Goal: Transaction & Acquisition: Purchase product/service

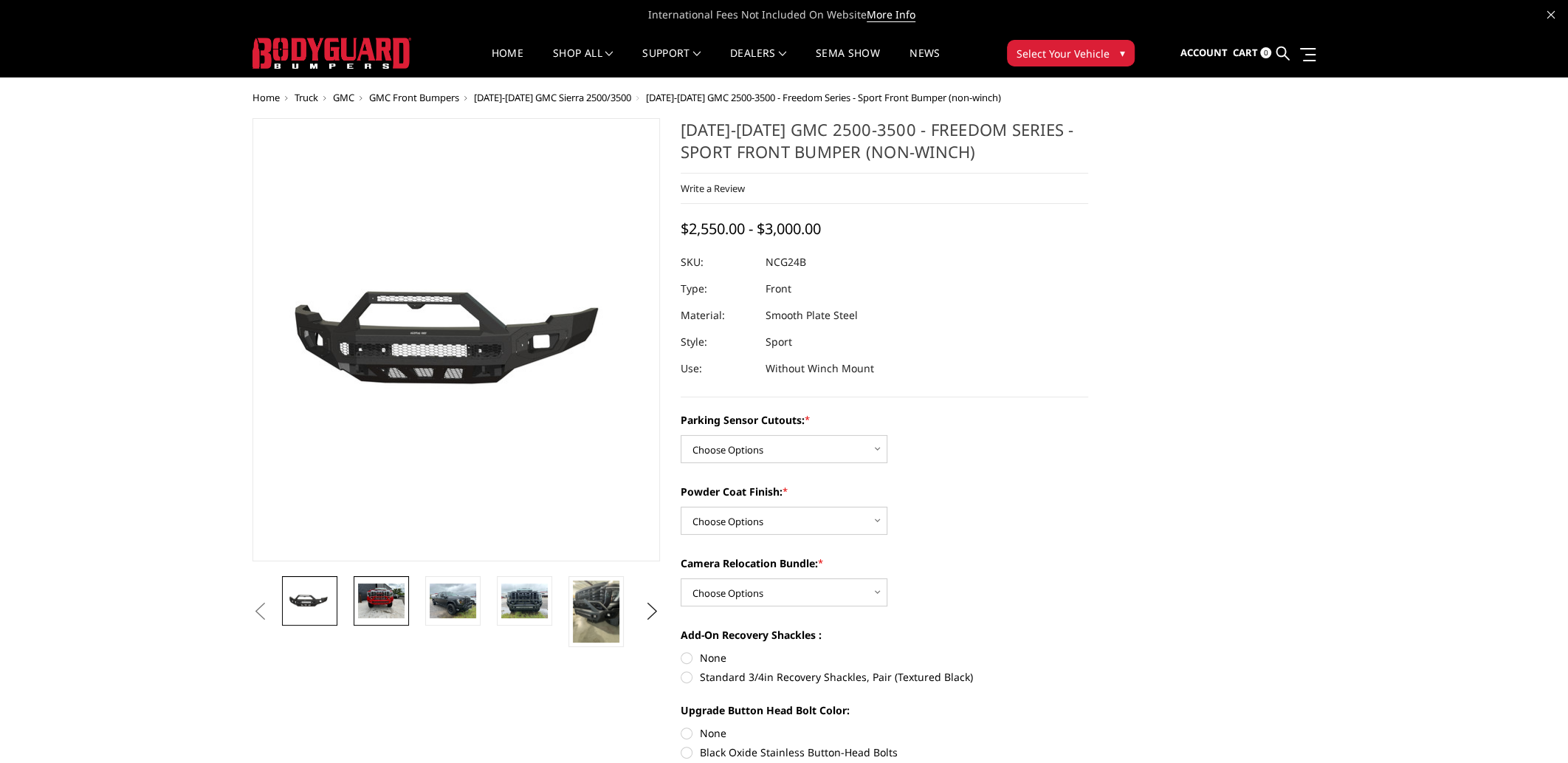
click at [386, 590] on img at bounding box center [381, 601] width 46 height 35
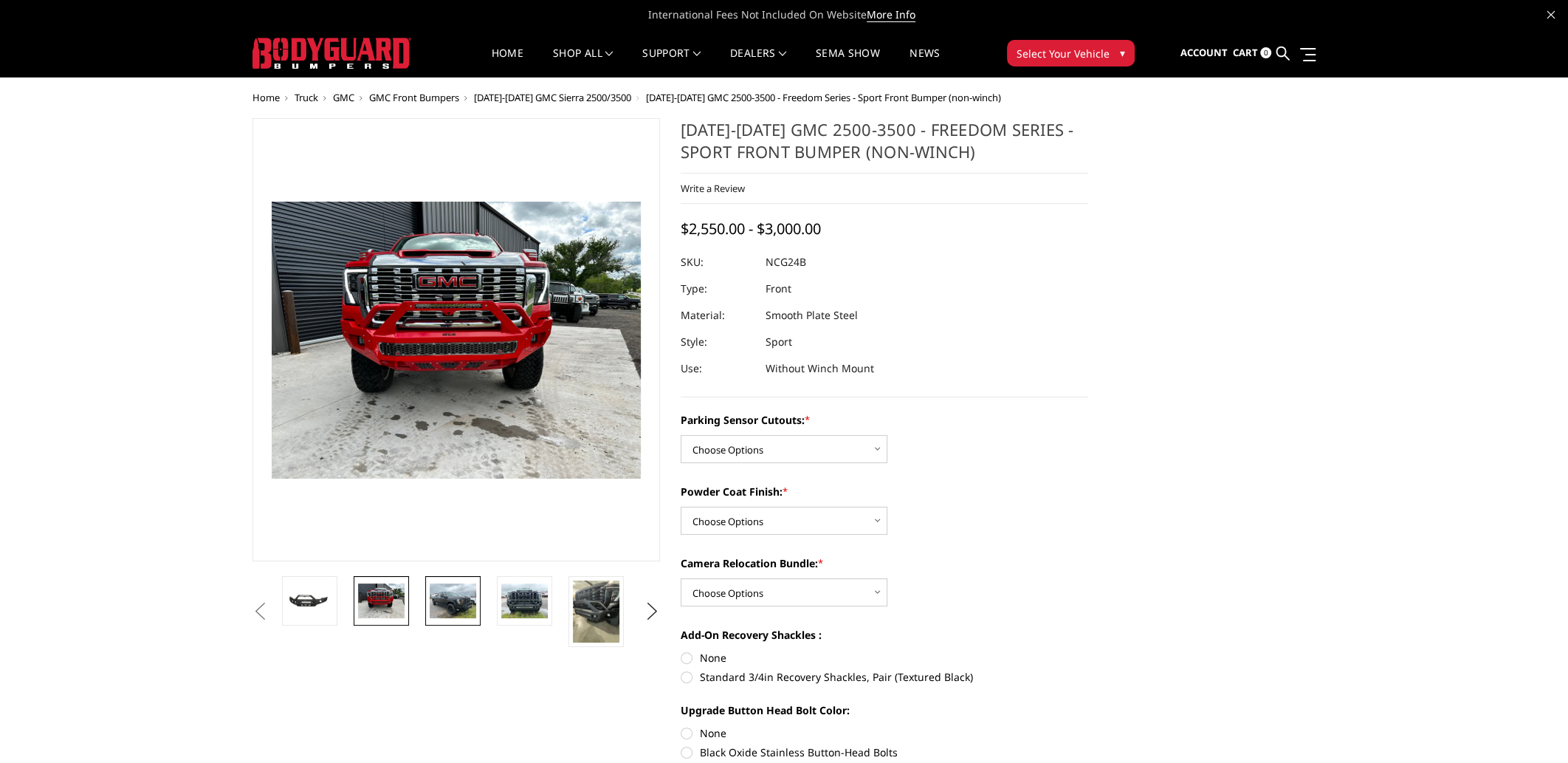
click at [451, 606] on img at bounding box center [453, 601] width 46 height 35
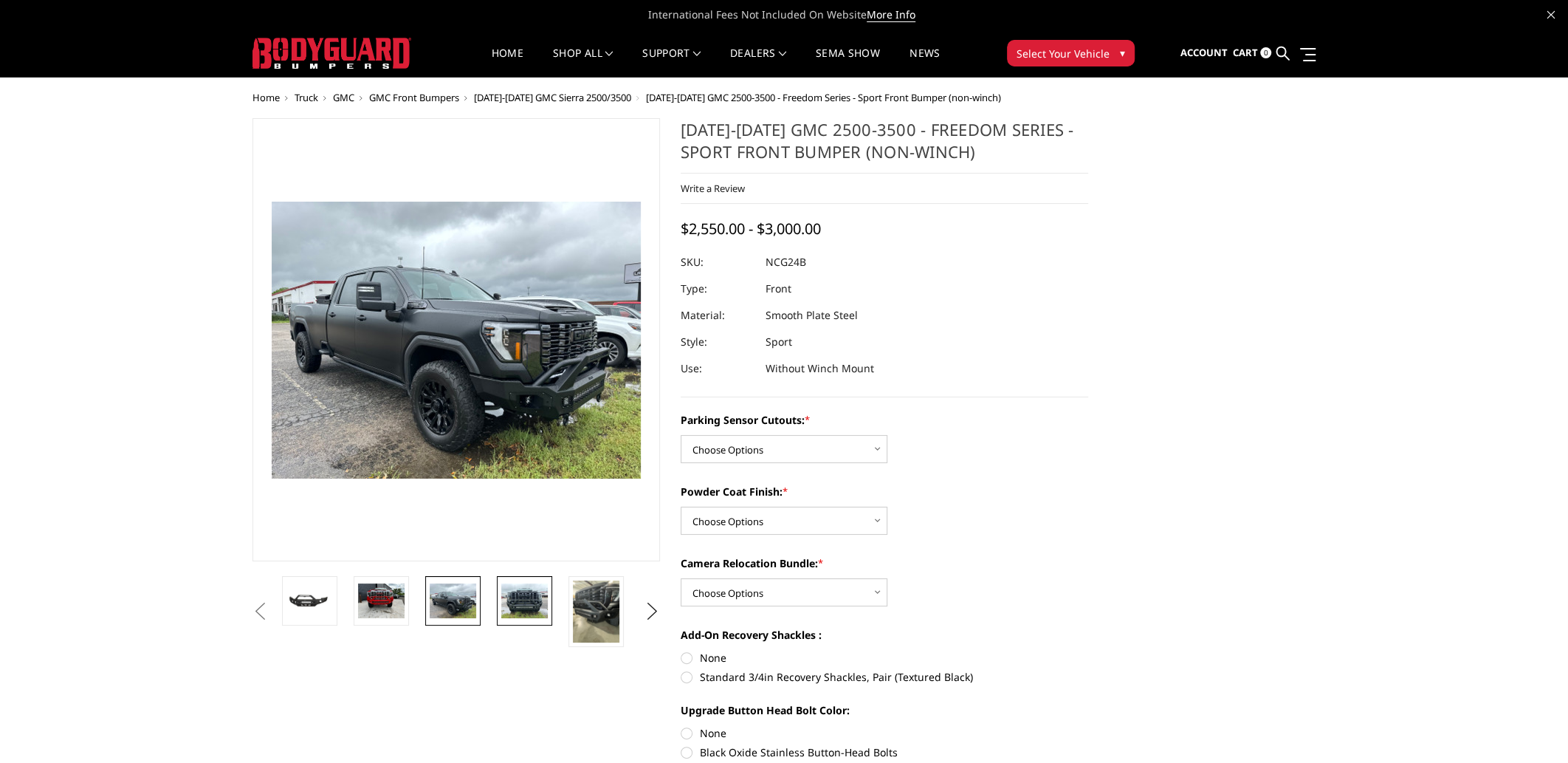
click at [510, 604] on img at bounding box center [524, 601] width 46 height 35
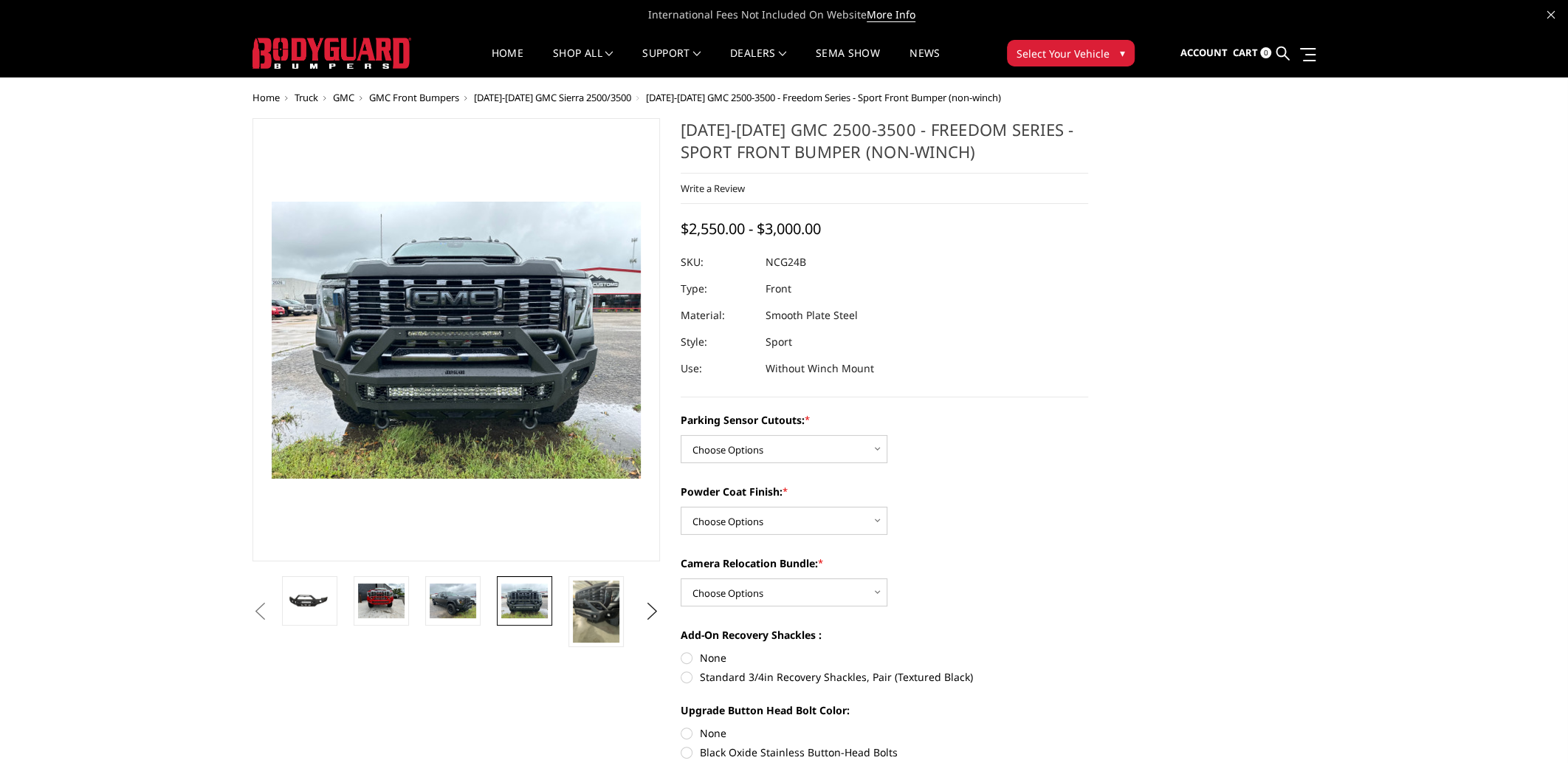
click at [440, 102] on span "GMC Front Bumpers" at bounding box center [414, 97] width 90 height 13
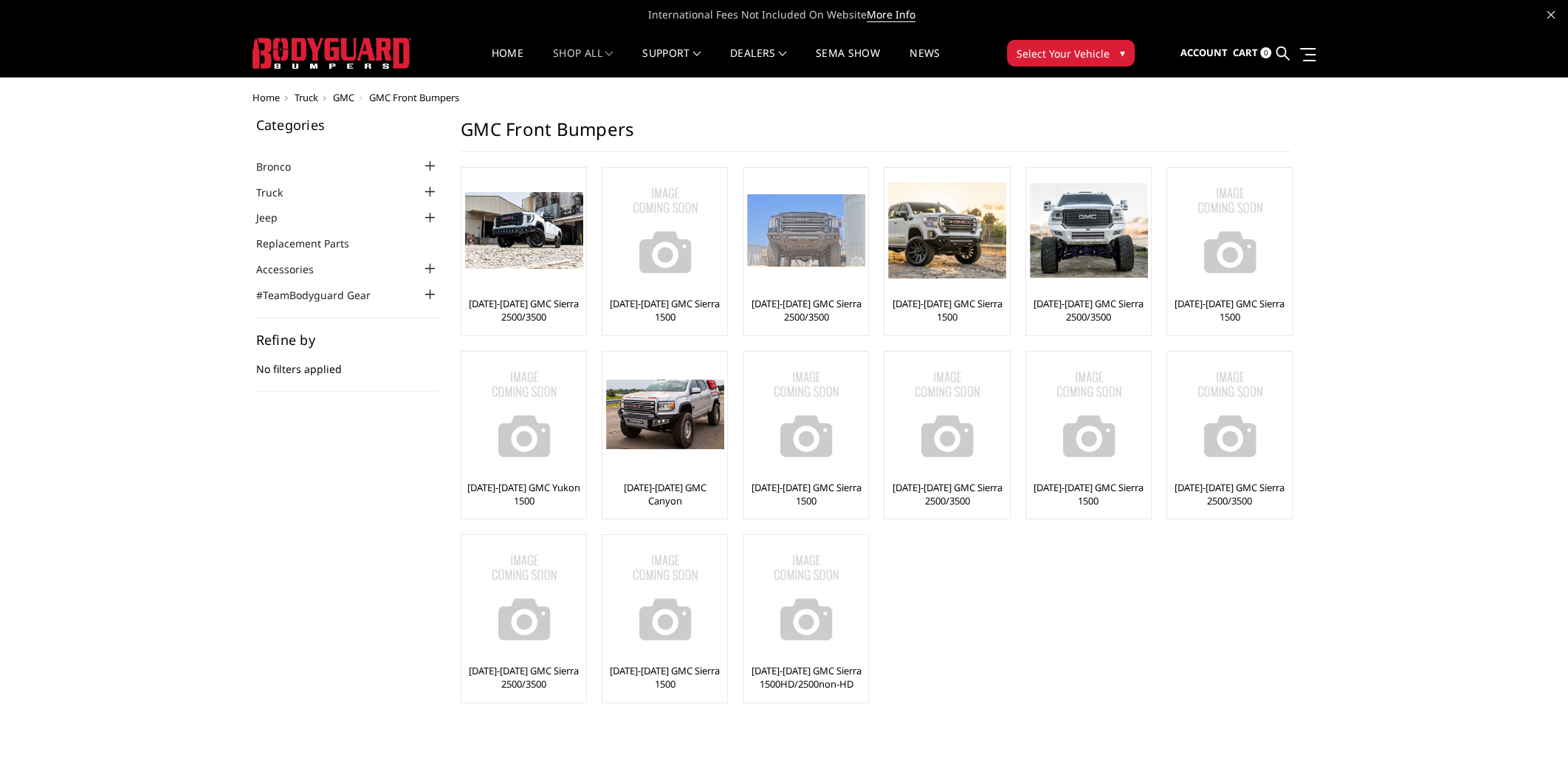
click at [819, 306] on link "[DATE]-[DATE] GMC Sierra 2500/3500" at bounding box center [806, 310] width 118 height 27
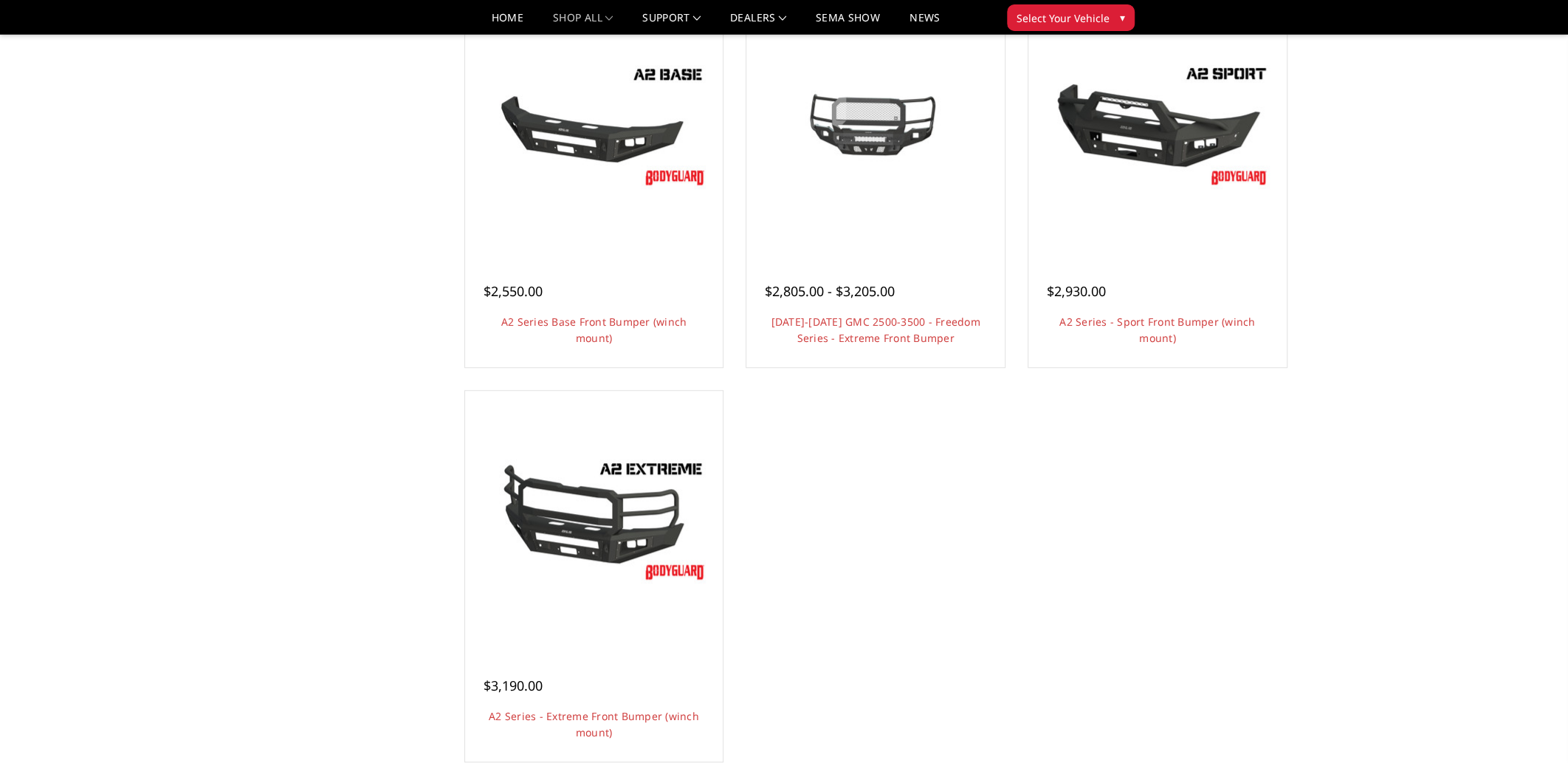
scroll to position [984, 0]
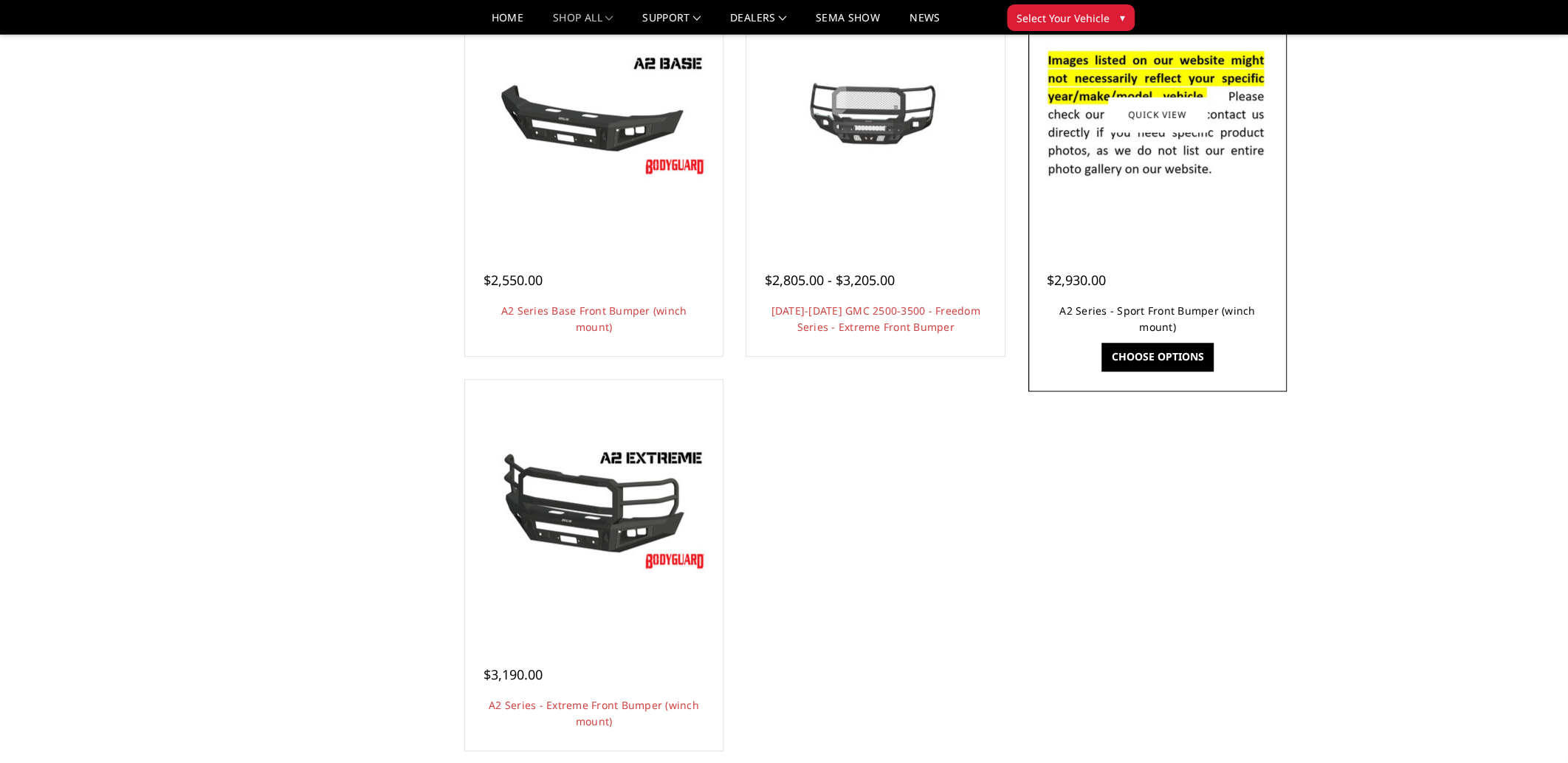
click at [1156, 311] on link "A2 Series - Sport Front Bumper (winch mount)" at bounding box center [1157, 319] width 195 height 31
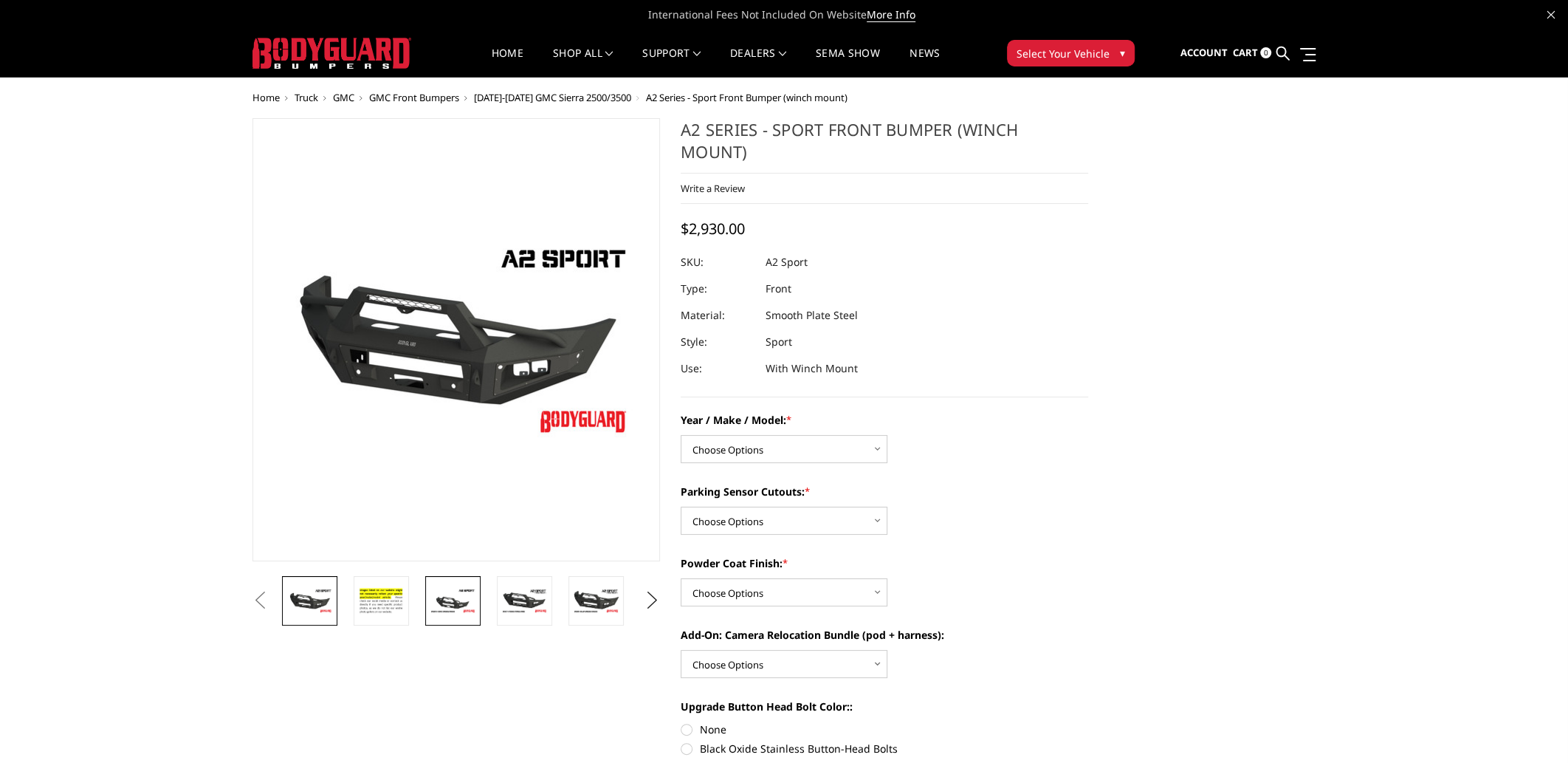
click at [447, 592] on img at bounding box center [453, 601] width 46 height 26
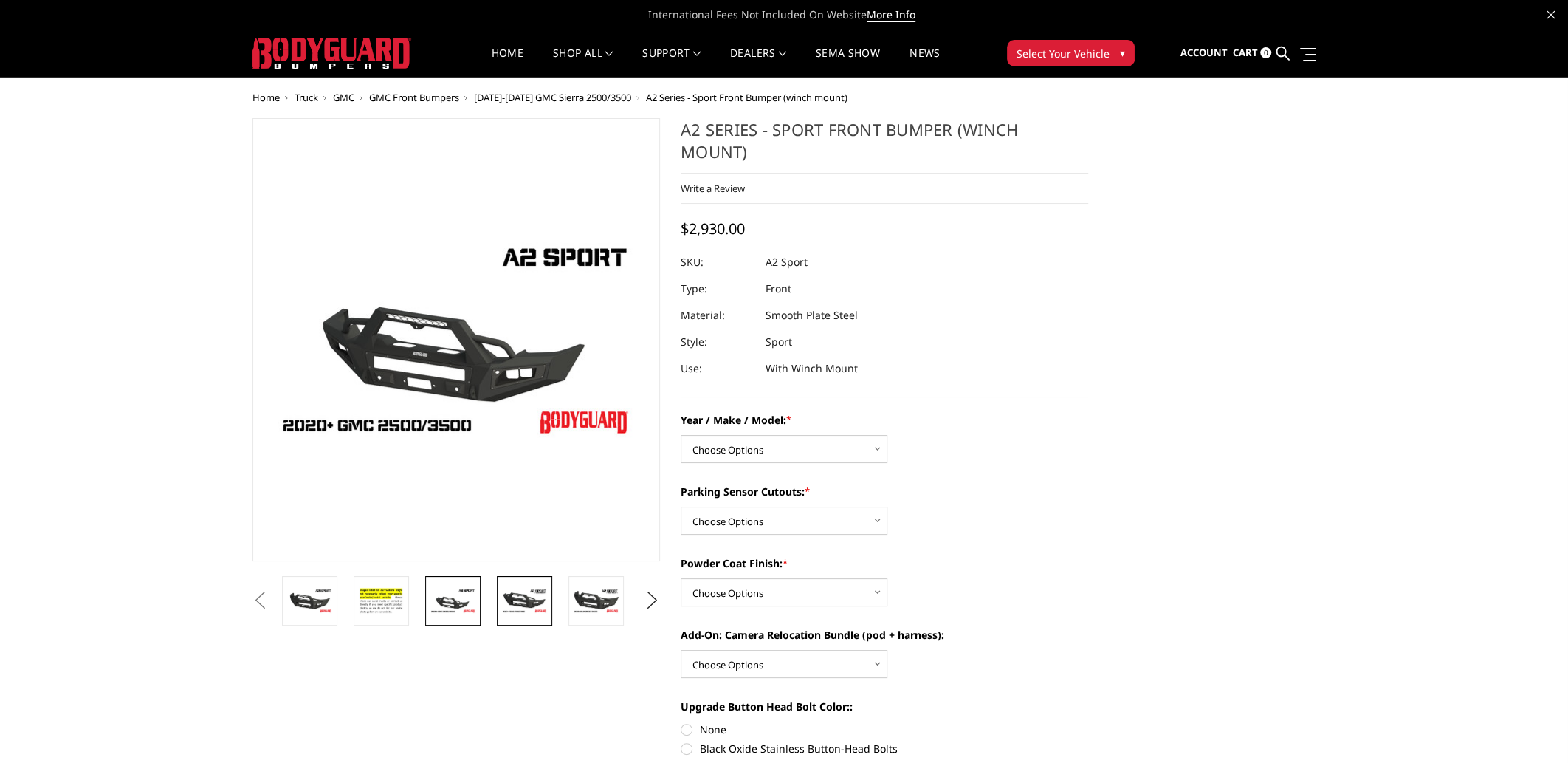
click at [515, 604] on img at bounding box center [524, 601] width 46 height 26
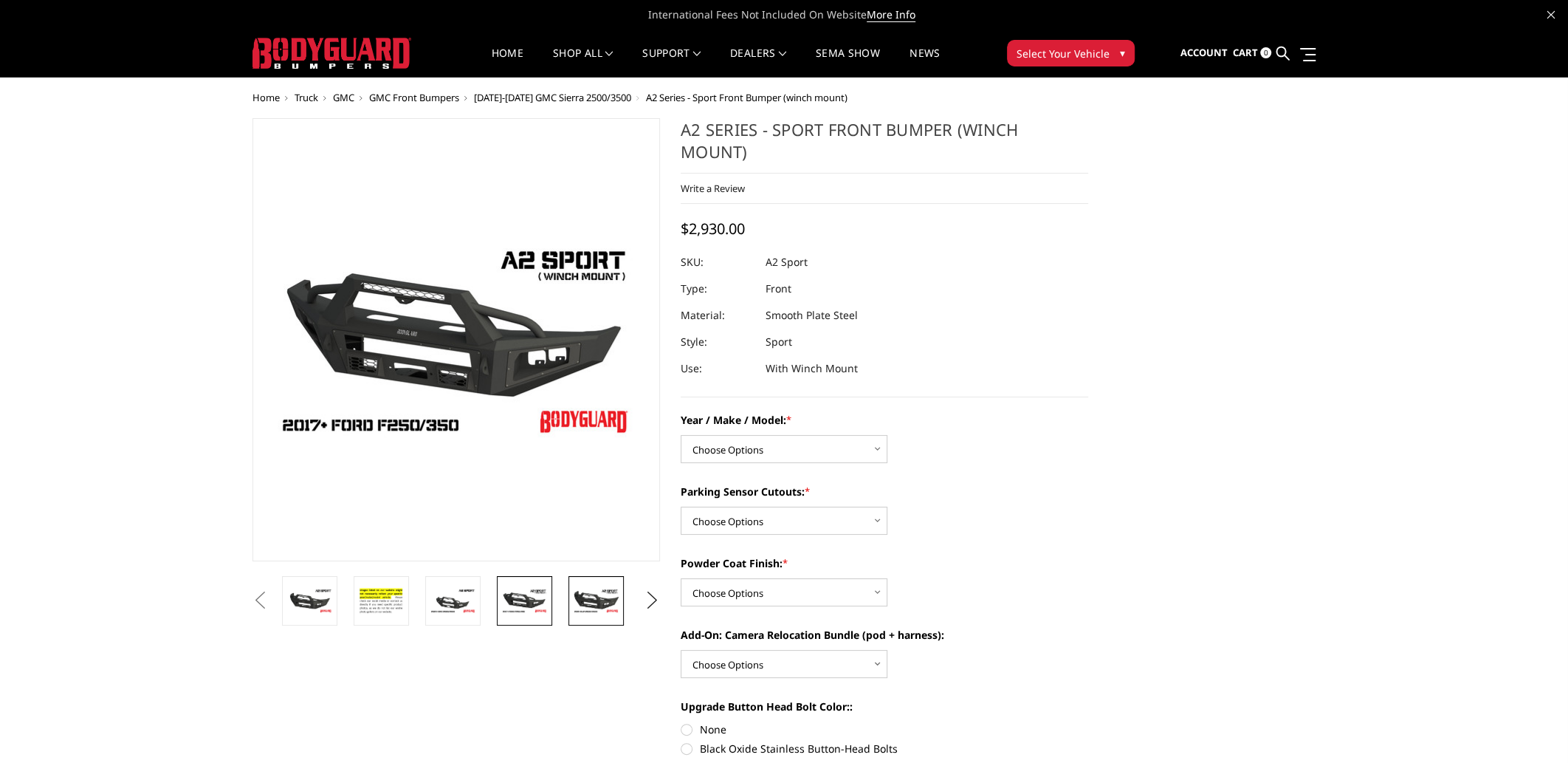
click at [582, 597] on img at bounding box center [596, 601] width 46 height 26
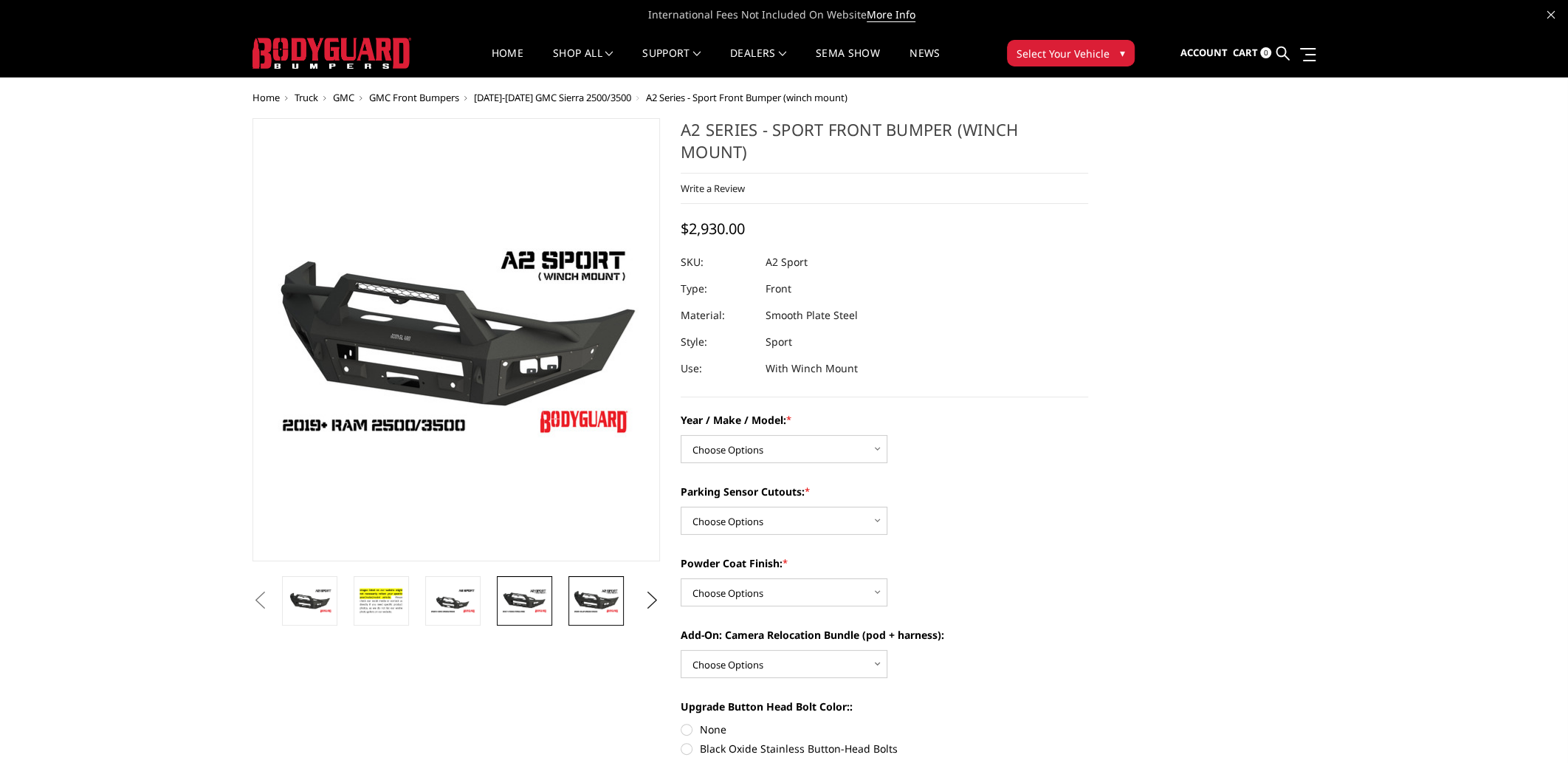
click at [543, 597] on img at bounding box center [524, 601] width 46 height 26
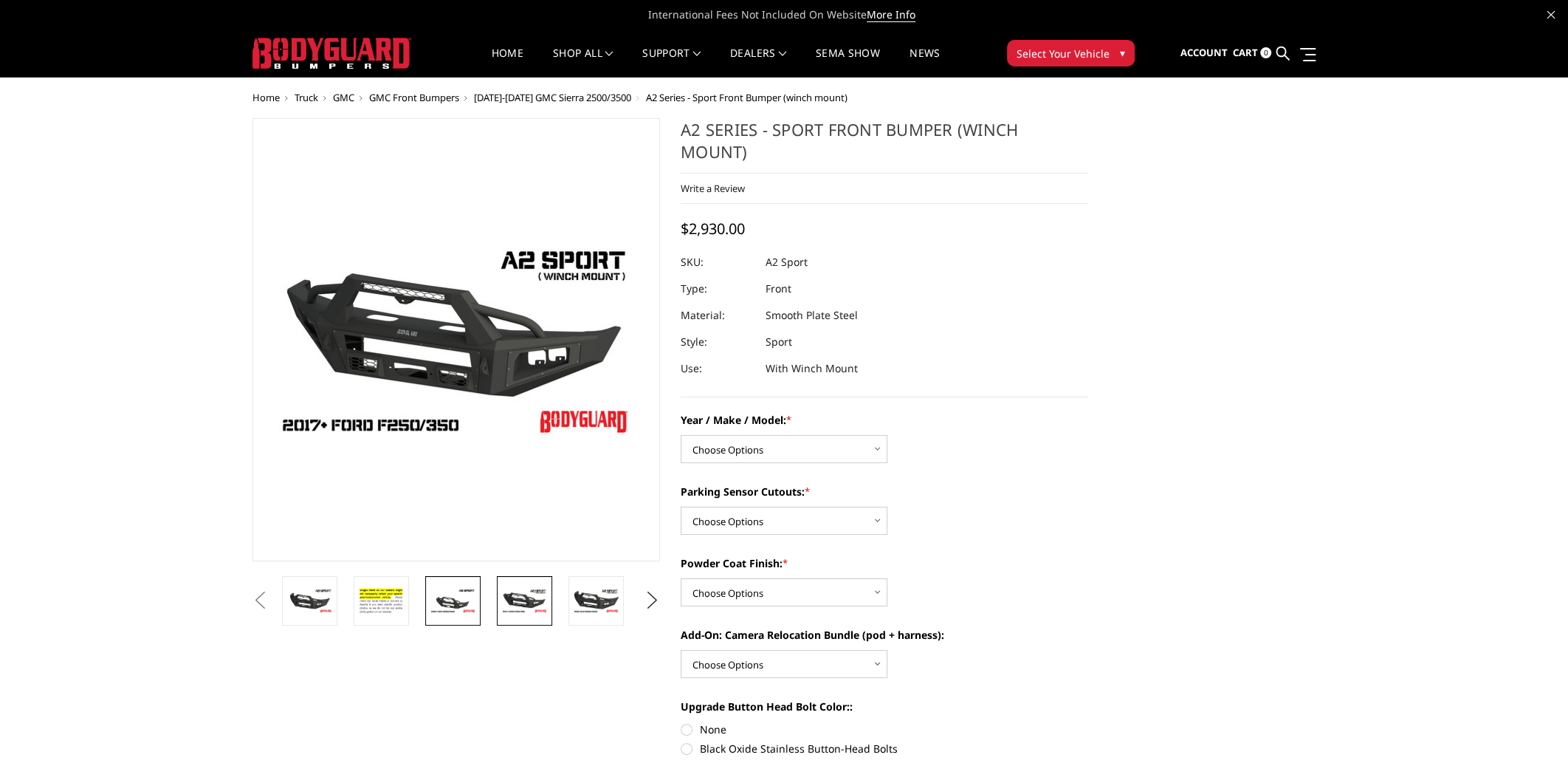
click at [458, 605] on img at bounding box center [453, 601] width 46 height 26
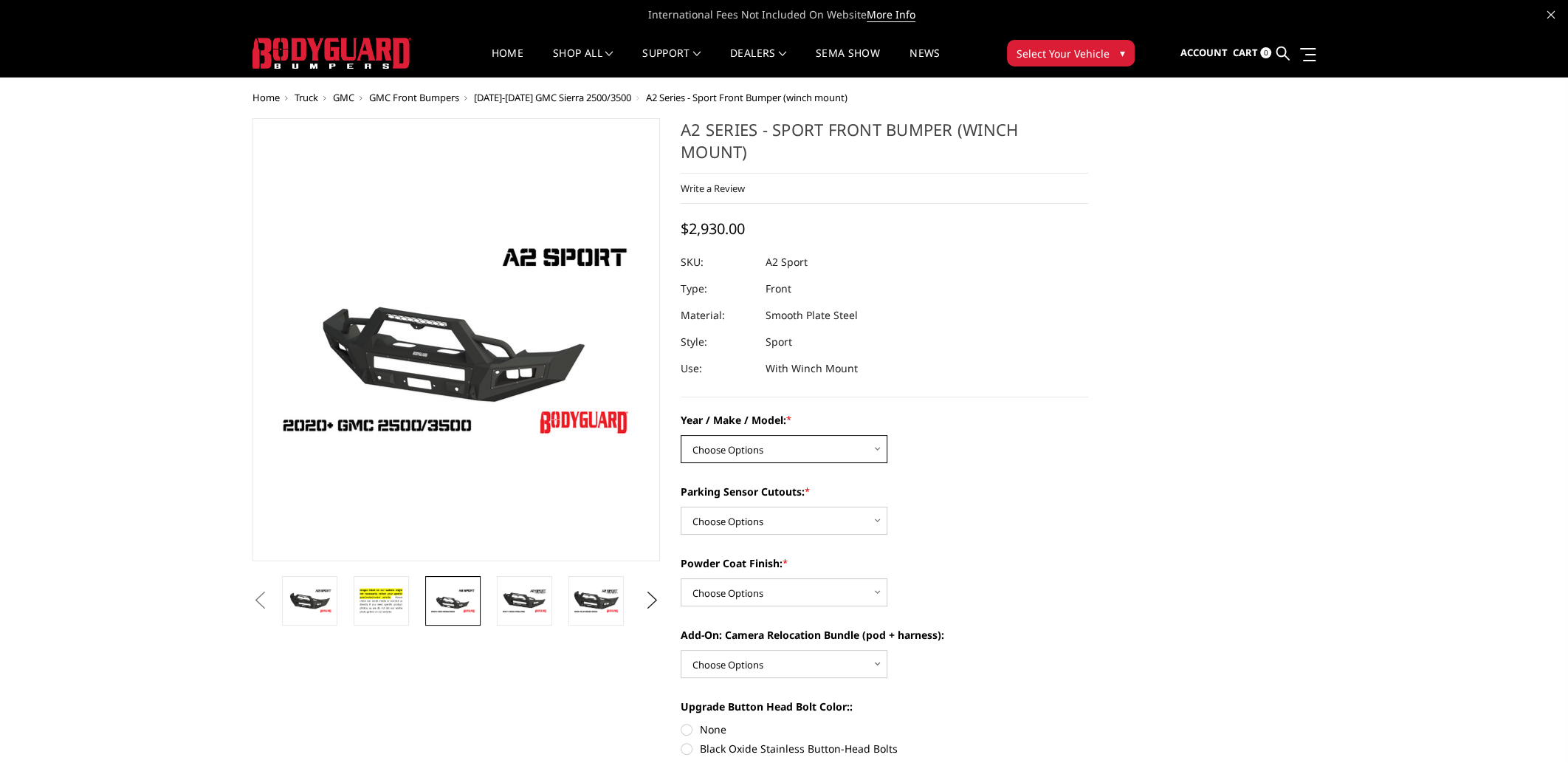
click at [746, 440] on select "Choose Options Chevrolet 20-23 2500 / 3500 Ford 17-22 F250 / F350 Ford 17-22 F4…" at bounding box center [783, 449] width 206 height 28
select select "1352"
click at [680, 435] on select "Choose Options Chevrolet 20-23 2500 / 3500 Ford 17-22 F250 / F350 Ford 17-22 F4…" at bounding box center [783, 449] width 206 height 28
click at [754, 518] on select "Choose Options Yes - I have front parking sensors No - I do NOT have parking se…" at bounding box center [783, 520] width 206 height 28
select select "540"
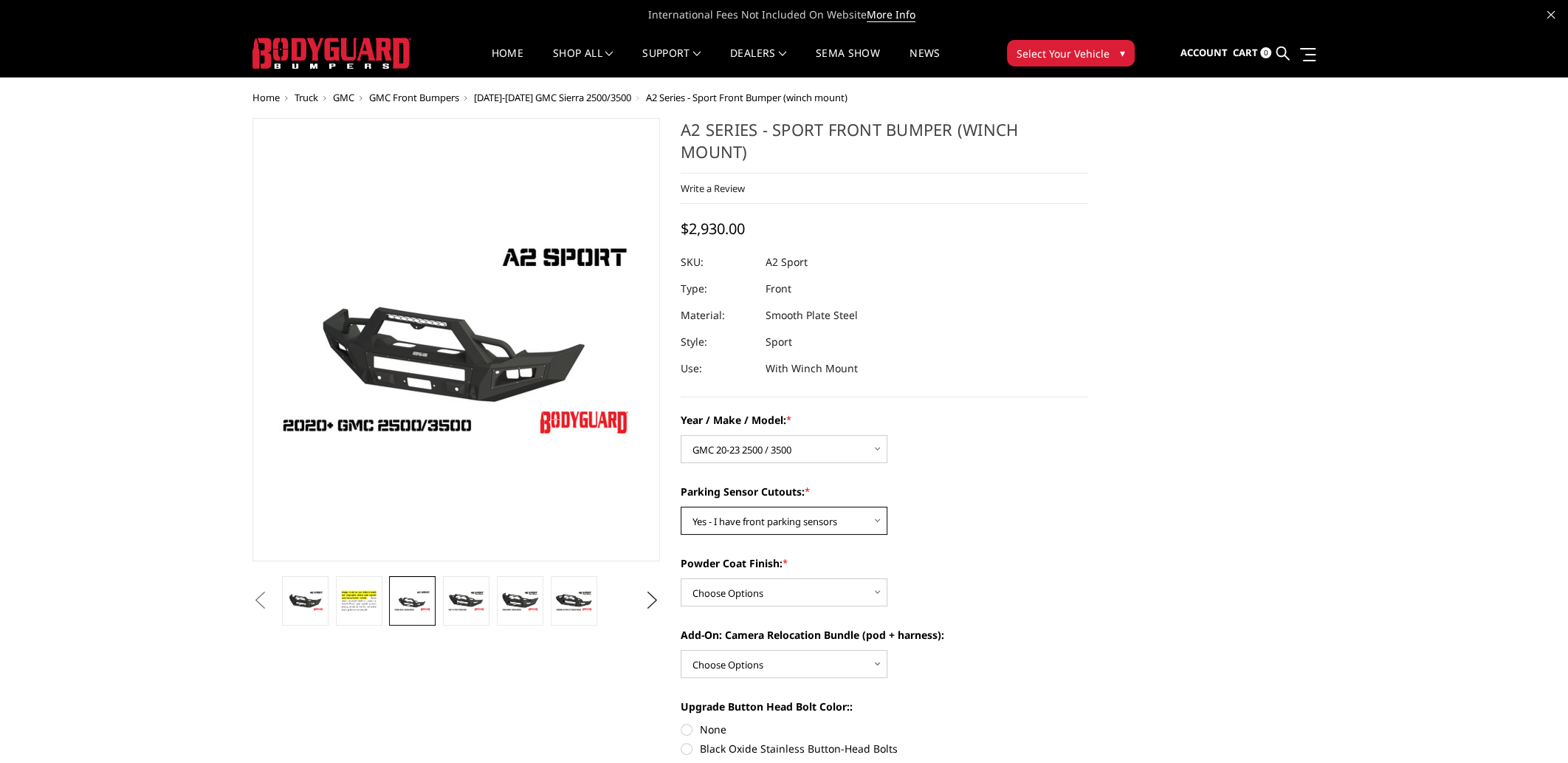
click at [680, 506] on select "Choose Options Yes - I have front parking sensors No - I do NOT have parking se…" at bounding box center [783, 520] width 206 height 28
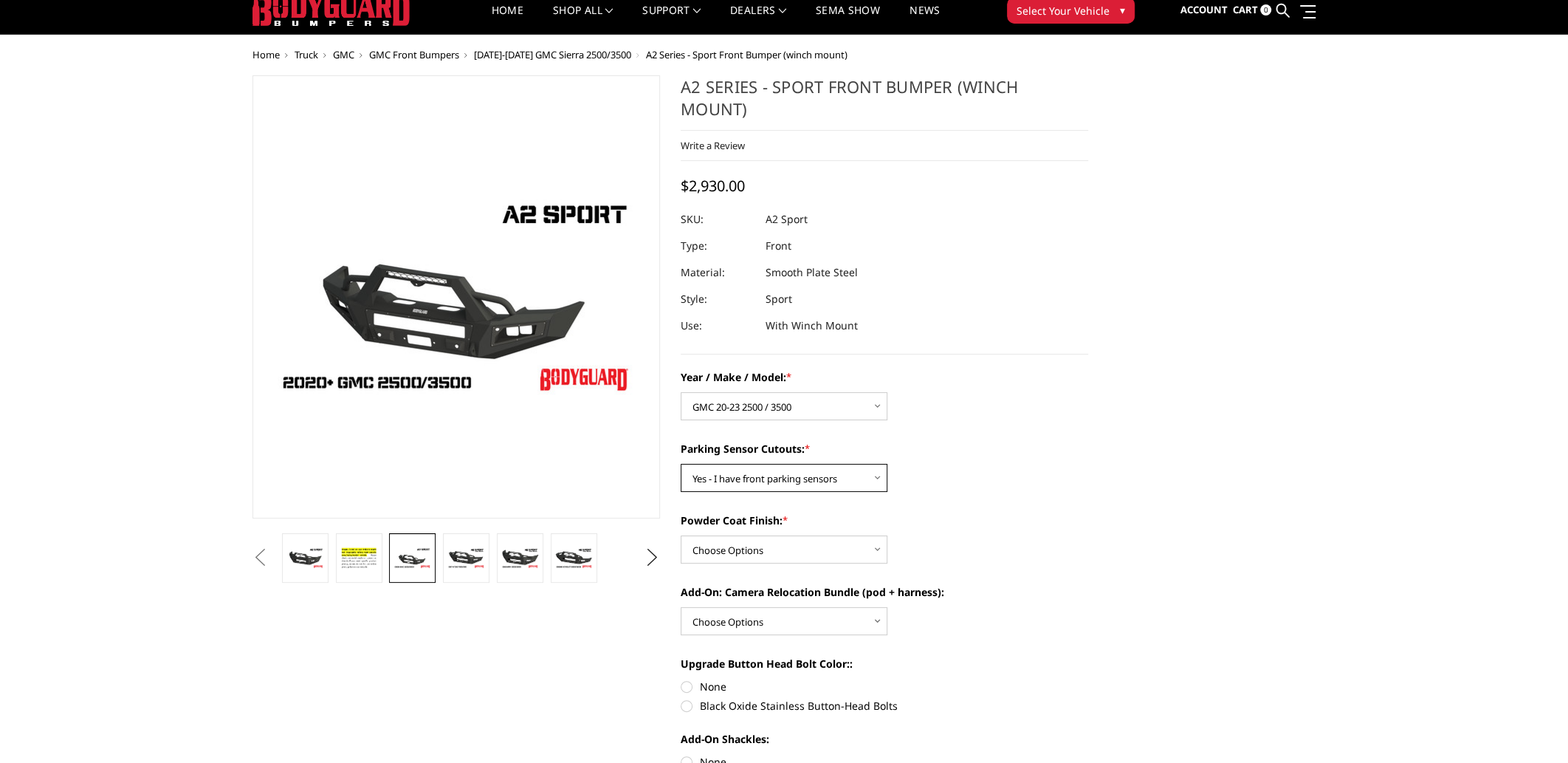
scroll to position [49, 0]
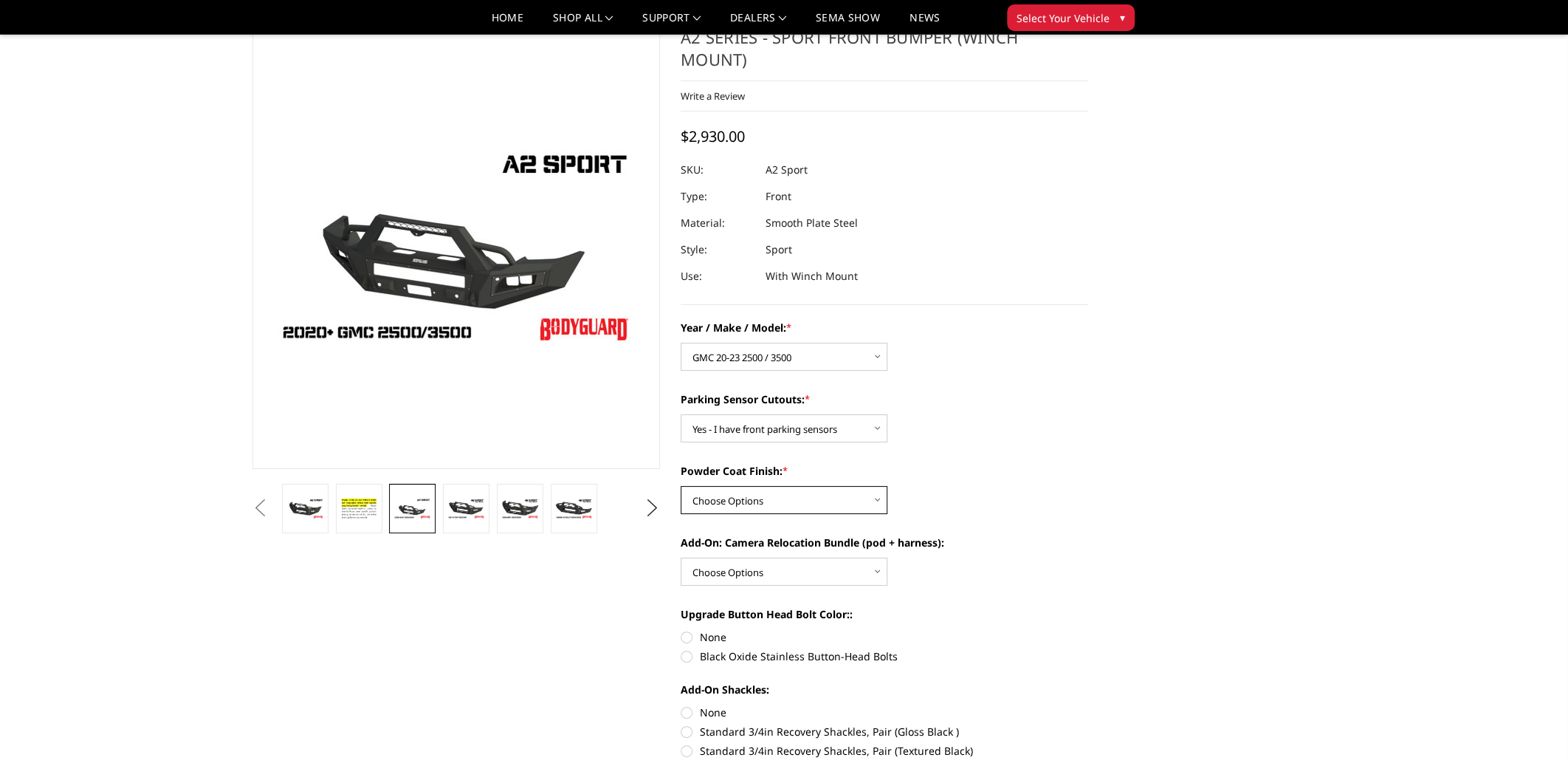
click at [725, 505] on select "Choose Options Bare metal (included) Texture Black Powder Coat" at bounding box center [783, 500] width 206 height 28
select select "520"
click at [680, 486] on select "Choose Options Bare metal (included) Texture Black Powder Coat" at bounding box center [783, 500] width 206 height 28
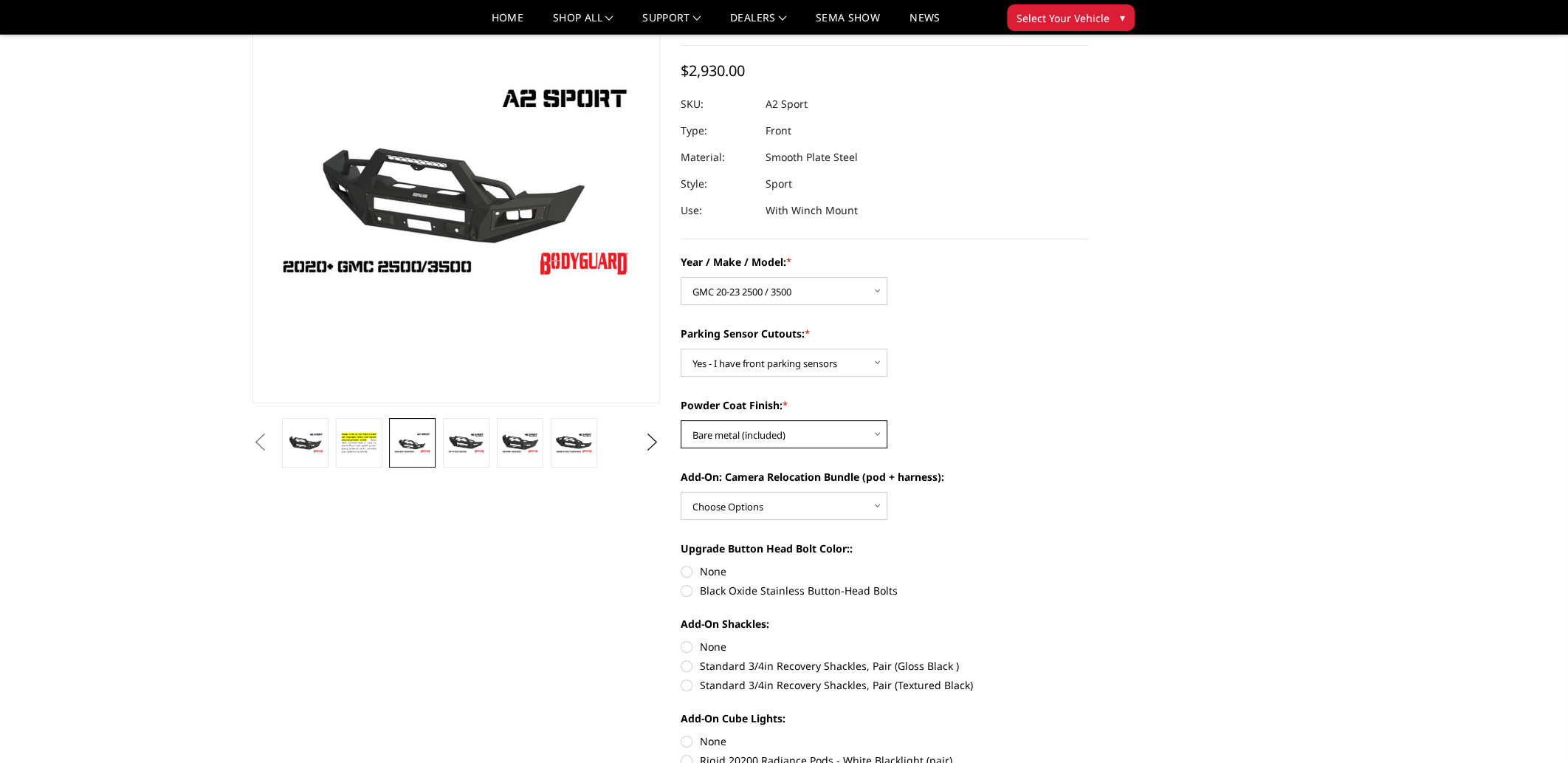
scroll to position [122, 0]
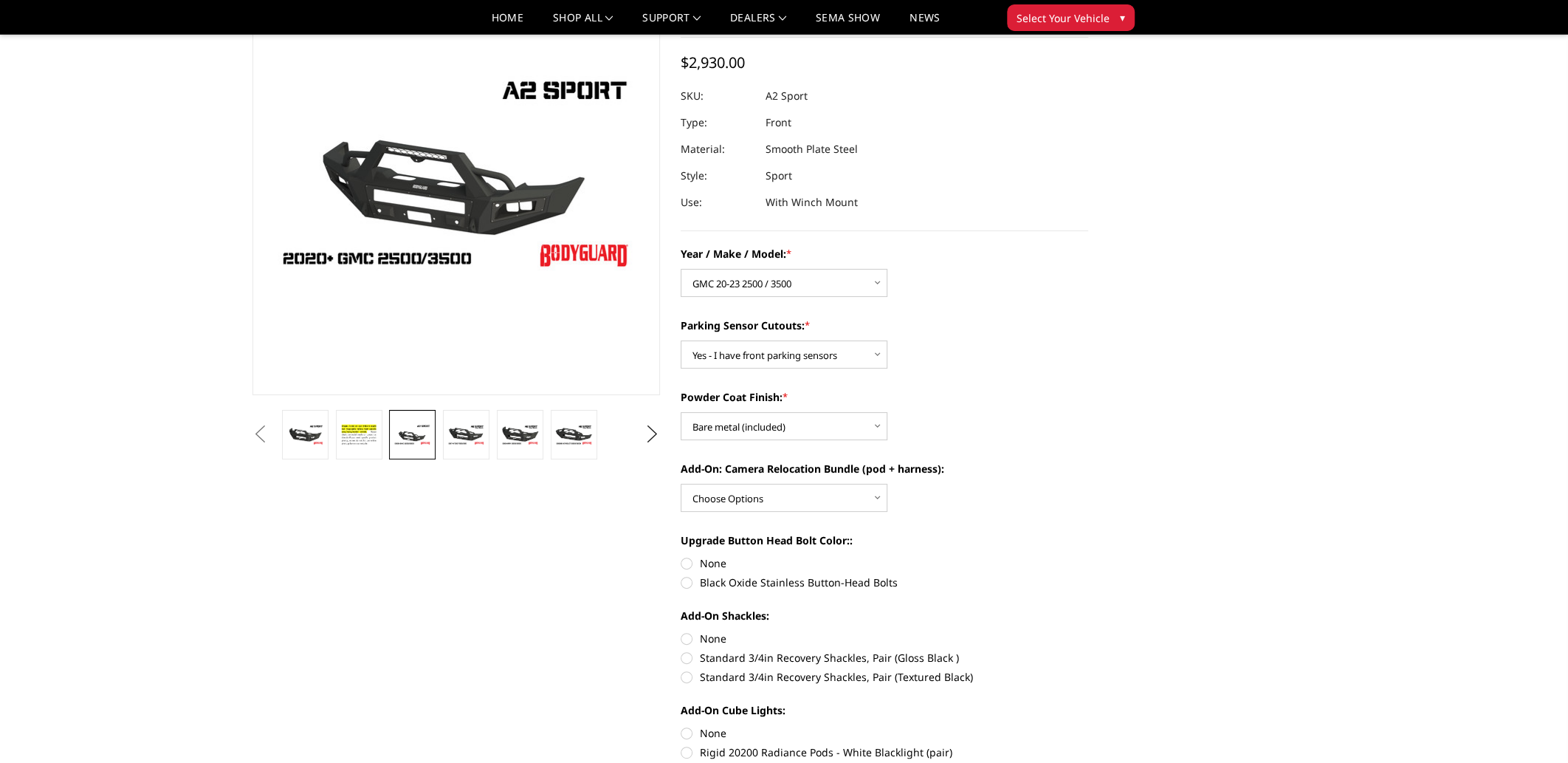
click at [888, 468] on label "Add-On: Camera Relocation Bundle (pod + harness):" at bounding box center [884, 469] width 407 height 16
click at [888, 484] on select "Choose Options WITH front camera relocation harness + pod mount WITHOUT front c…" at bounding box center [783, 498] width 206 height 28
click at [842, 499] on select "Choose Options WITH front camera relocation harness + pod mount WITHOUT front c…" at bounding box center [783, 498] width 206 height 28
select select "1699"
click at [680, 484] on select "Choose Options WITH front camera relocation harness + pod mount WITHOUT front c…" at bounding box center [783, 498] width 206 height 28
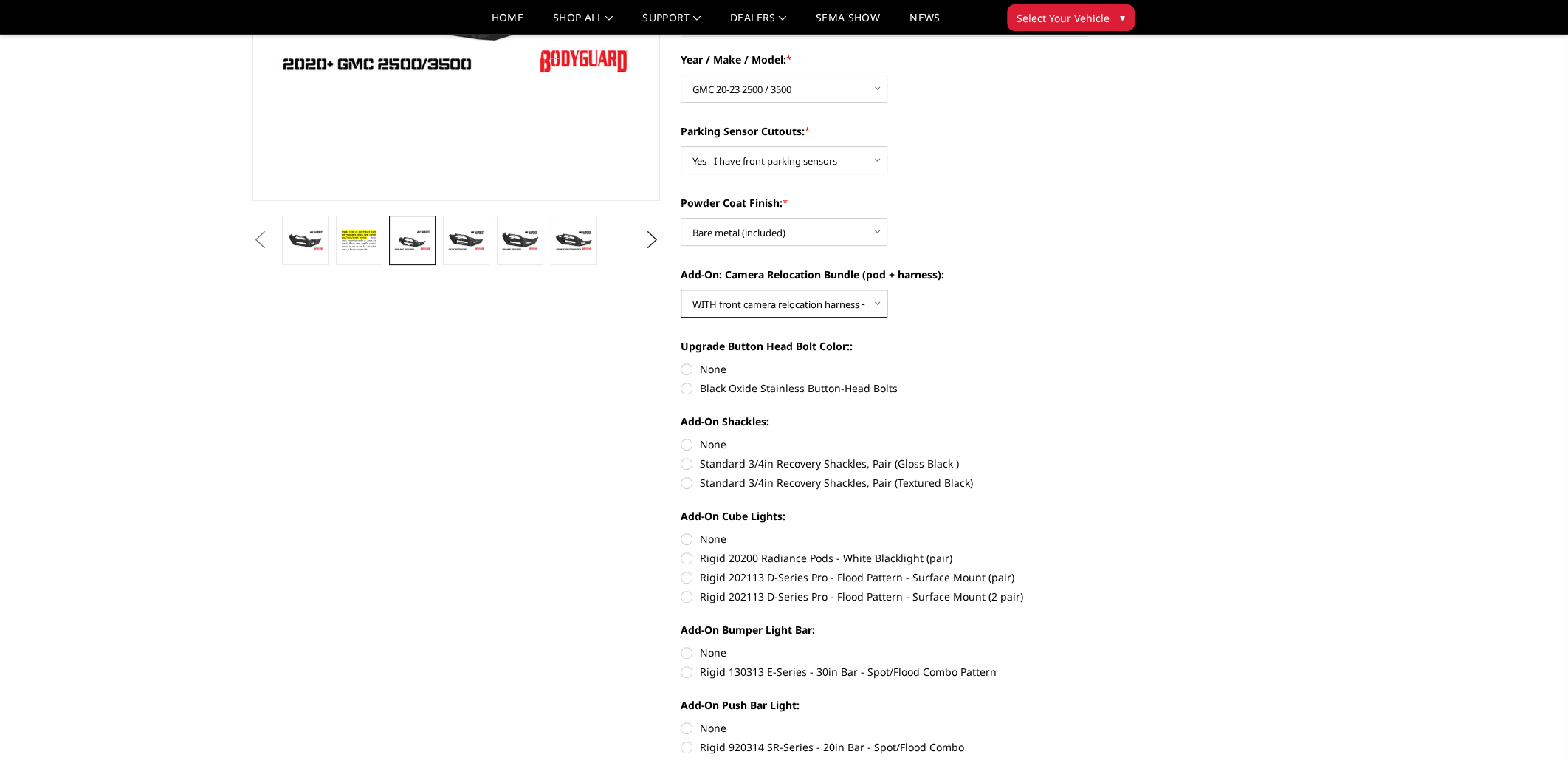
scroll to position [319, 0]
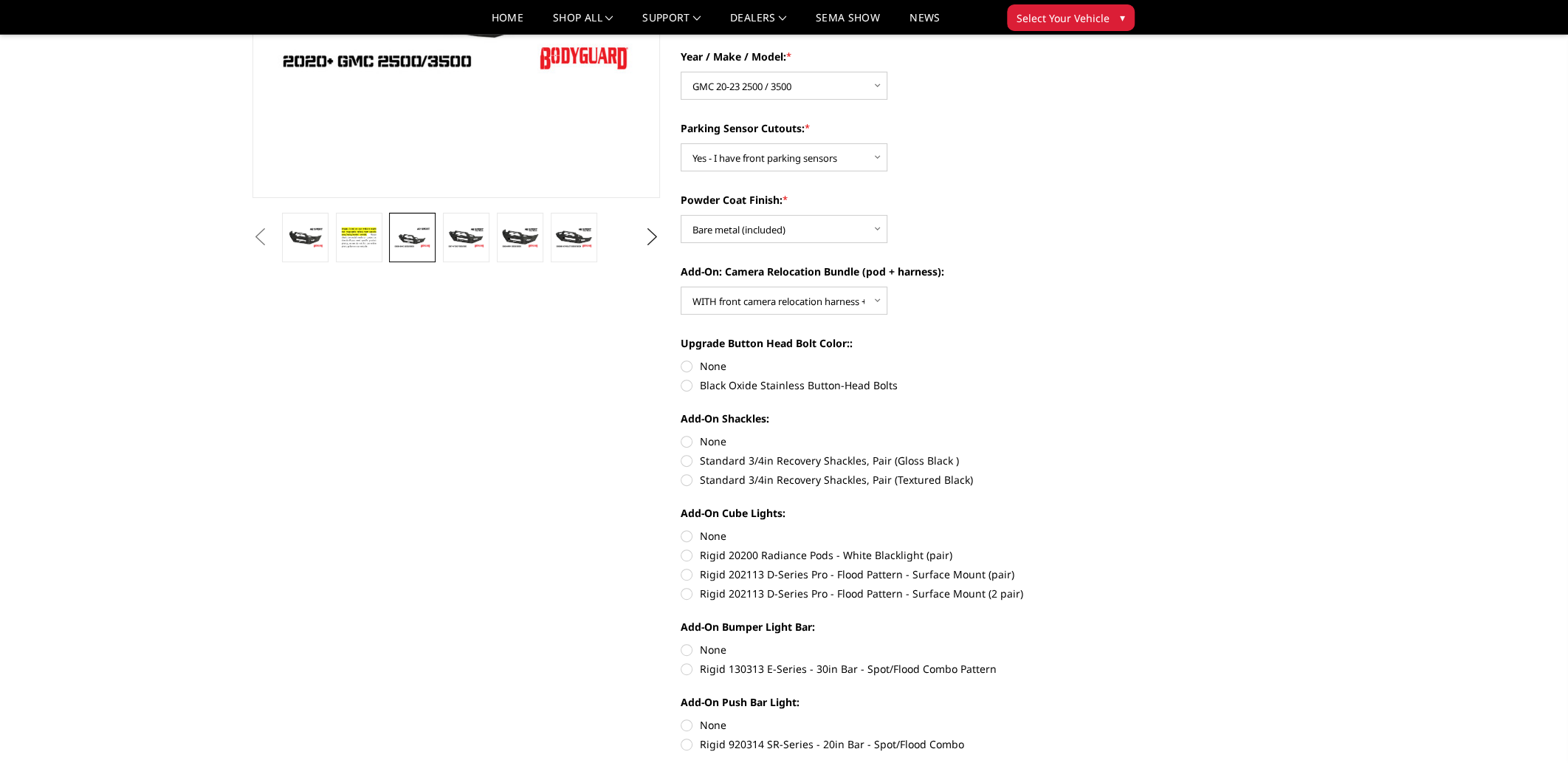
click at [689, 383] on label "Black Oxide Stainless Button-Head Bolts" at bounding box center [884, 385] width 407 height 16
click at [1088, 359] on input "Black Oxide Stainless Button-Head Bolts" at bounding box center [1088, 358] width 1 height 1
radio input "true"
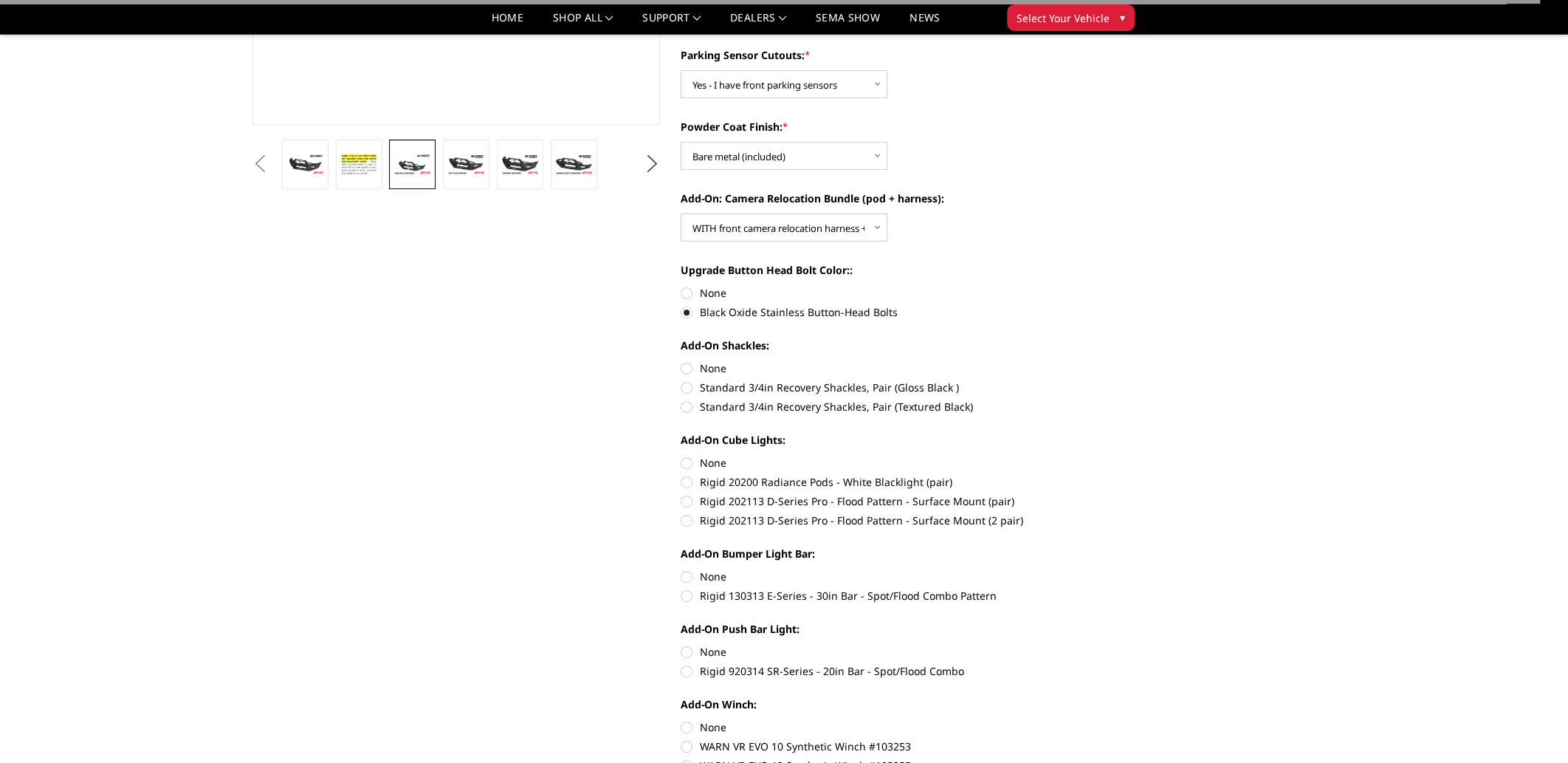
scroll to position [393, 0]
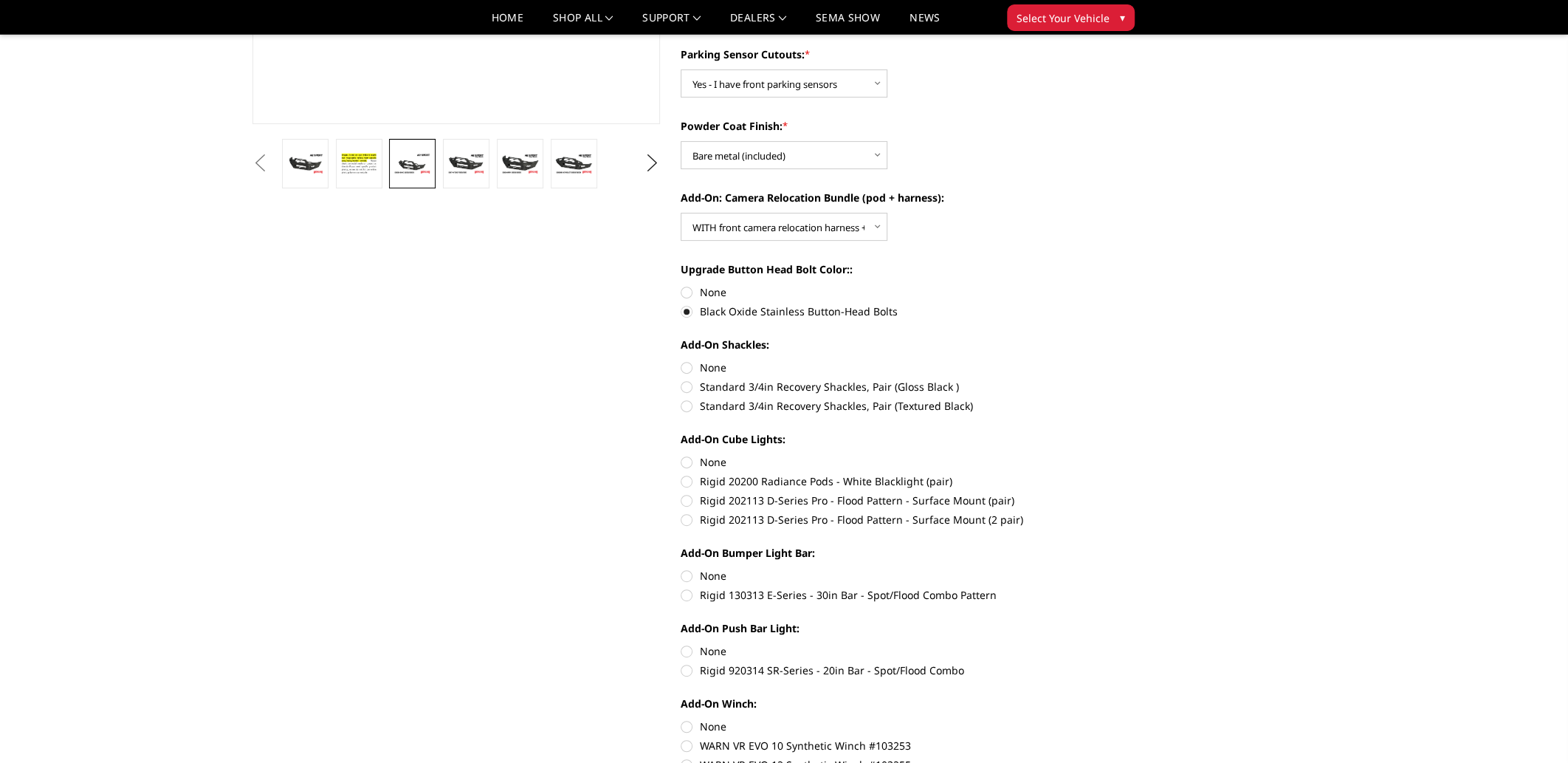
click at [689, 386] on label "Standard 3/4in Recovery Shackles, Pair (Gloss Black )" at bounding box center [884, 387] width 407 height 16
click at [1088, 360] on input "Standard 3/4in Recovery Shackles, Pair (Gloss Black )" at bounding box center [1088, 360] width 1 height 1
radio input "true"
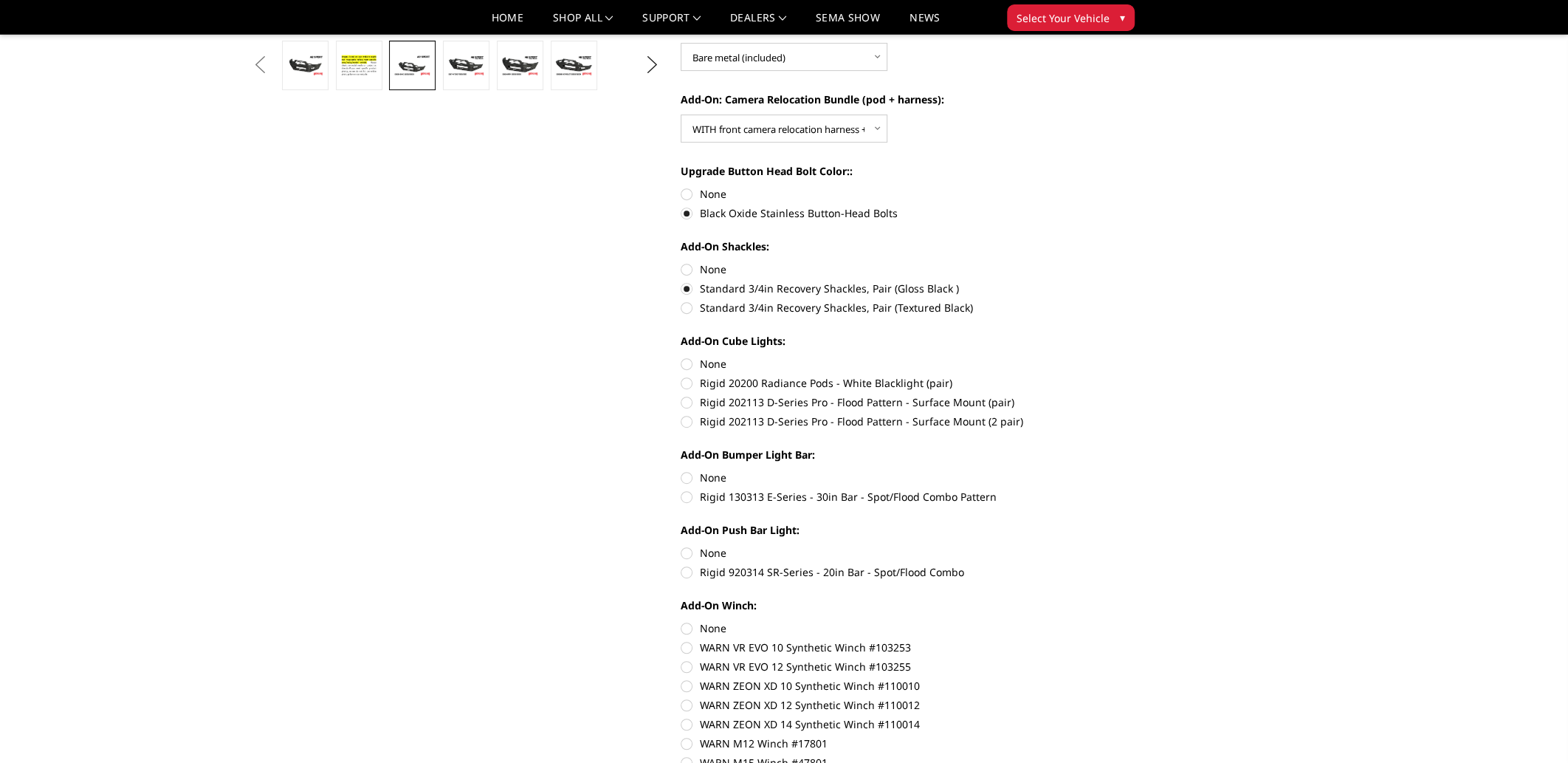
scroll to position [517, 0]
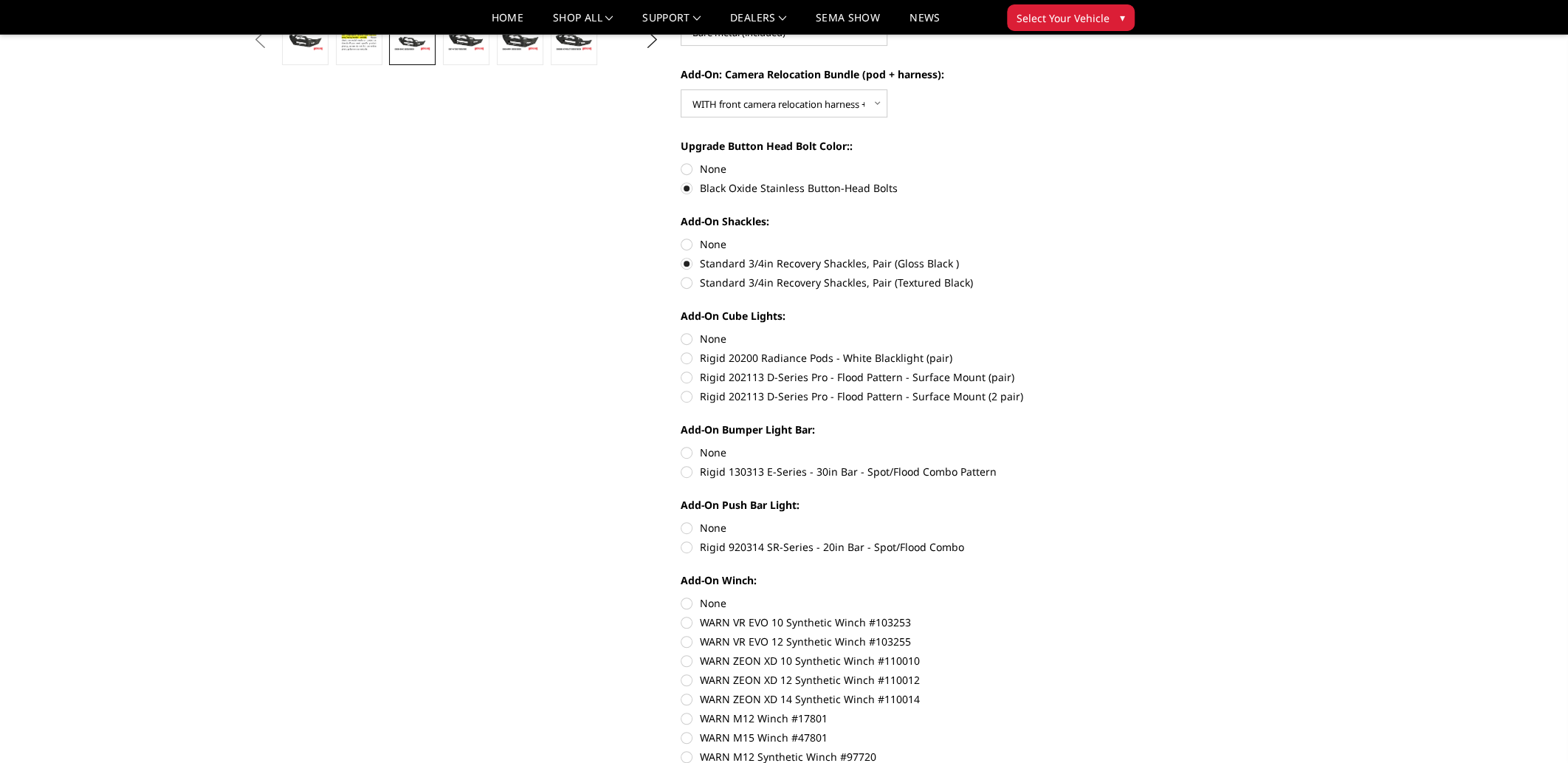
click at [687, 396] on label "Rigid 202113 D-Series Pro - Flood Pattern - Surface Mount (2 pair)" at bounding box center [884, 396] width 407 height 16
click at [1088, 370] on input "Rigid 202113 D-Series Pro - Flood Pattern - Surface Mount (2 pair)" at bounding box center [1088, 369] width 1 height 1
radio input "true"
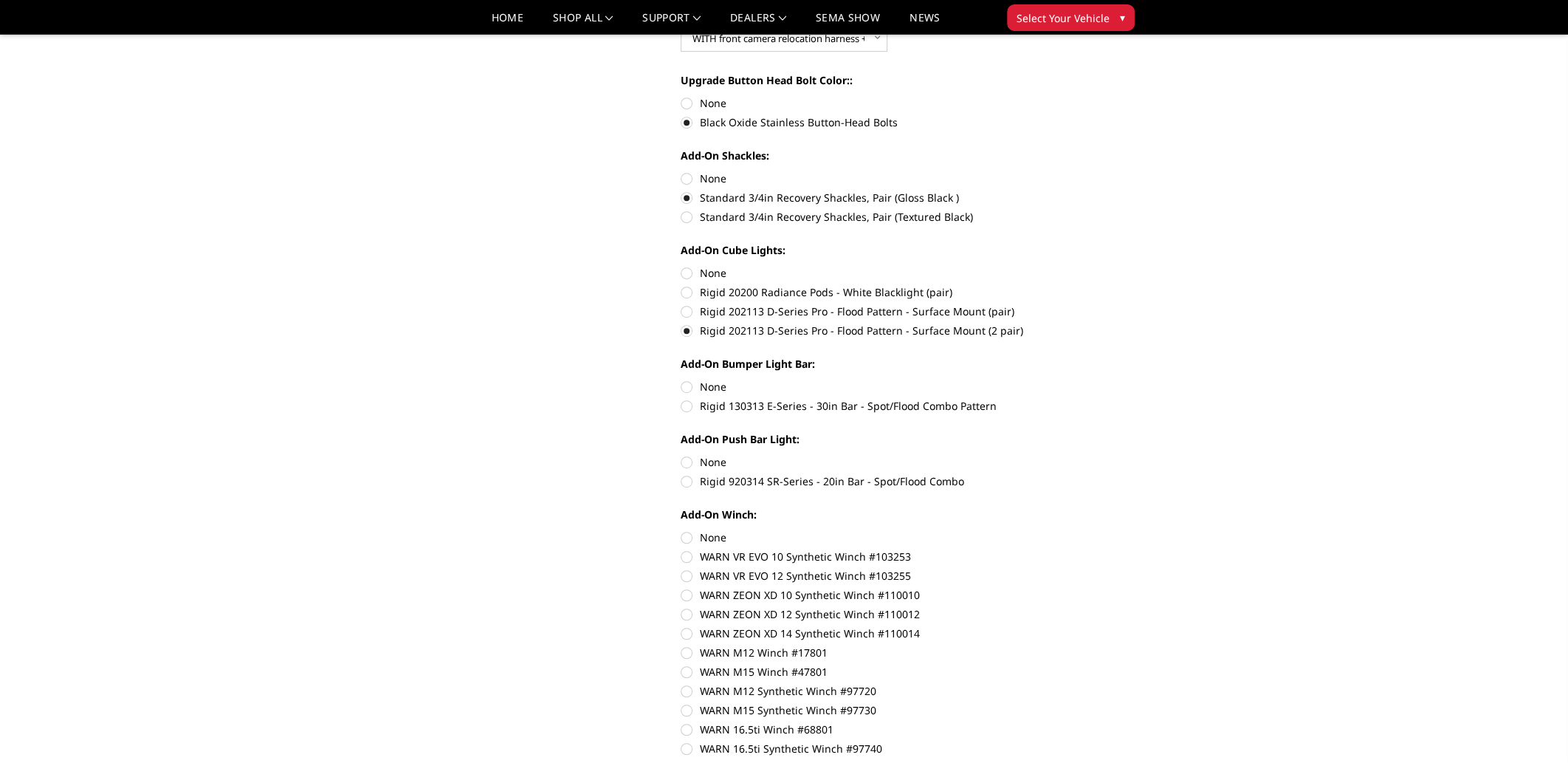
scroll to position [590, 0]
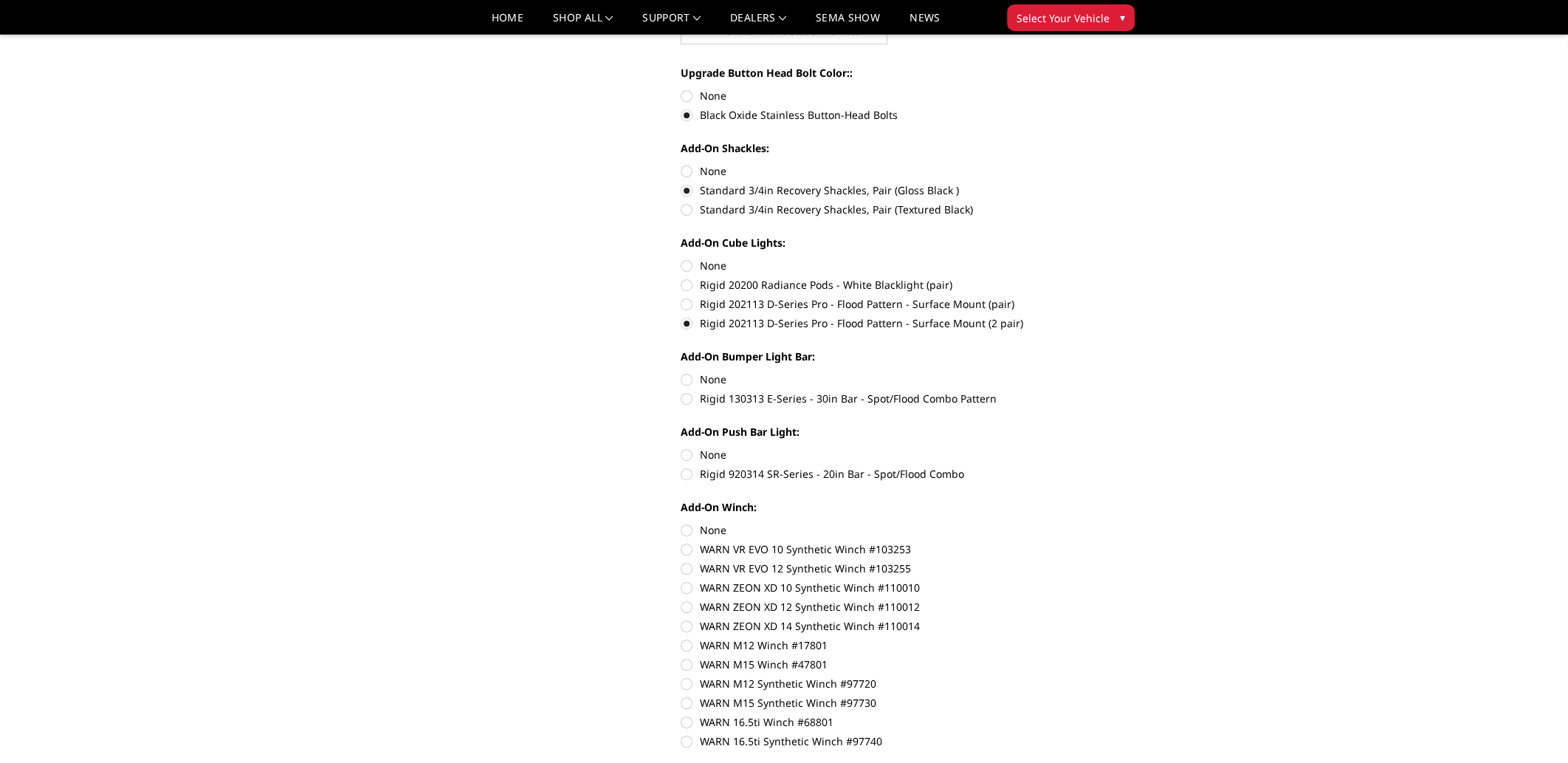
click at [686, 400] on label "Rigid 130313 E-Series - 30in Bar - Spot/Flood Combo Pattern" at bounding box center [884, 399] width 407 height 16
click at [1088, 372] on input "Rigid 130313 E-Series - 30in Bar - Spot/Flood Combo Pattern" at bounding box center [1088, 371] width 1 height 1
radio input "true"
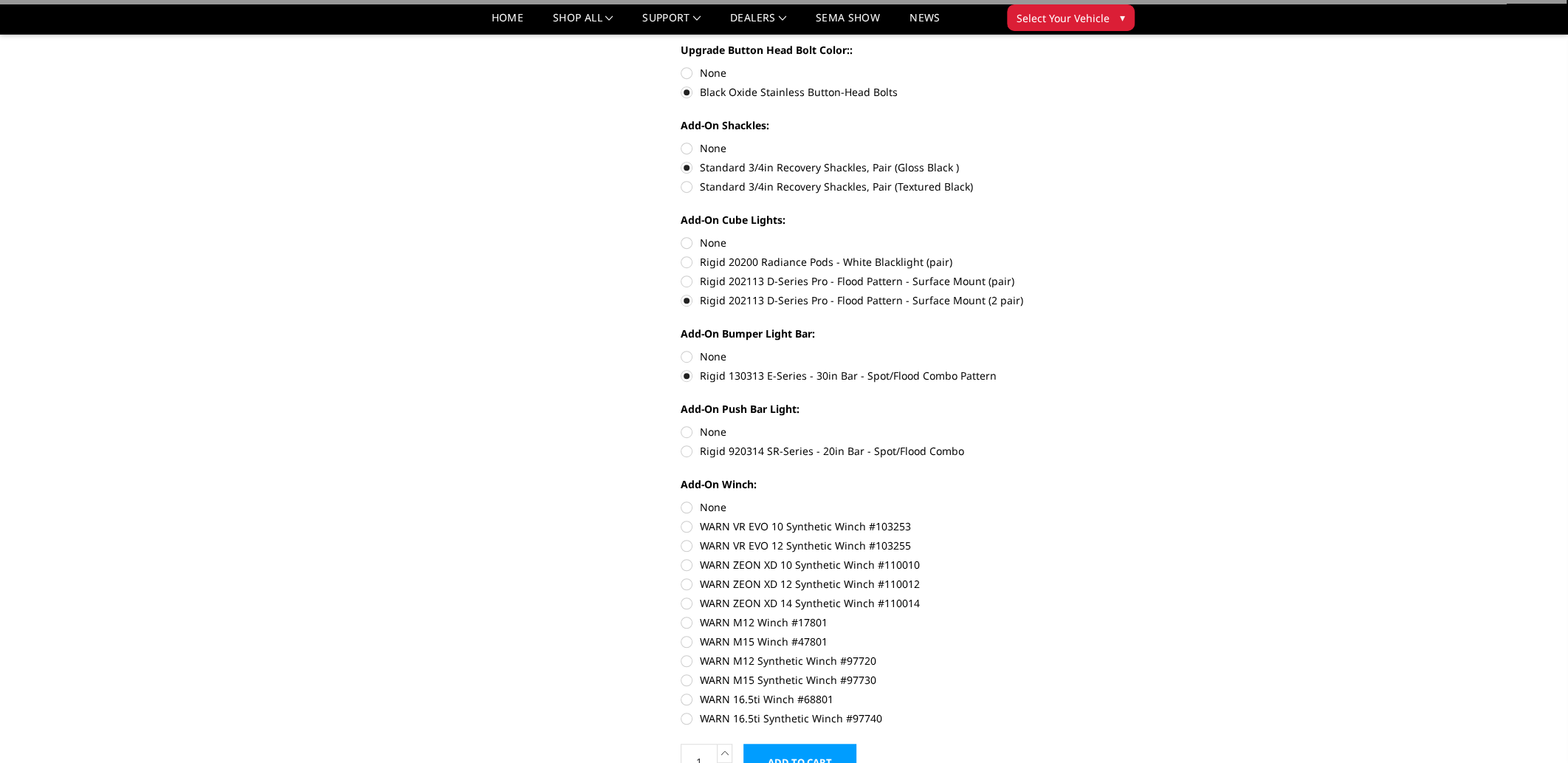
scroll to position [664, 0]
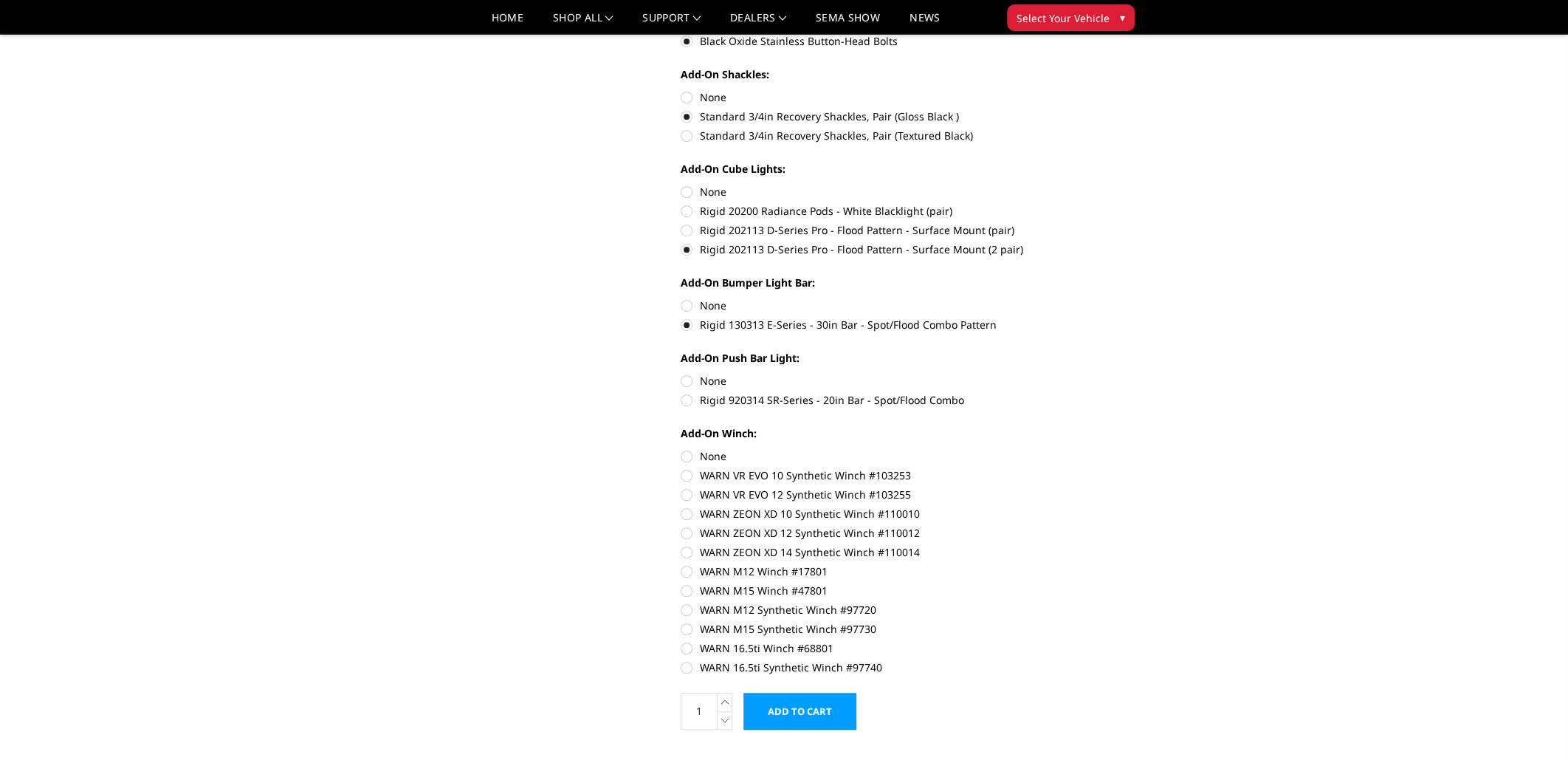
click at [693, 403] on label "Rigid 920314 SR-Series - 20in Bar - Spot/Flood Combo" at bounding box center [884, 400] width 407 height 16
click at [1088, 374] on input "Rigid 920314 SR-Series - 20in Bar - Spot/Flood Combo" at bounding box center [1088, 373] width 1 height 1
radio input "true"
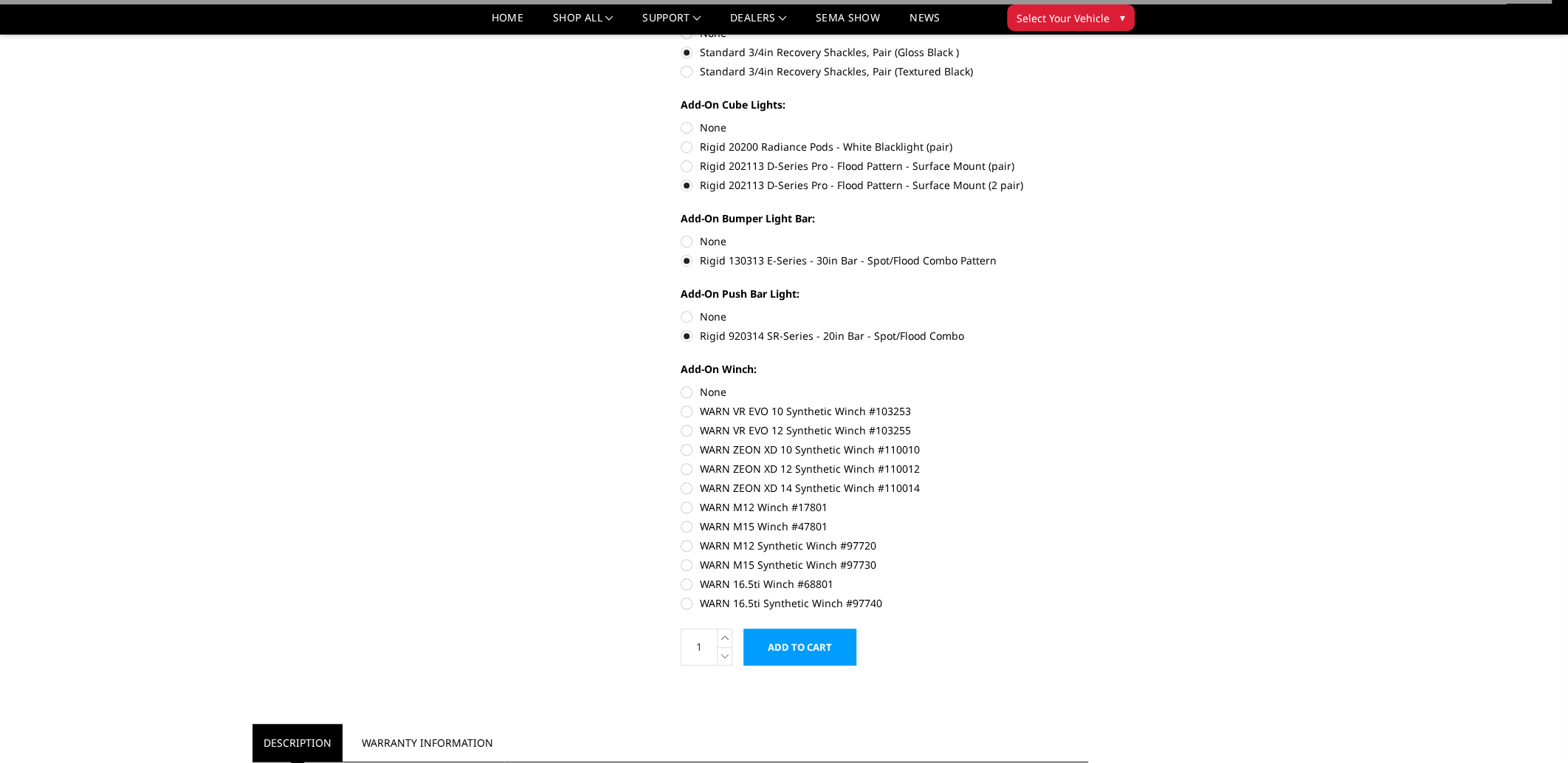
scroll to position [739, 0]
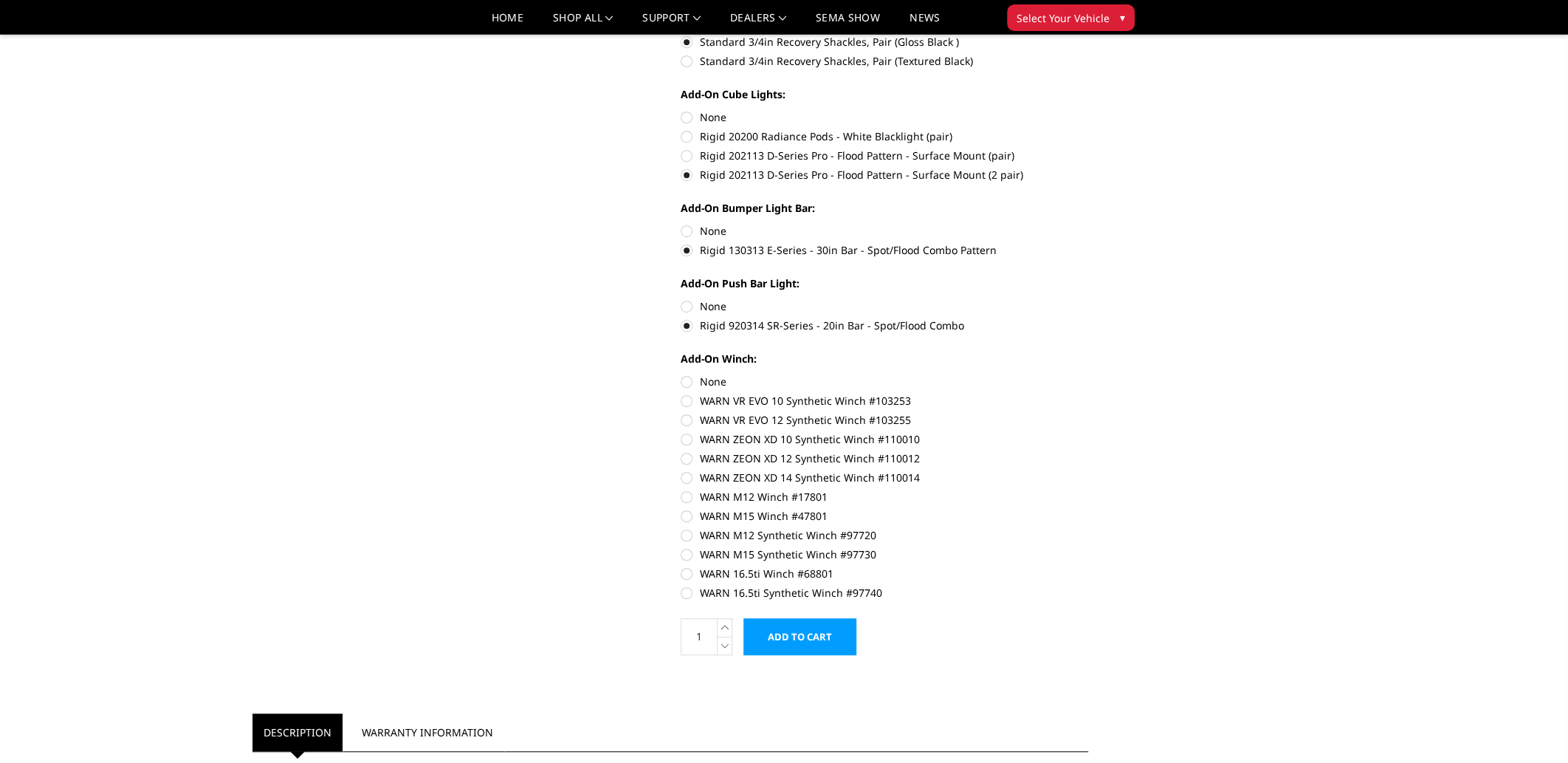
click at [690, 480] on label "WARN ZEON XD 14 Synthetic Winch #110014" at bounding box center [884, 477] width 407 height 16
click at [1088, 451] on input "WARN ZEON XD 14 Synthetic Winch #110014" at bounding box center [1088, 451] width 1 height 1
radio input "true"
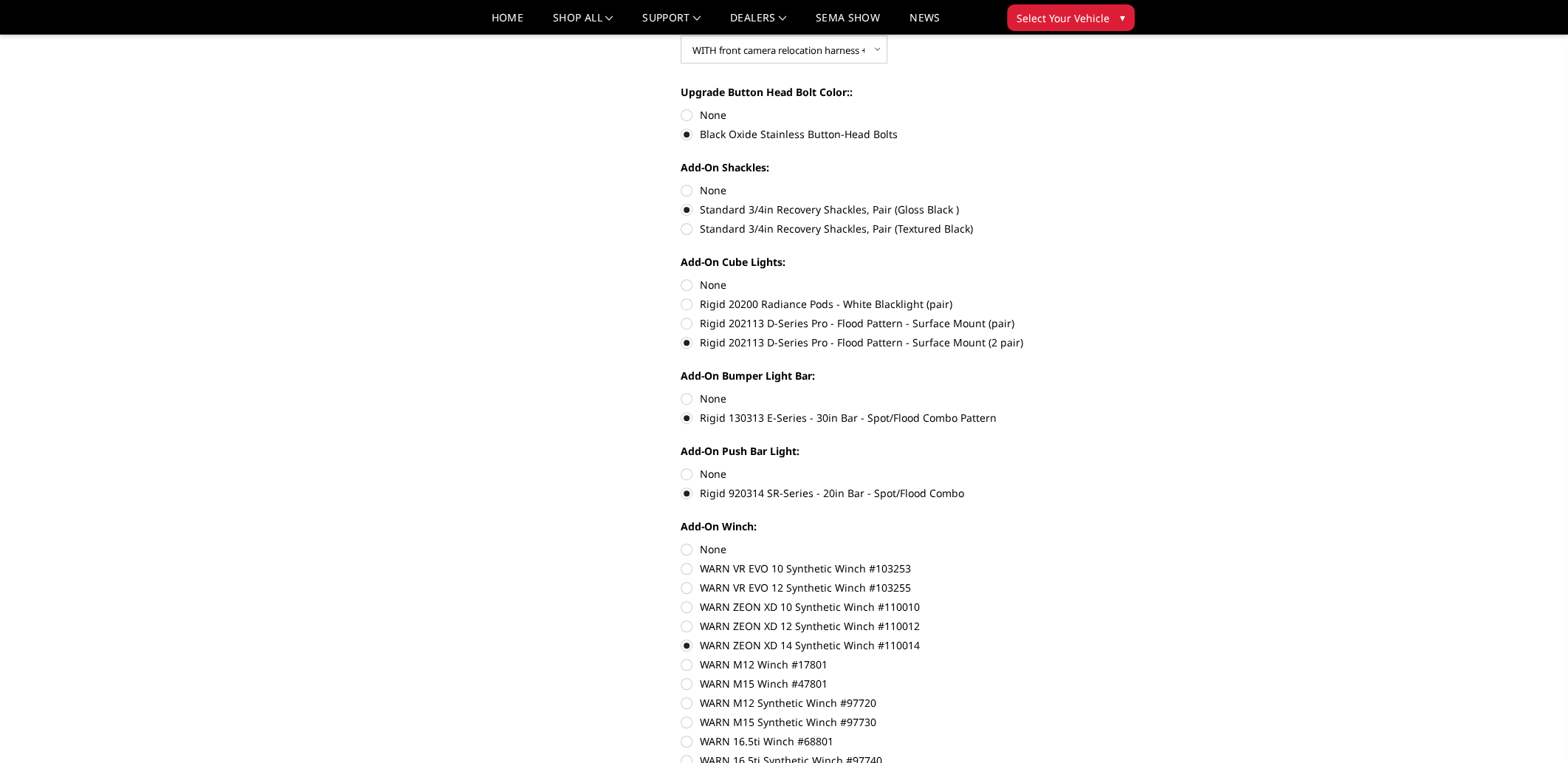
scroll to position [615, 0]
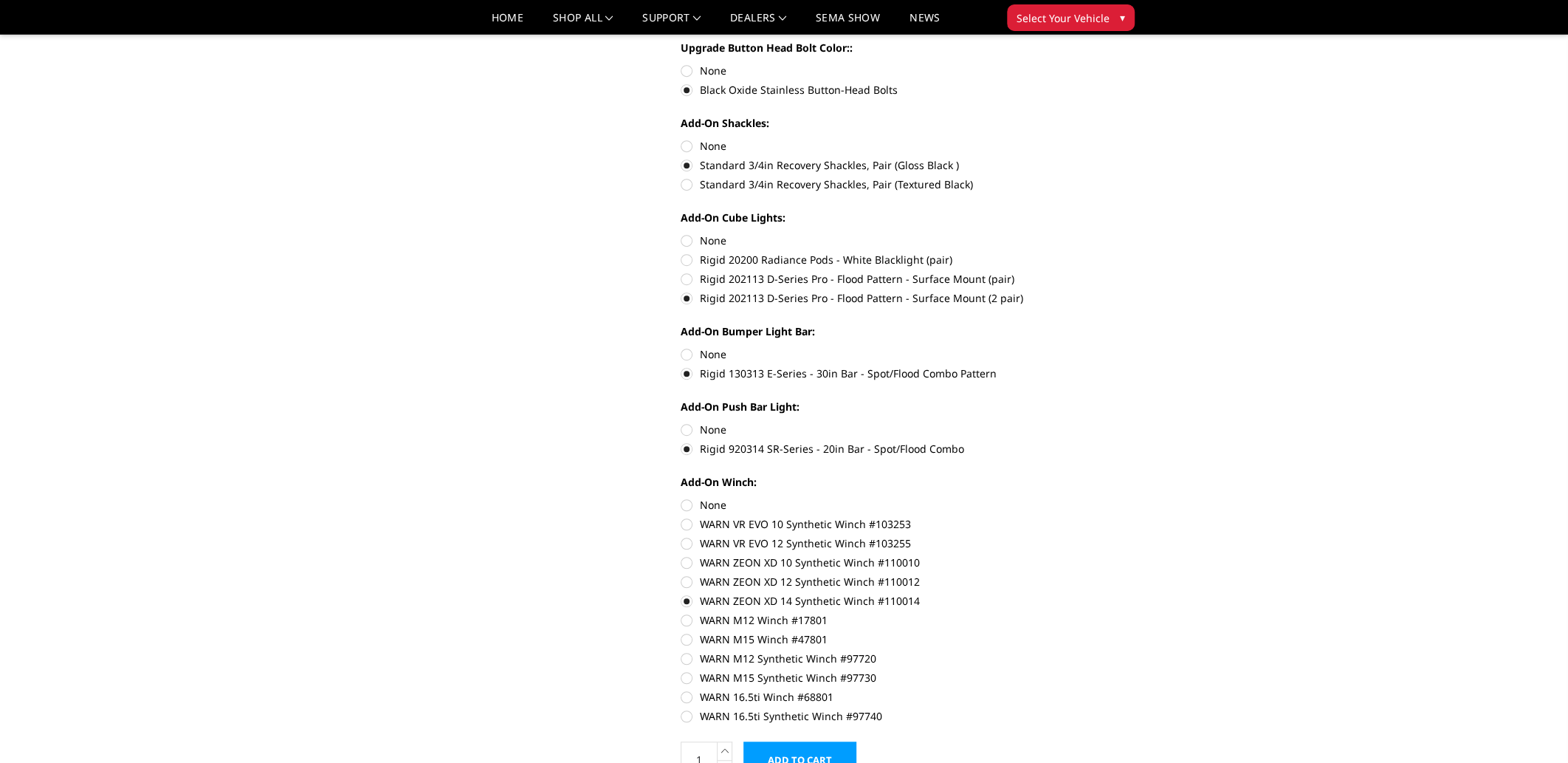
click at [686, 502] on label "None" at bounding box center [884, 505] width 407 height 16
click at [681, 498] on input "None" at bounding box center [680, 497] width 1 height 1
radio input "true"
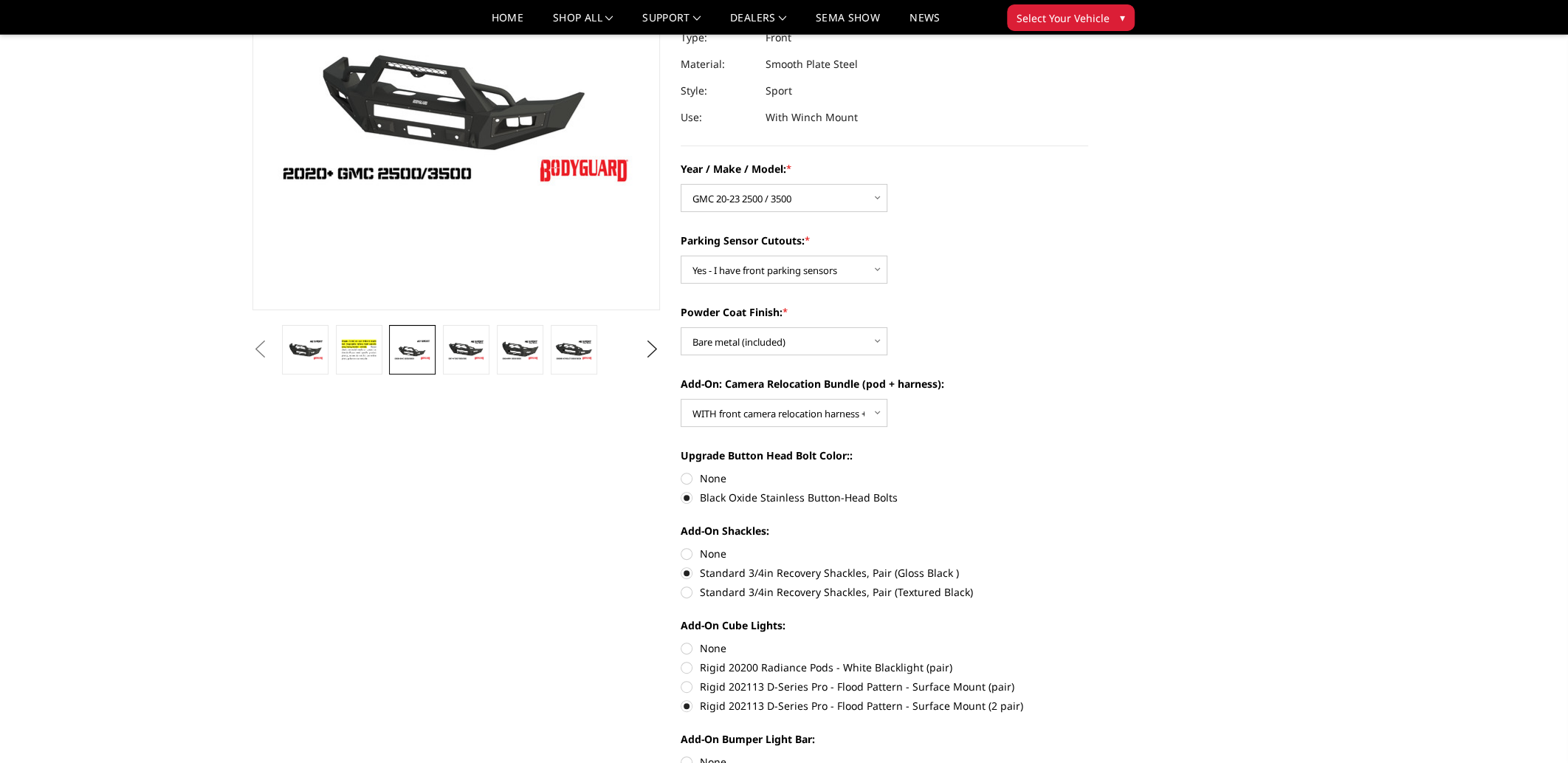
scroll to position [0, 0]
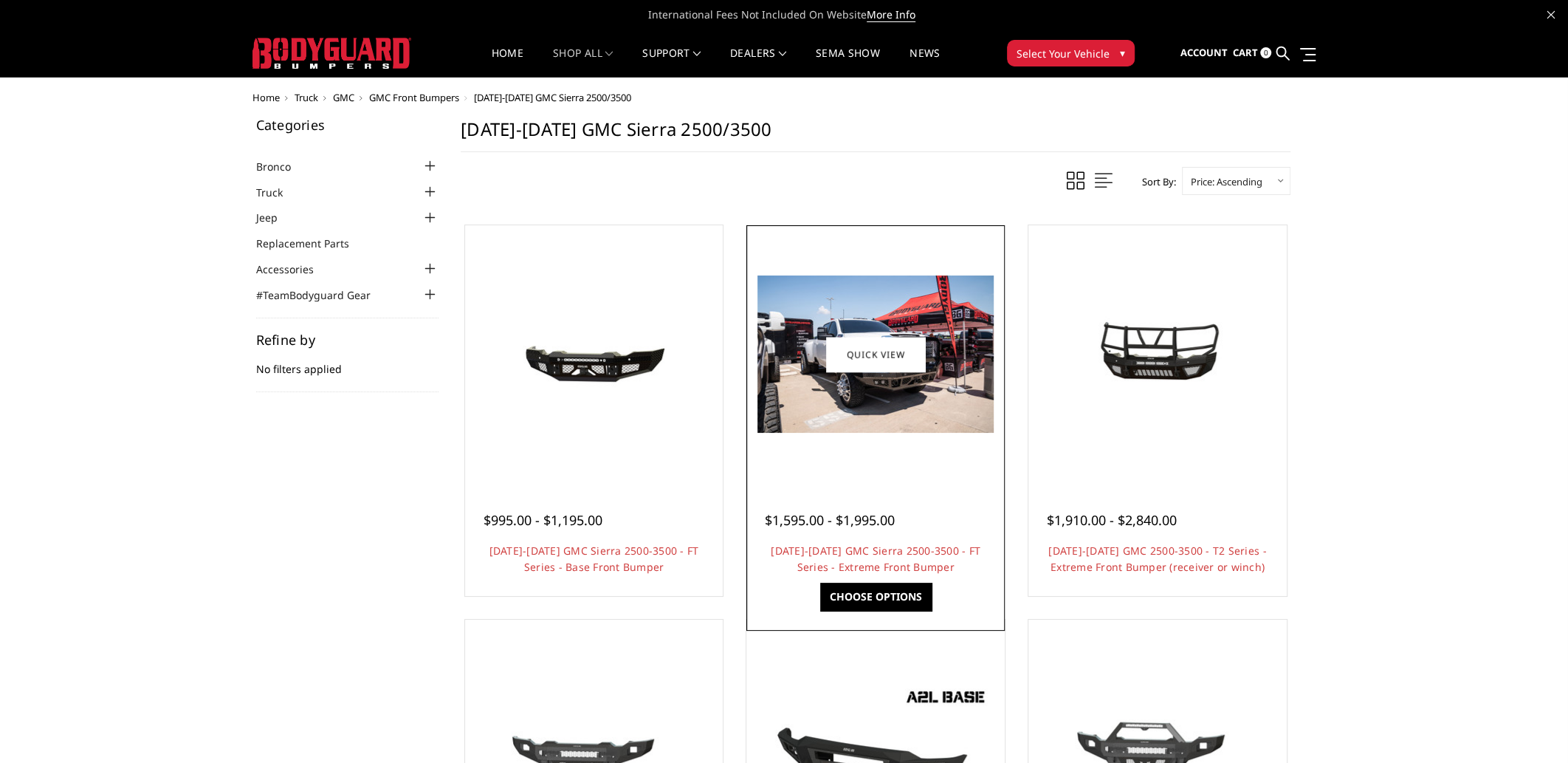
click at [821, 430] on img at bounding box center [875, 354] width 236 height 157
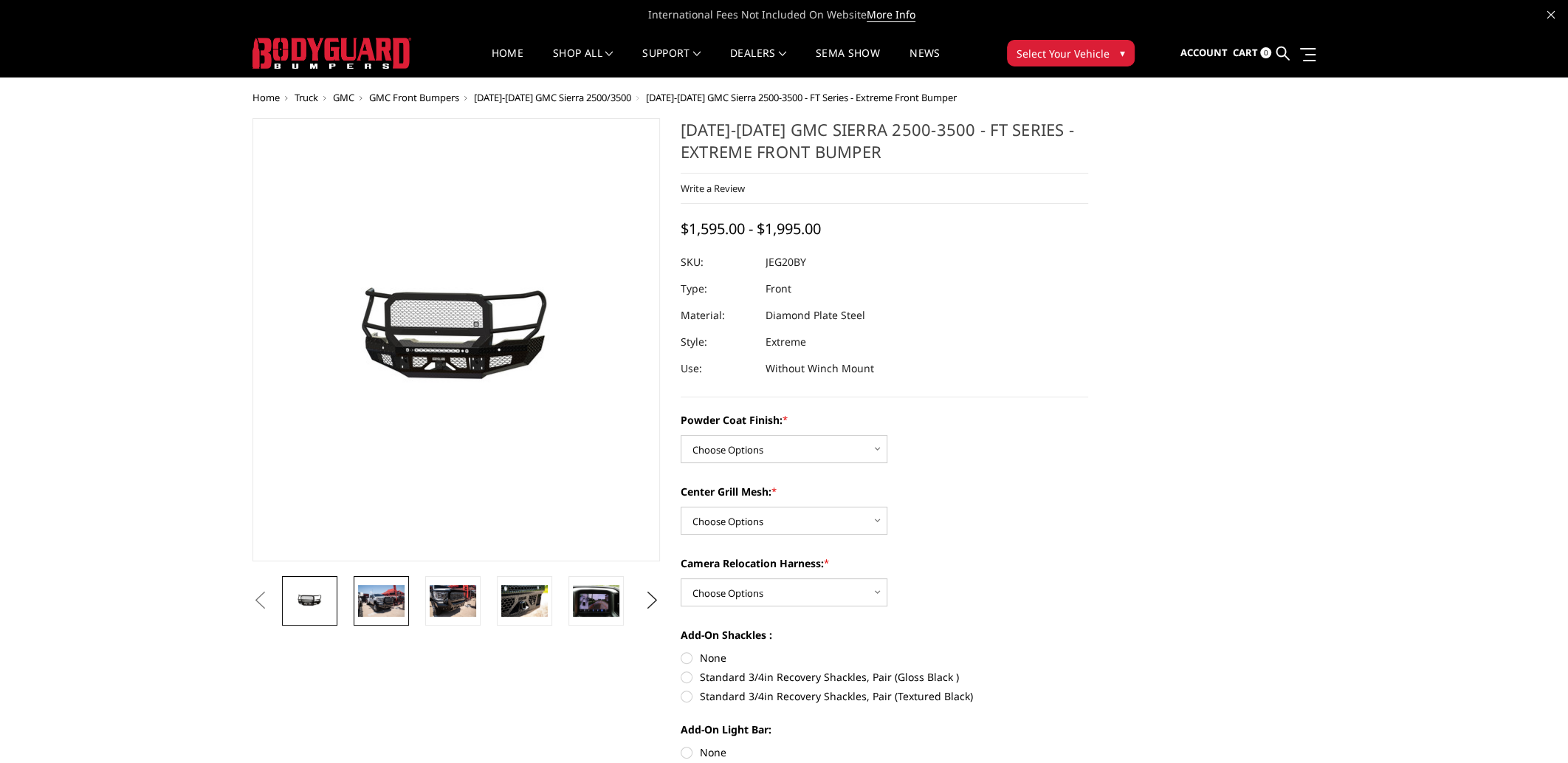
click at [379, 599] on img at bounding box center [381, 601] width 46 height 31
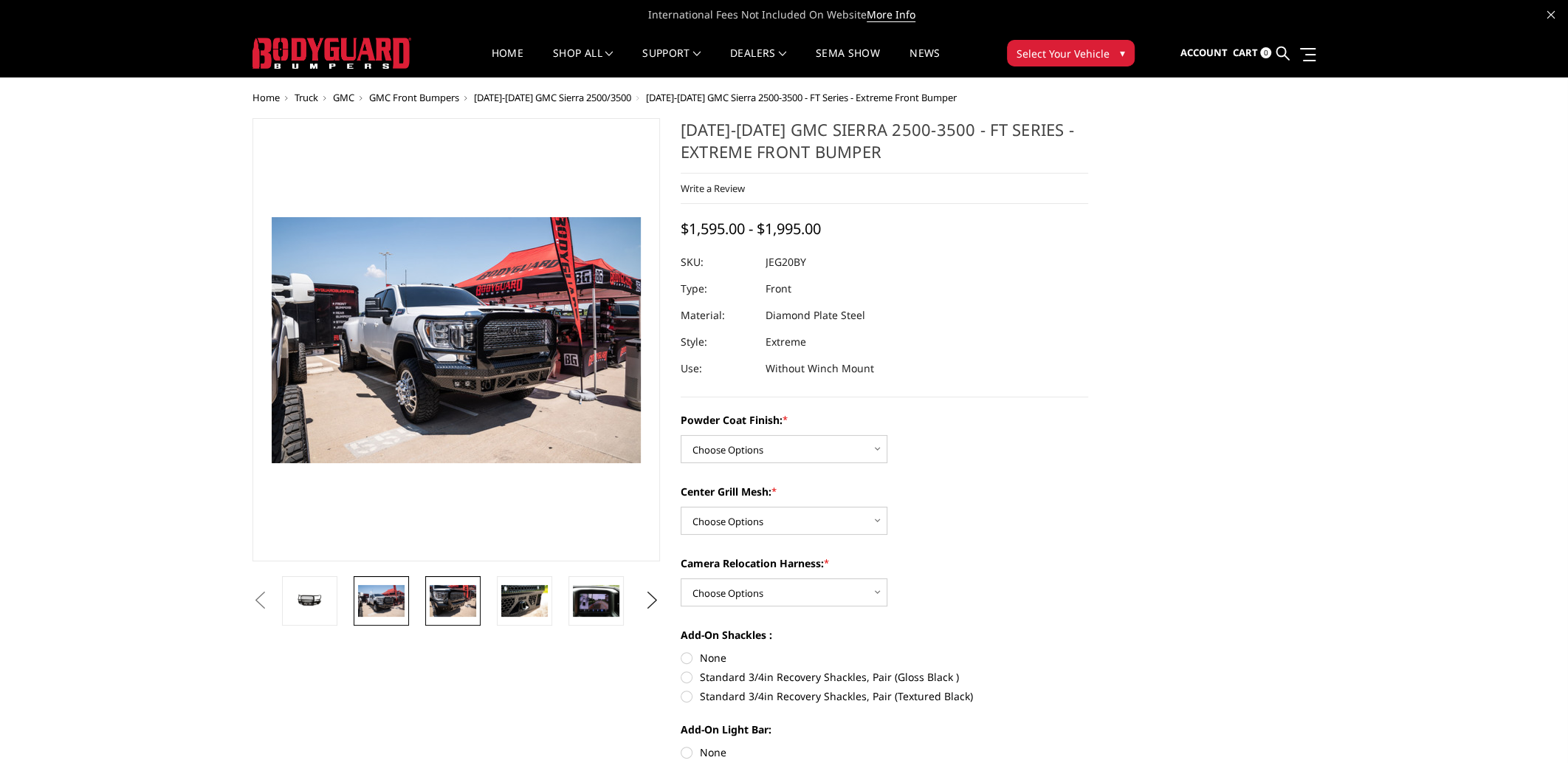
click at [444, 610] on img at bounding box center [453, 601] width 46 height 31
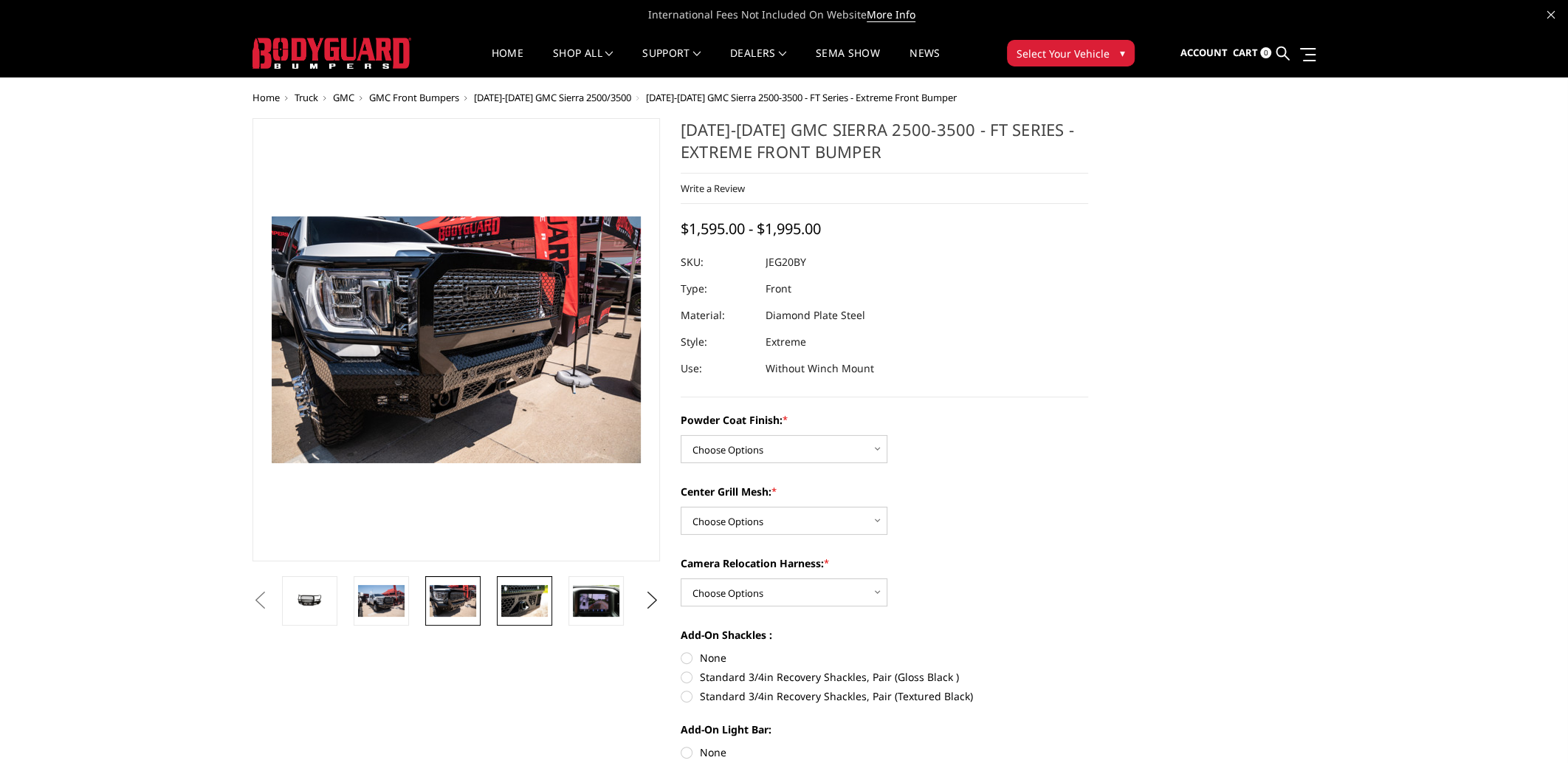
click at [507, 597] on img at bounding box center [524, 601] width 46 height 31
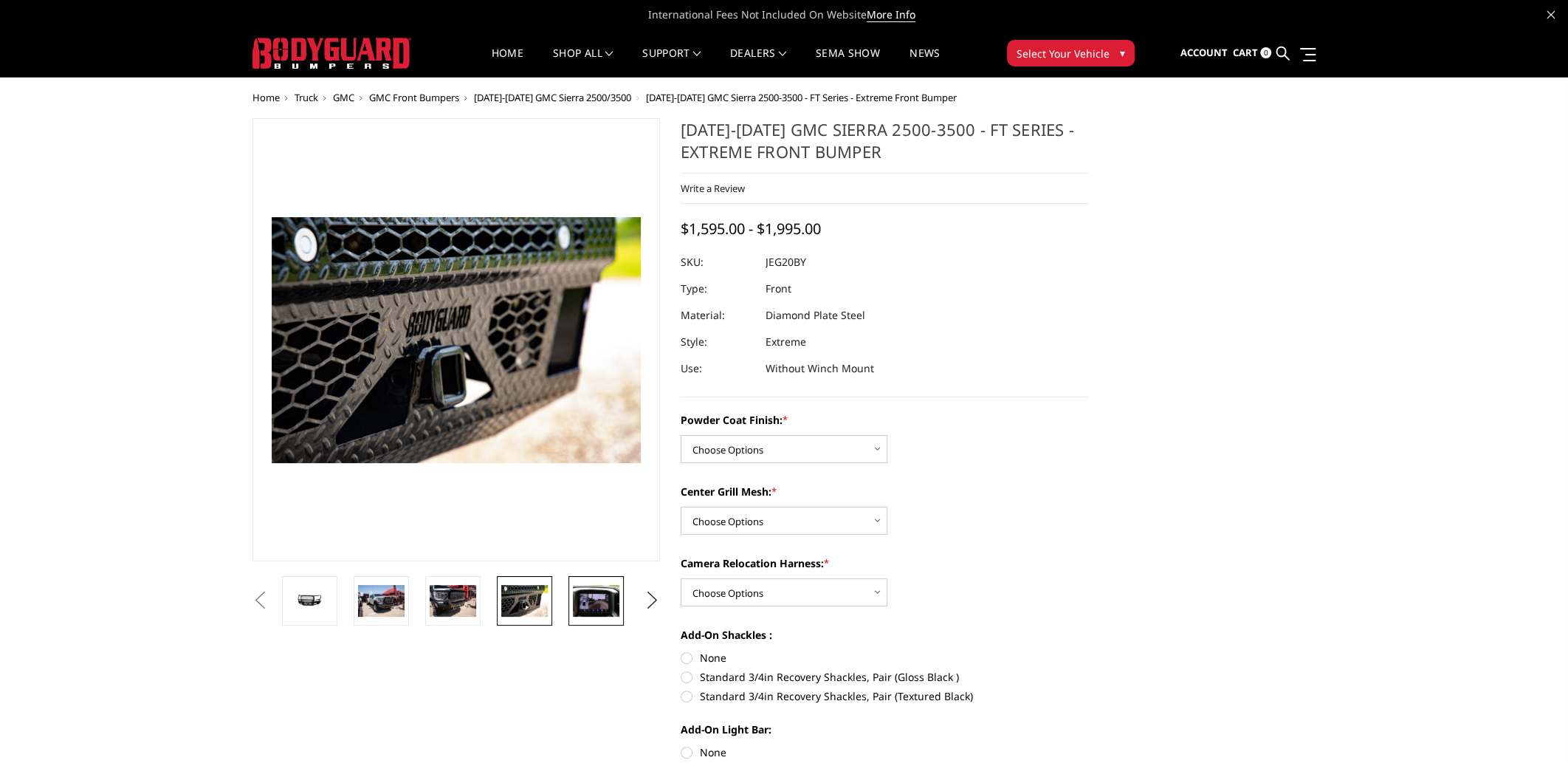
click at [576, 596] on img at bounding box center [596, 601] width 46 height 31
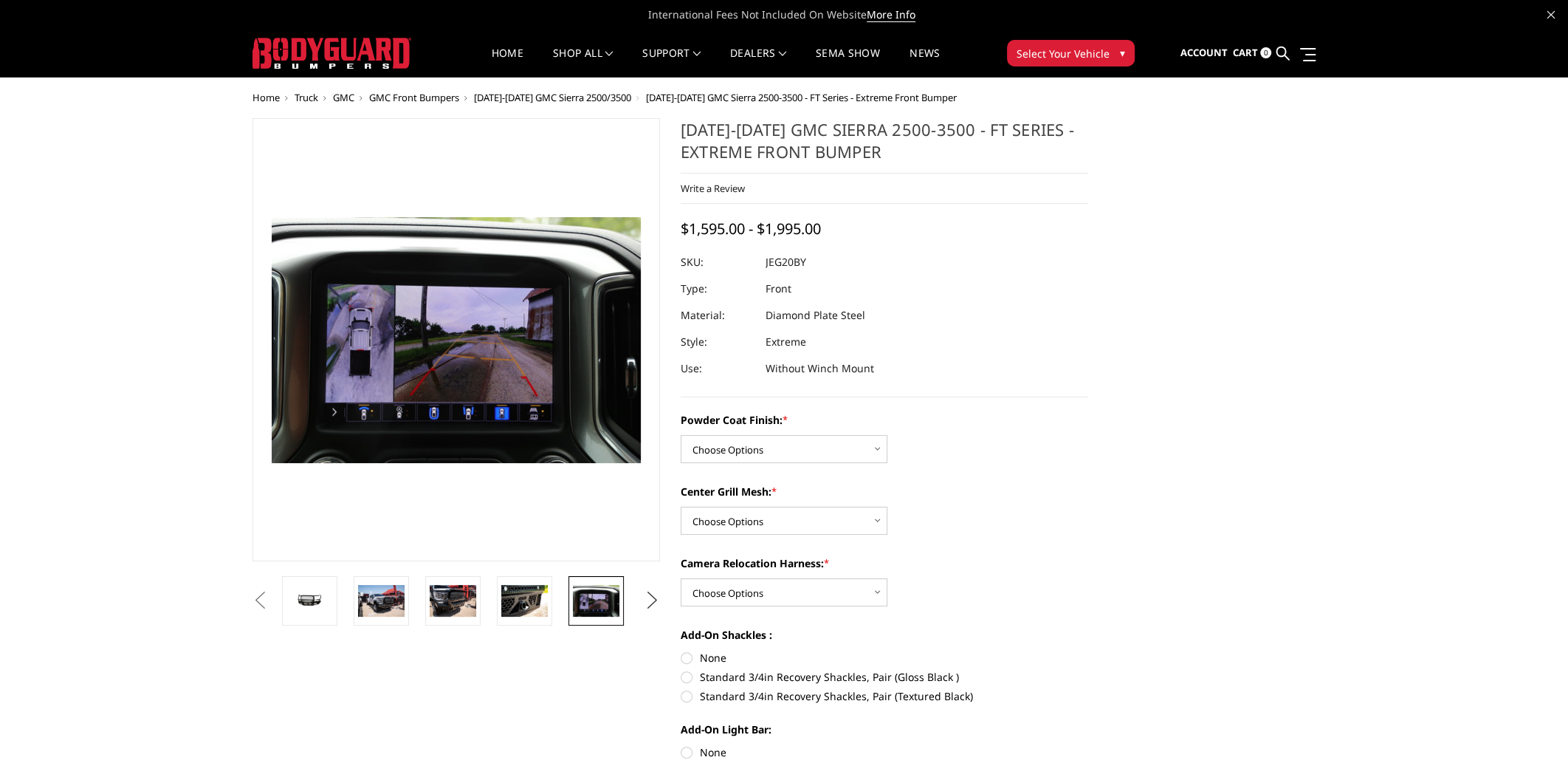
click at [659, 600] on button "Next" at bounding box center [653, 601] width 22 height 22
click at [606, 590] on img at bounding box center [596, 601] width 46 height 31
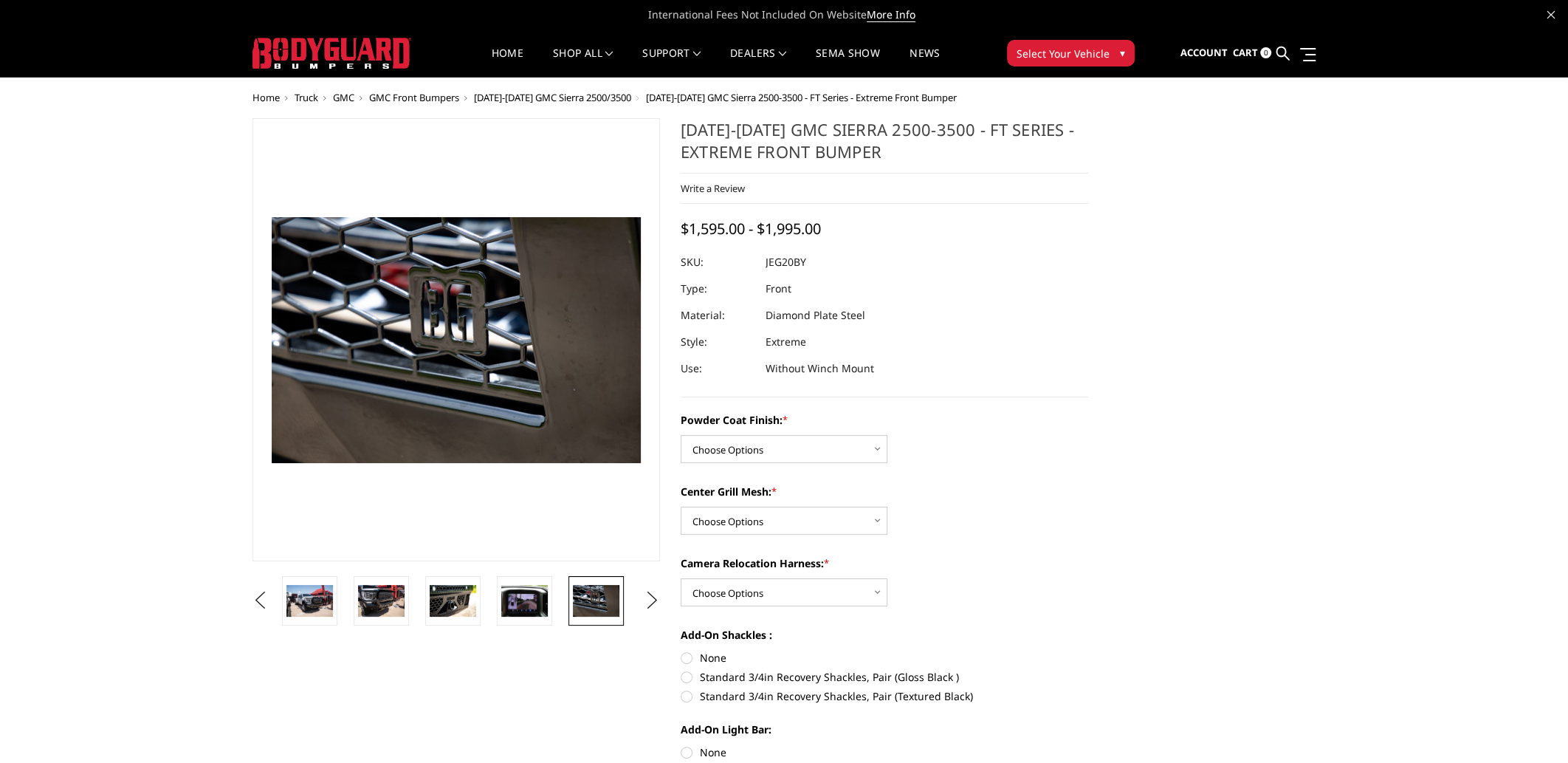
click at [639, 604] on ul "Previous Next" at bounding box center [456, 601] width 415 height 49
click at [644, 604] on button "Next" at bounding box center [653, 601] width 22 height 22
click at [599, 596] on img at bounding box center [596, 601] width 46 height 22
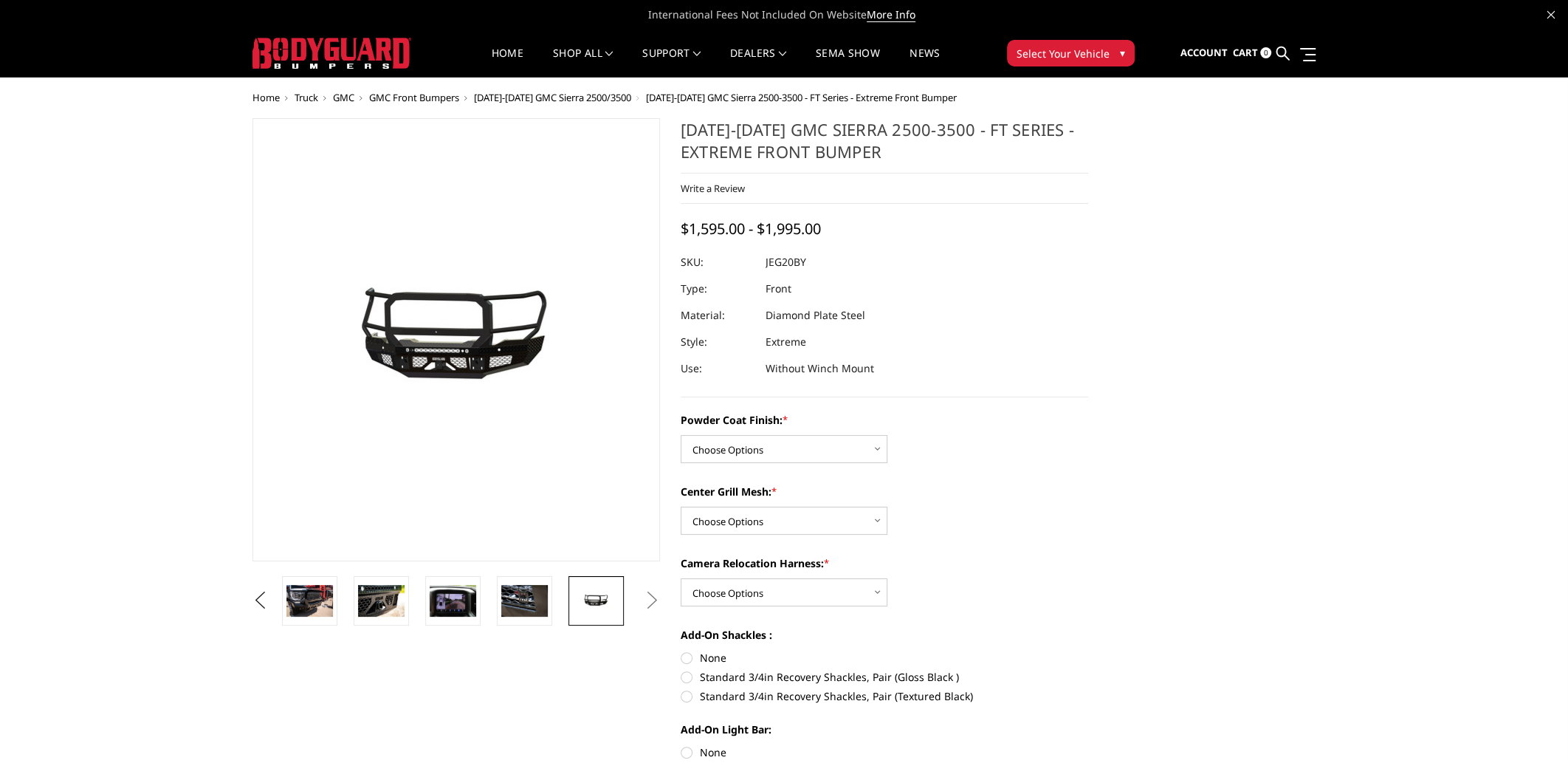
click at [646, 601] on button "Next" at bounding box center [653, 601] width 22 height 22
click at [805, 455] on select "Choose Options Bare Metal Gloss Black Powder Coat Textured Black Powder Coat" at bounding box center [783, 449] width 206 height 28
select select "3256"
click at [680, 435] on select "Choose Options Bare Metal Gloss Black Powder Coat Textured Black Powder Coat" at bounding box center [783, 449] width 206 height 28
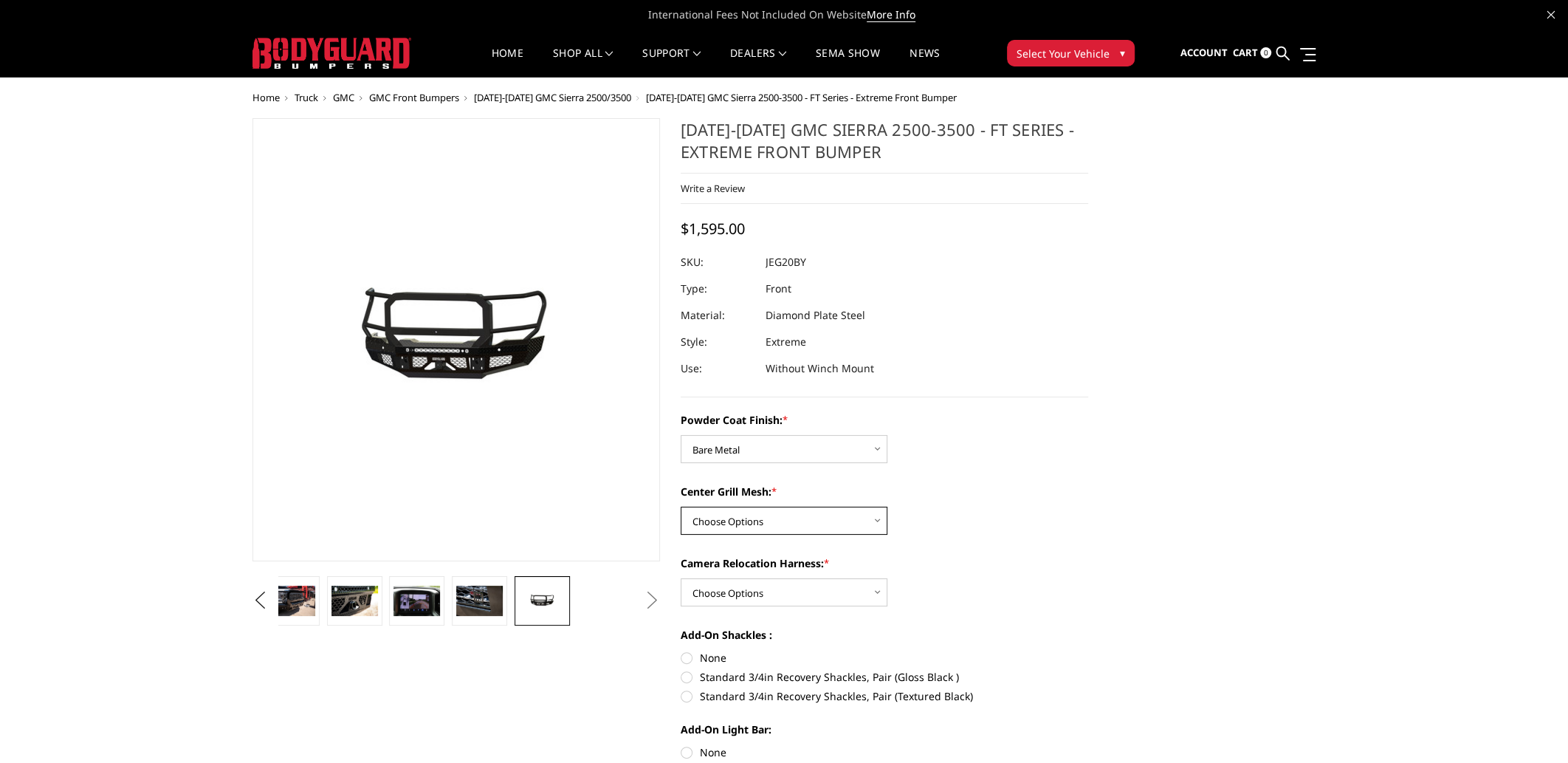
click at [791, 517] on select "Choose Options WITH Expanded Metal in Center Grill WITHOUT Expanded Metal in Ce…" at bounding box center [783, 520] width 206 height 28
select select "3259"
click at [680, 506] on select "Choose Options WITH Expanded Metal in Center Grill WITHOUT Expanded Metal in Ce…" at bounding box center [783, 520] width 206 height 28
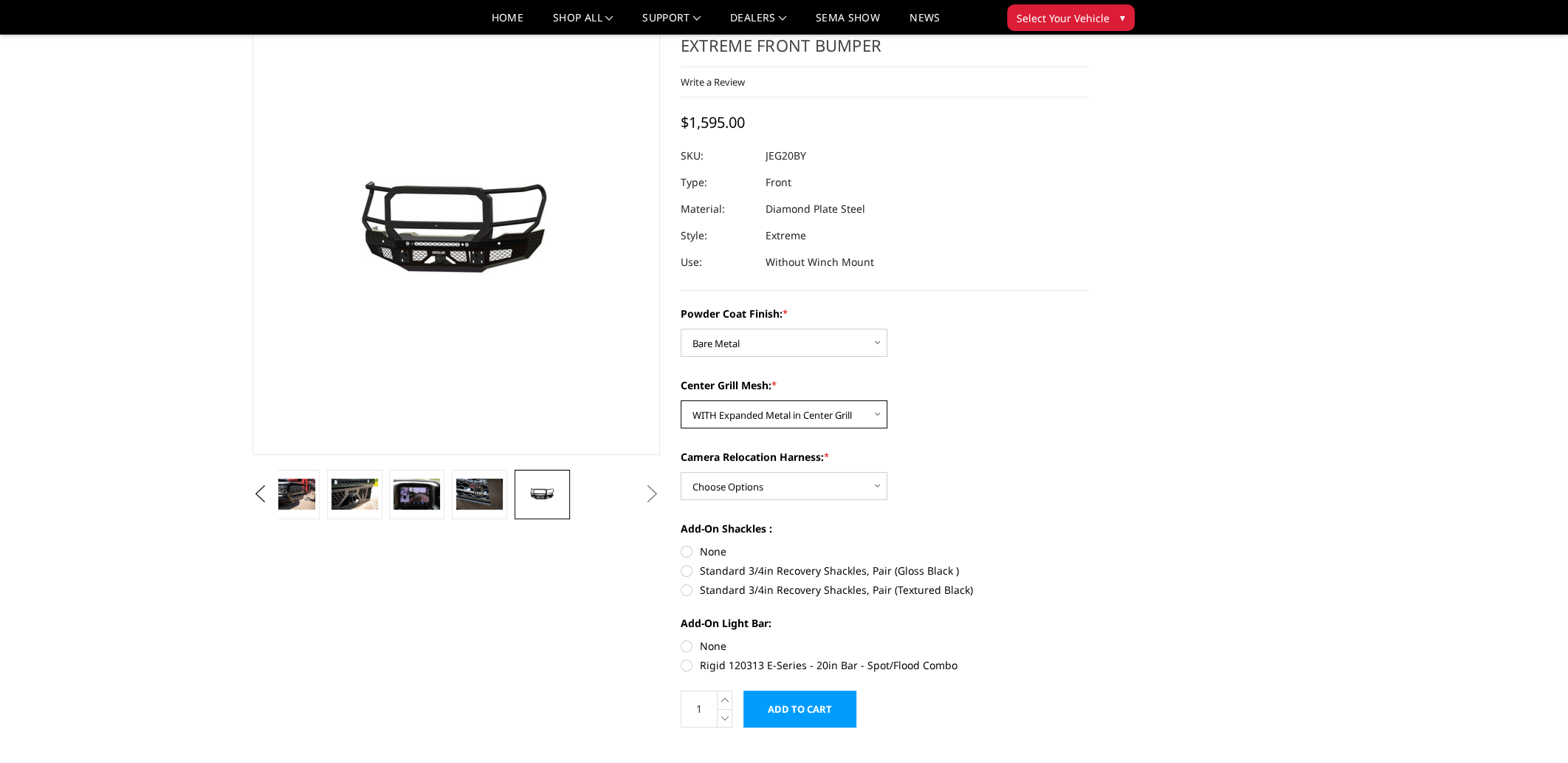
scroll to position [74, 0]
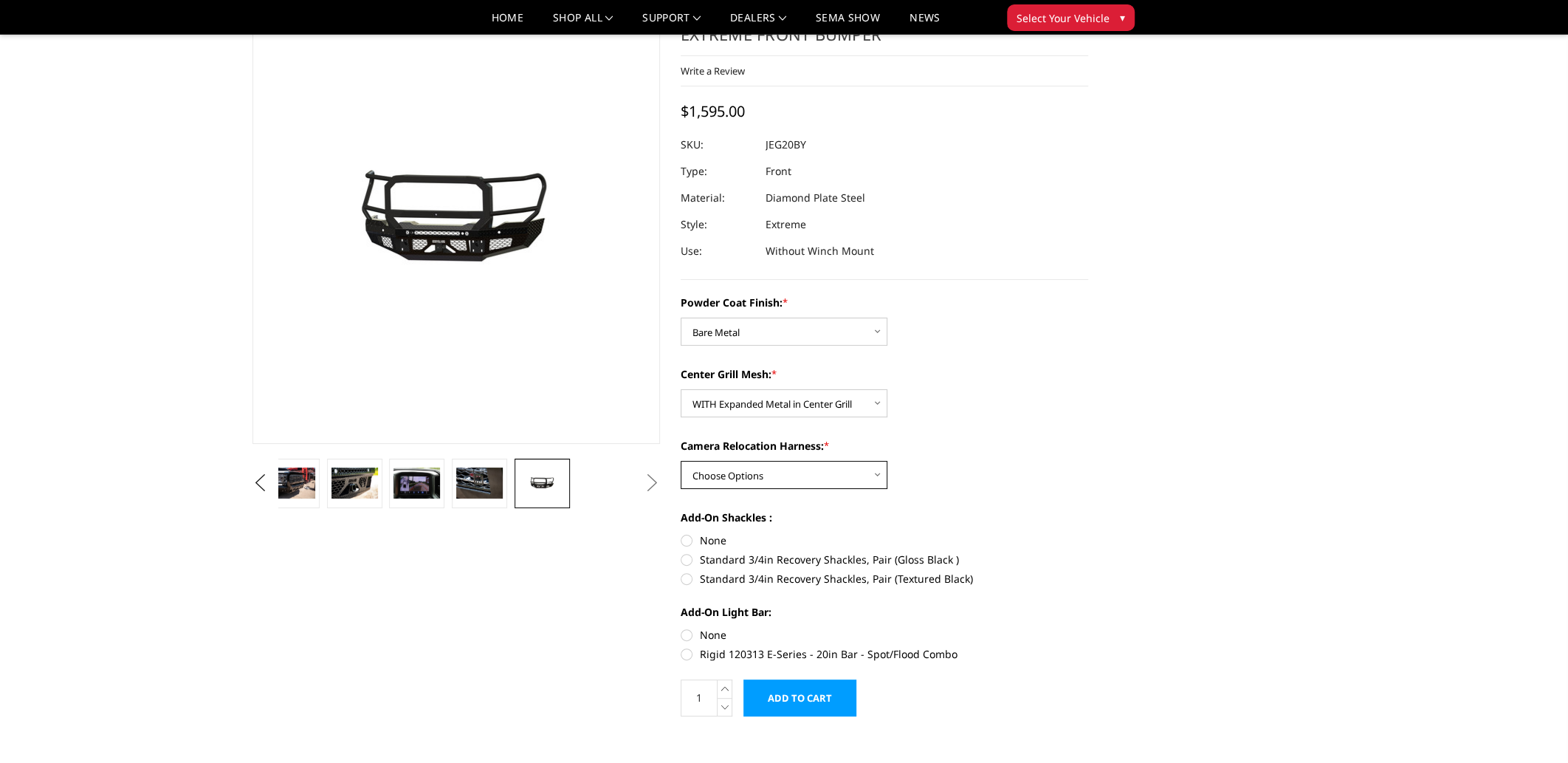
click at [778, 478] on select "Choose Options WITH Camera Relocation Harness WITHOUT Camera Relocation Harness" at bounding box center [783, 475] width 206 height 28
select select "3261"
click at [680, 461] on select "Choose Options WITH Camera Relocation Harness WITHOUT Camera Relocation Harness" at bounding box center [783, 475] width 206 height 28
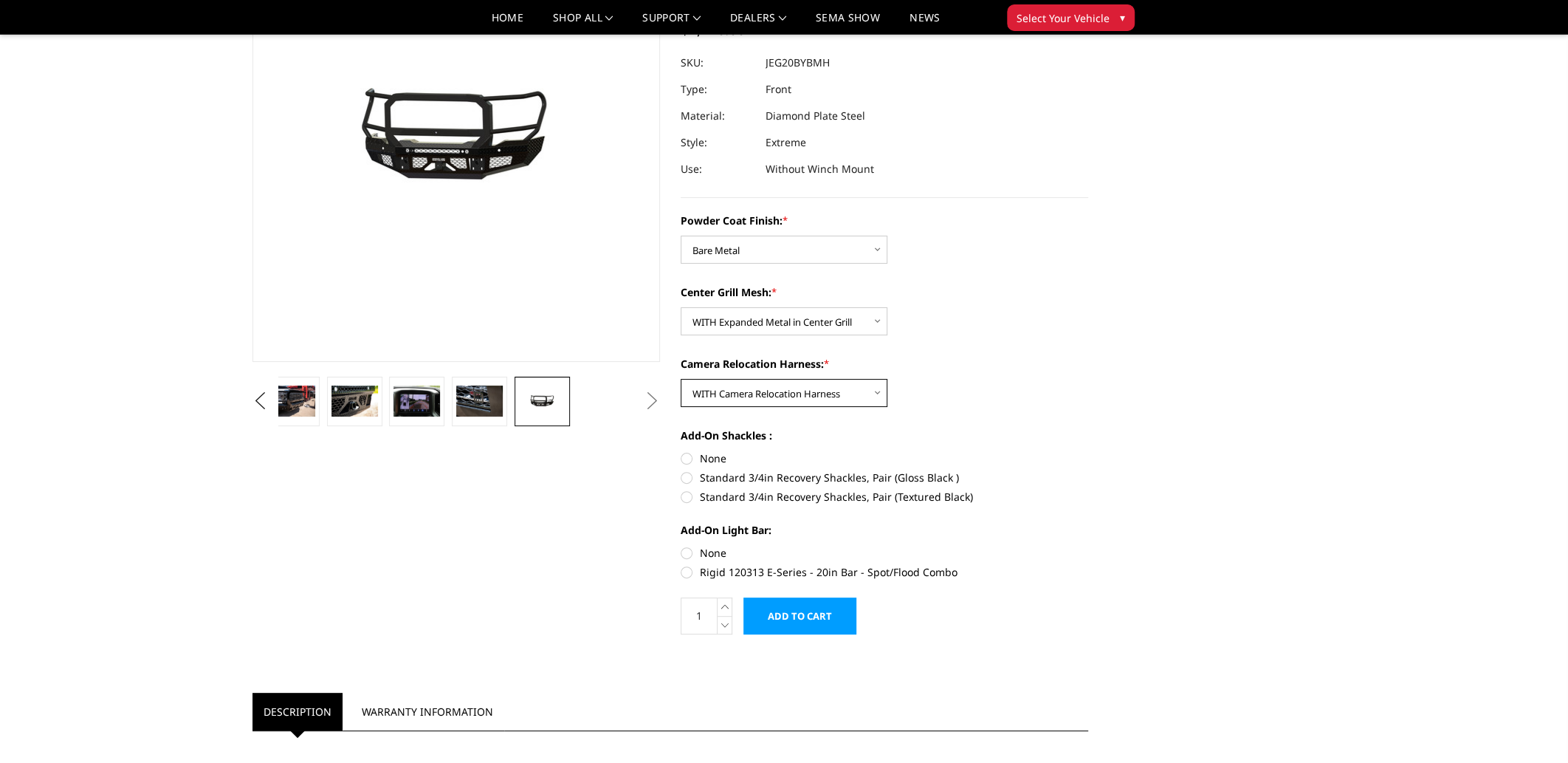
scroll to position [172, 0]
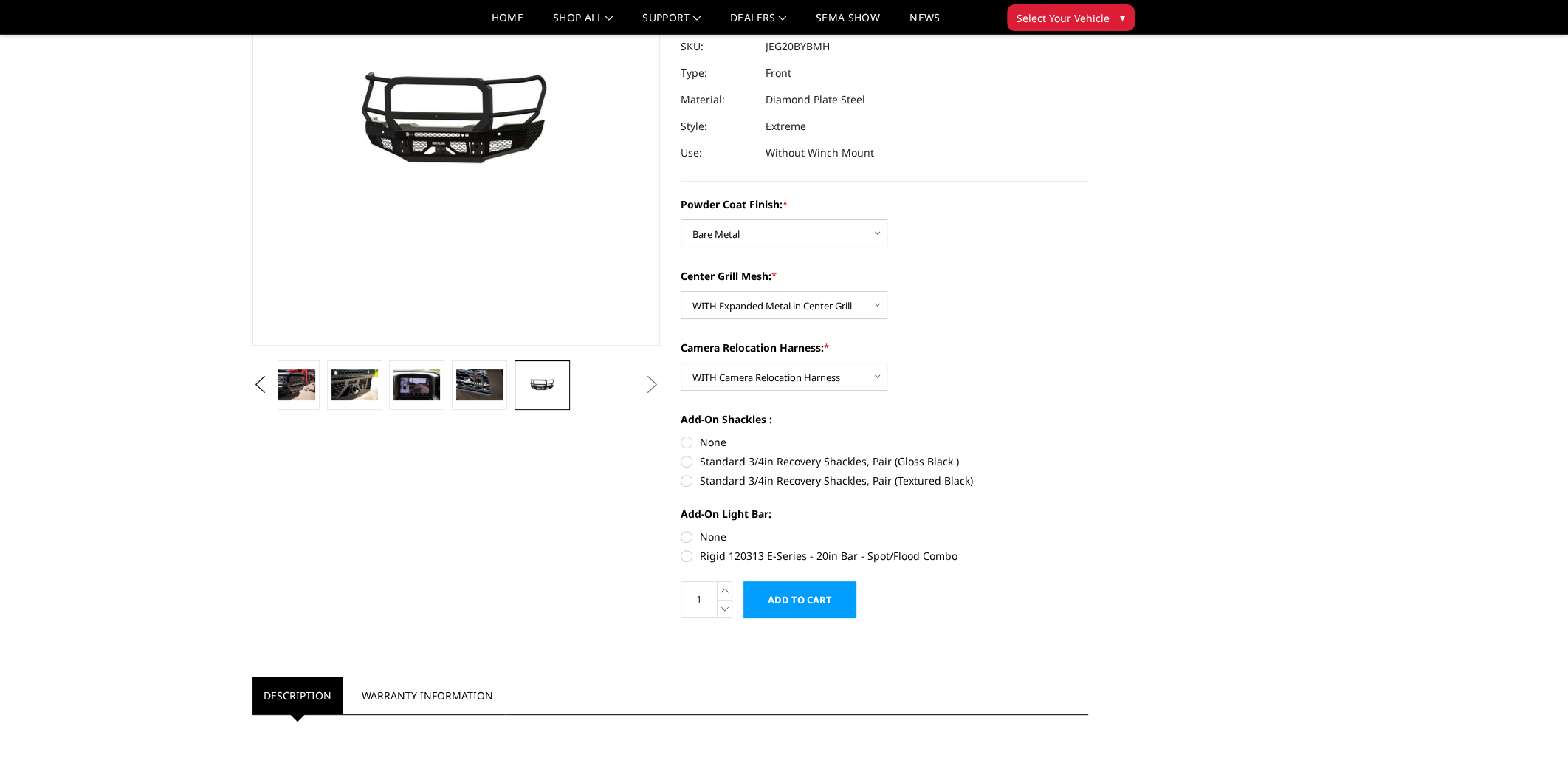
click at [681, 483] on label "Standard 3/4in Recovery Shackles, Pair (Textured Black)" at bounding box center [884, 480] width 407 height 16
click at [1088, 455] on input "Standard 3/4in Recovery Shackles, Pair (Textured Black)" at bounding box center [1088, 454] width 1 height 1
radio input "true"
click at [687, 553] on label "Rigid 120313 E-Series - 20in Bar - Spot/Flood Combo" at bounding box center [884, 556] width 407 height 16
click at [1088, 530] on input "Rigid 120313 E-Series - 20in Bar - Spot/Flood Combo" at bounding box center [1088, 529] width 1 height 1
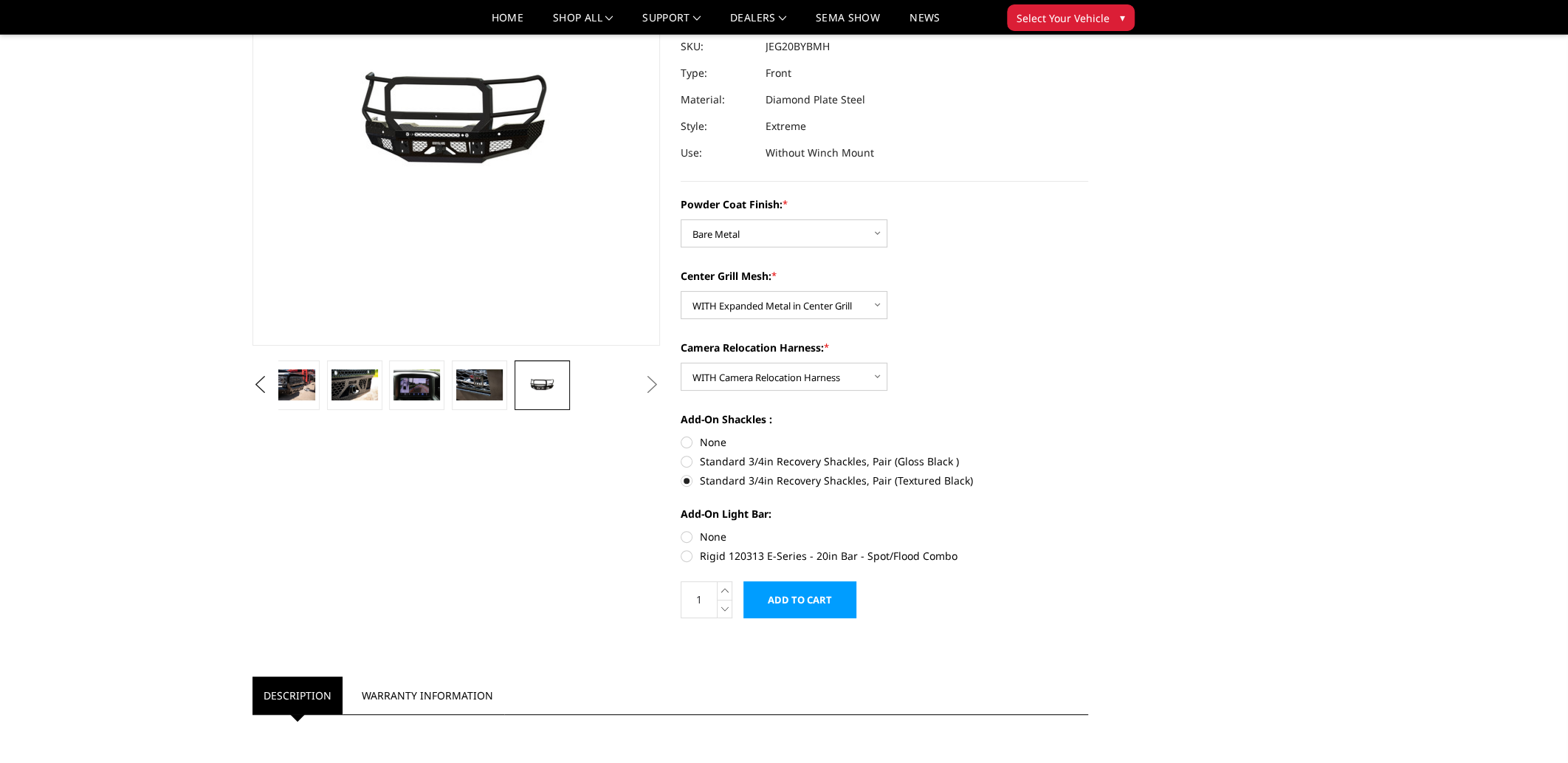
radio input "true"
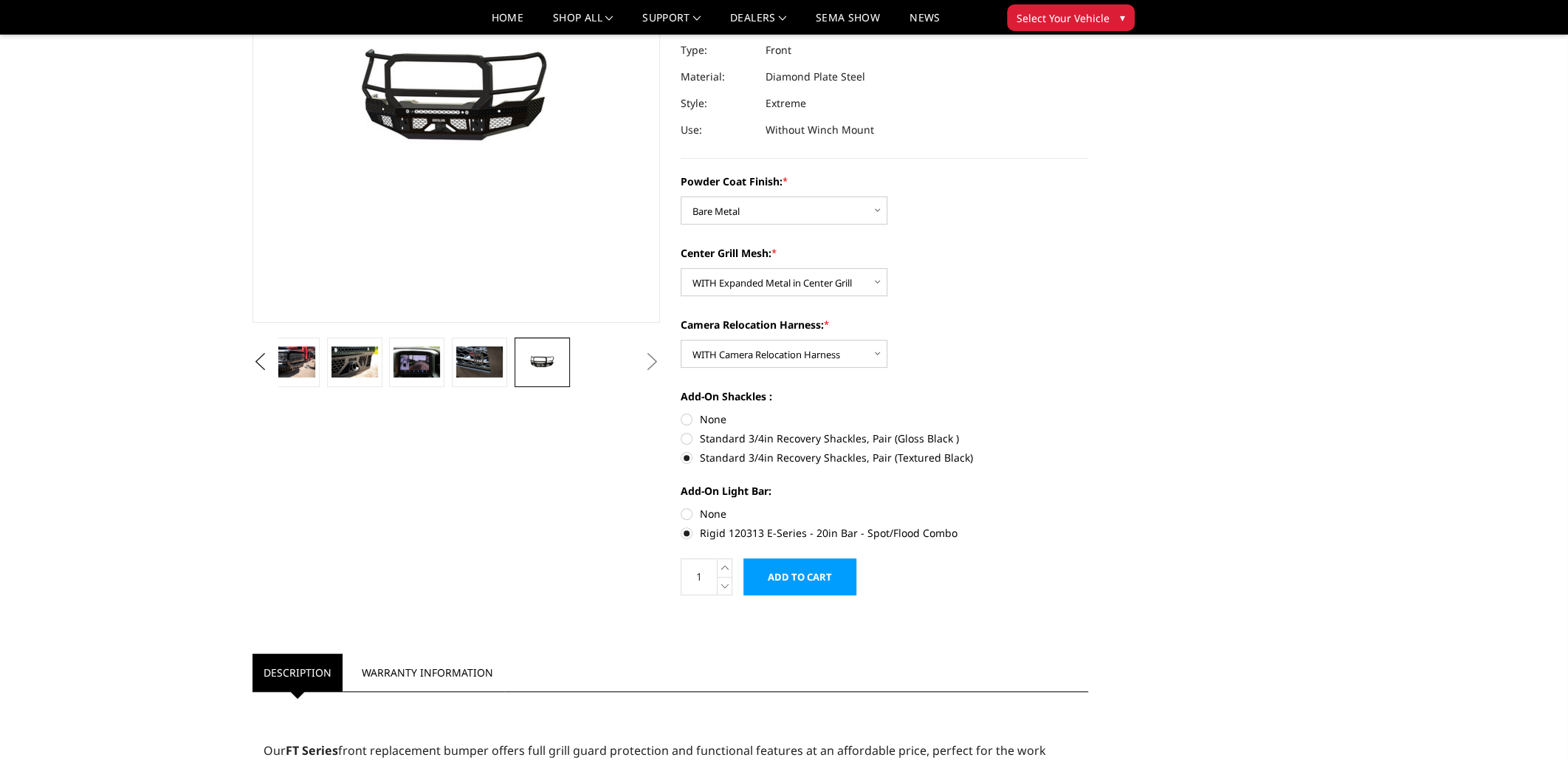
scroll to position [196, 0]
click at [681, 511] on label "None" at bounding box center [884, 513] width 407 height 16
click at [681, 505] on input "None" at bounding box center [680, 505] width 1 height 1
radio input "true"
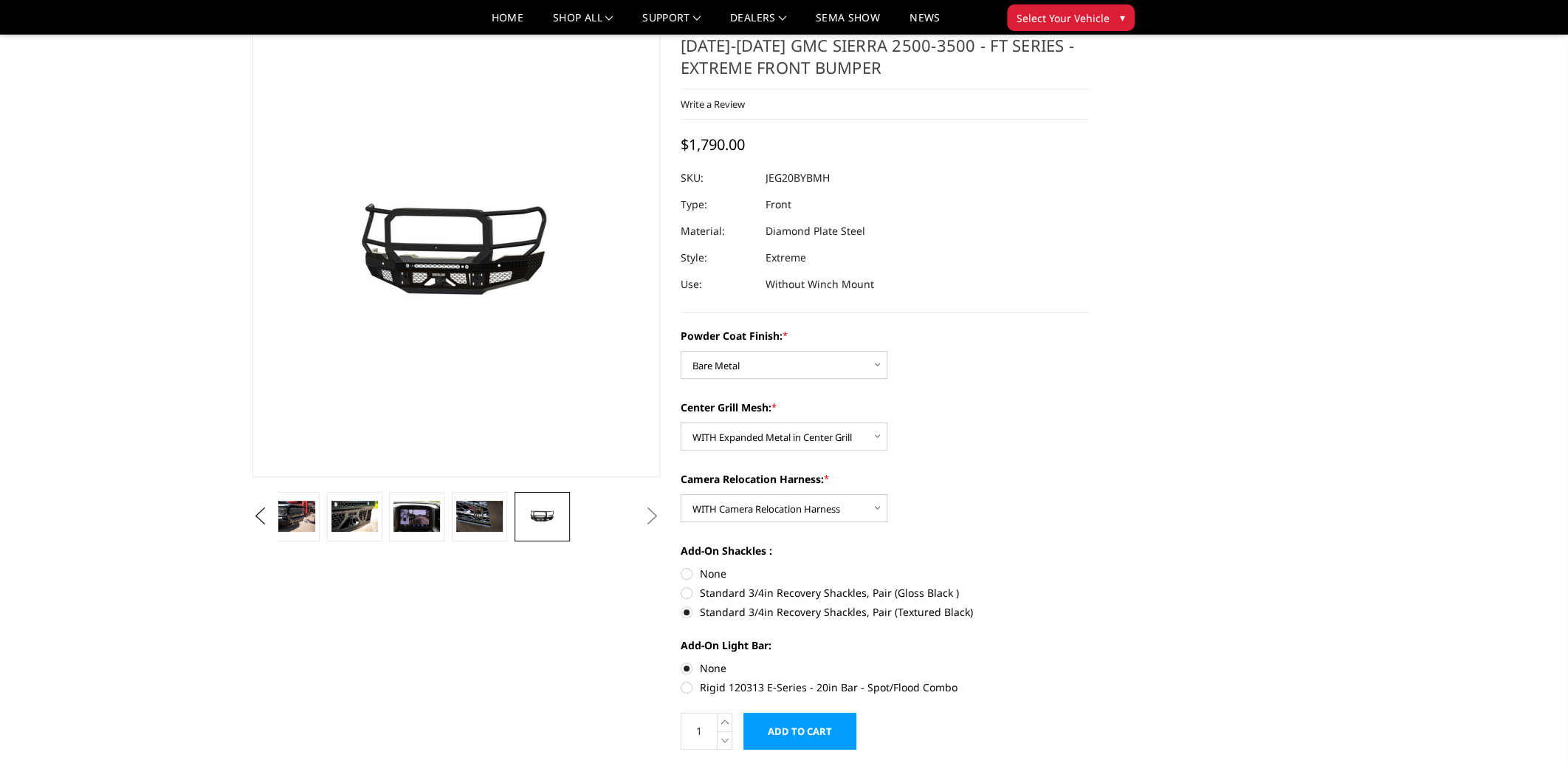
scroll to position [0, 0]
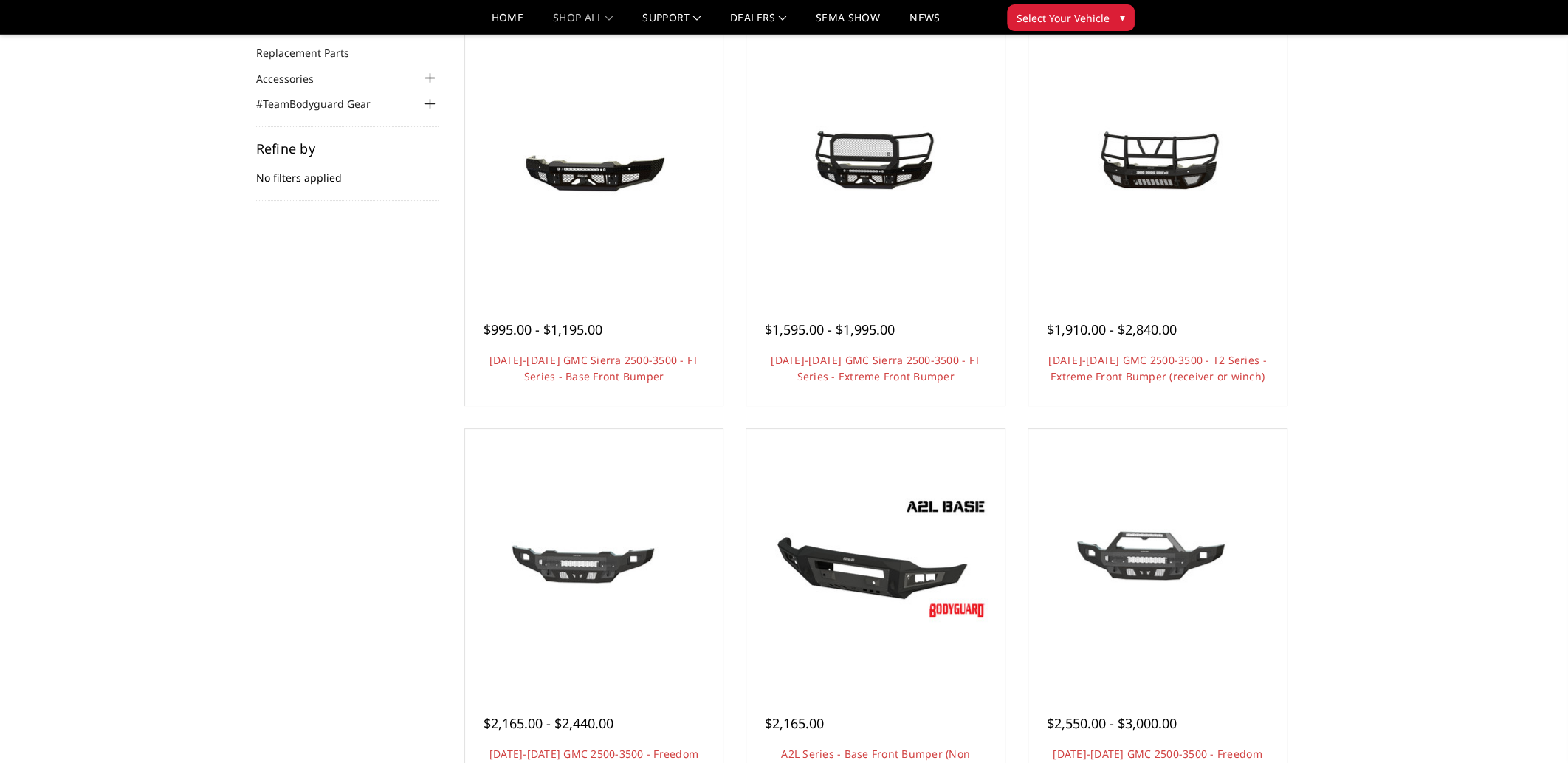
scroll to position [148, 0]
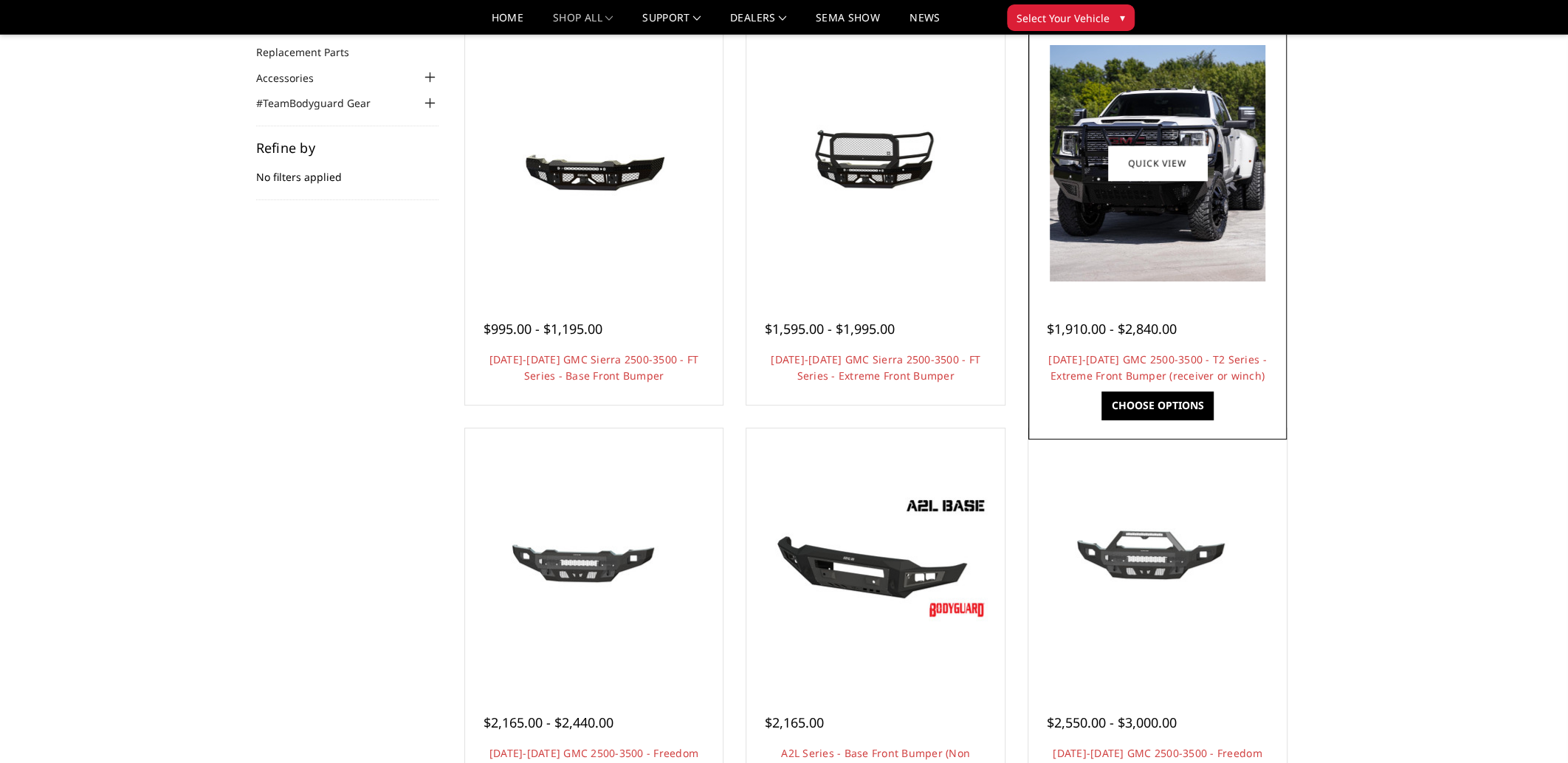
click at [1104, 367] on h4 "[DATE]-[DATE] GMC 2500-3500 - T2 Series - Extreme Front Bumper (receiver or win…" at bounding box center [1158, 367] width 221 height 32
click at [1107, 369] on link "[DATE]-[DATE] GMC 2500-3500 - T2 Series - Extreme Front Bumper (receiver or win…" at bounding box center [1158, 367] width 218 height 31
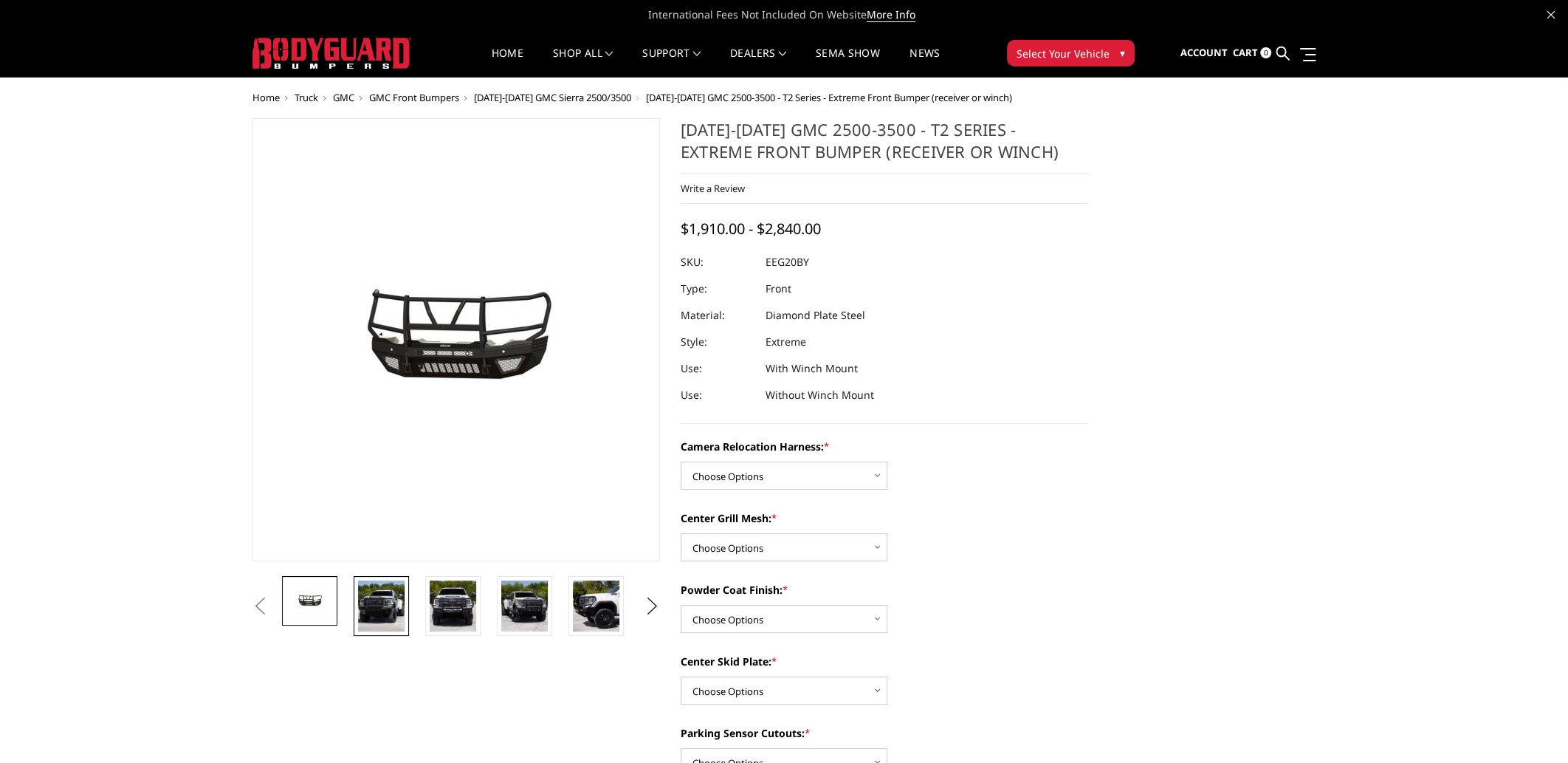
click at [399, 608] on img at bounding box center [381, 605] width 46 height 51
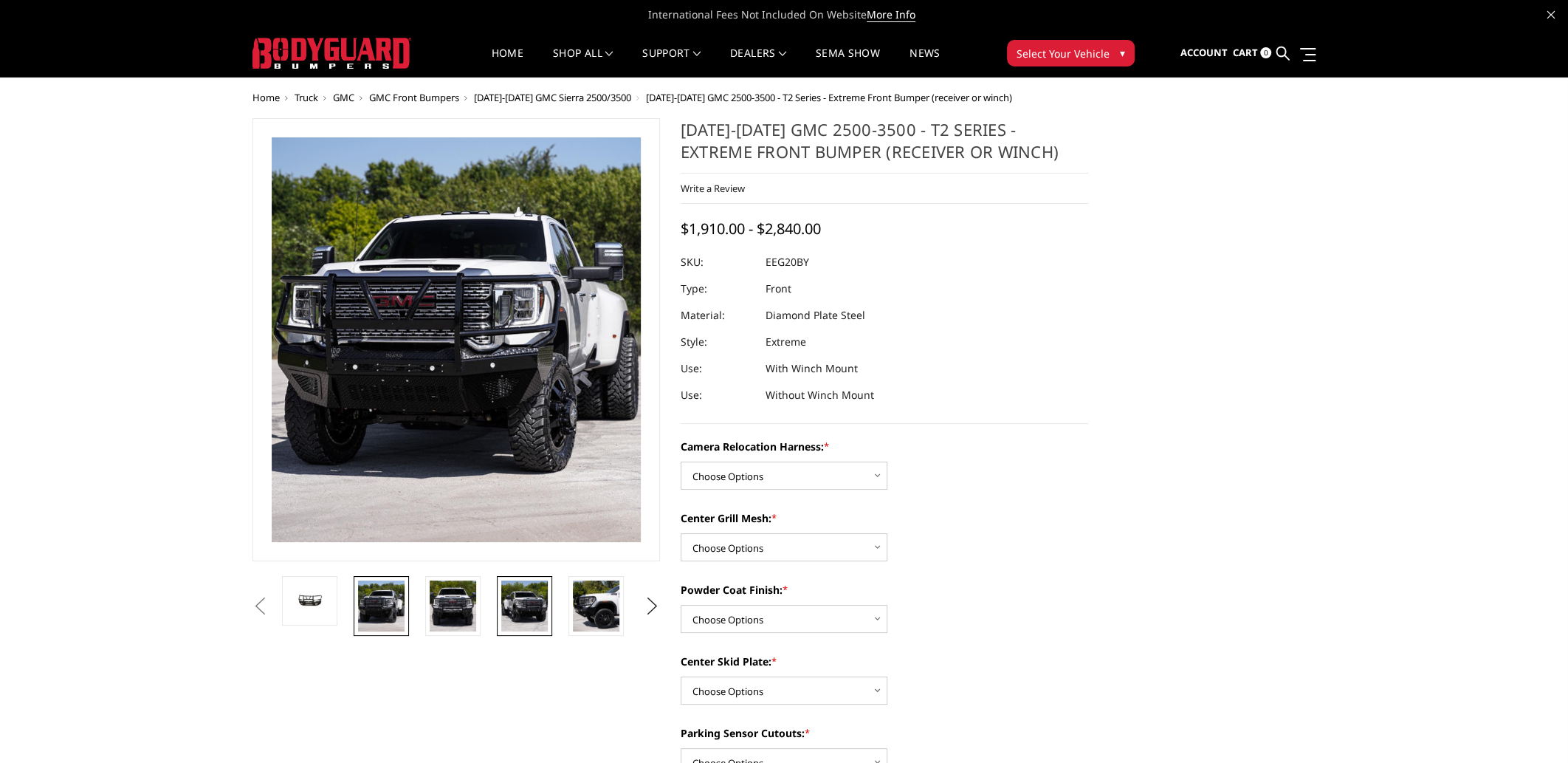
click at [517, 604] on img at bounding box center [524, 605] width 46 height 51
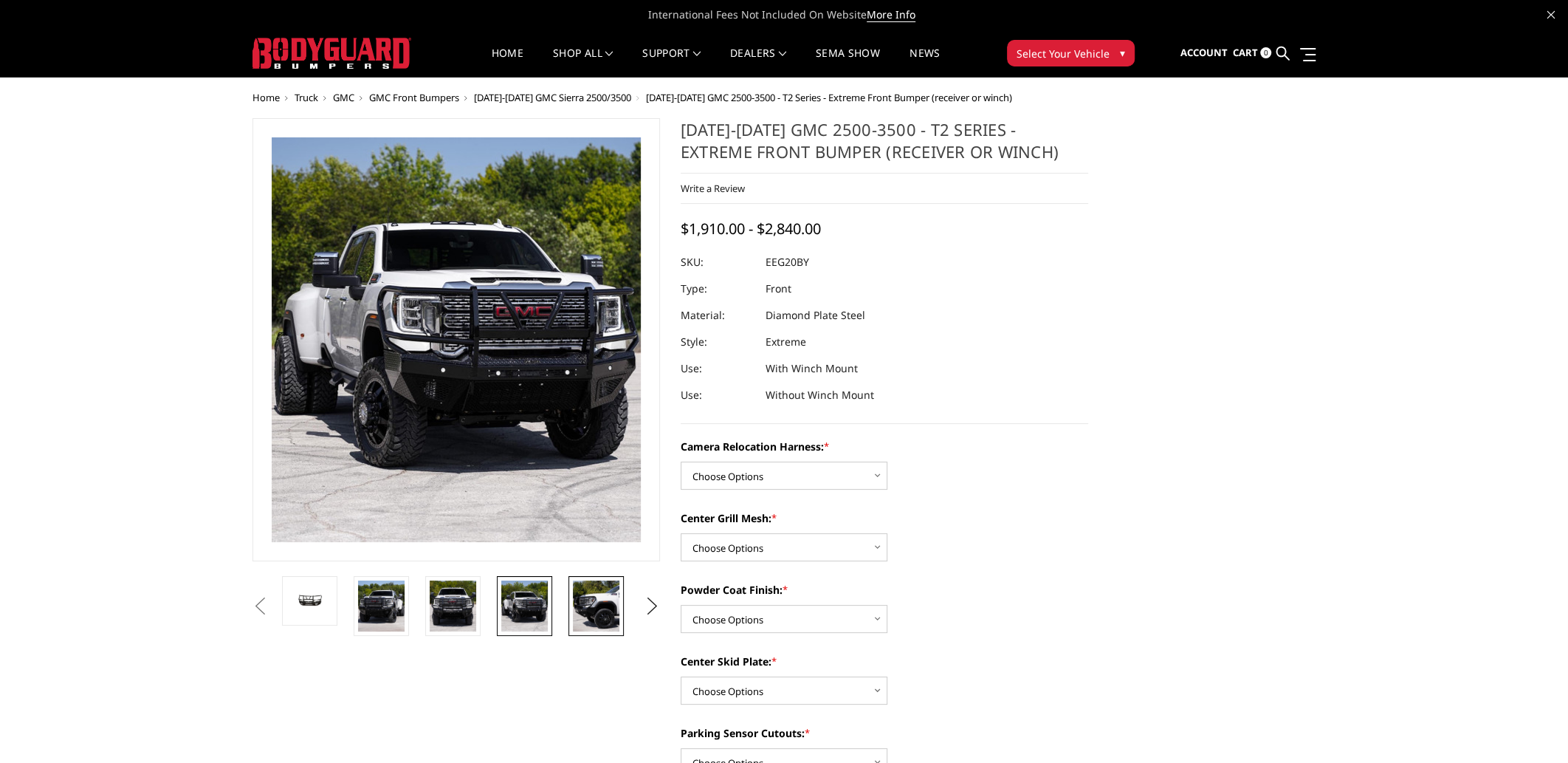
click at [589, 599] on img at bounding box center [596, 605] width 46 height 51
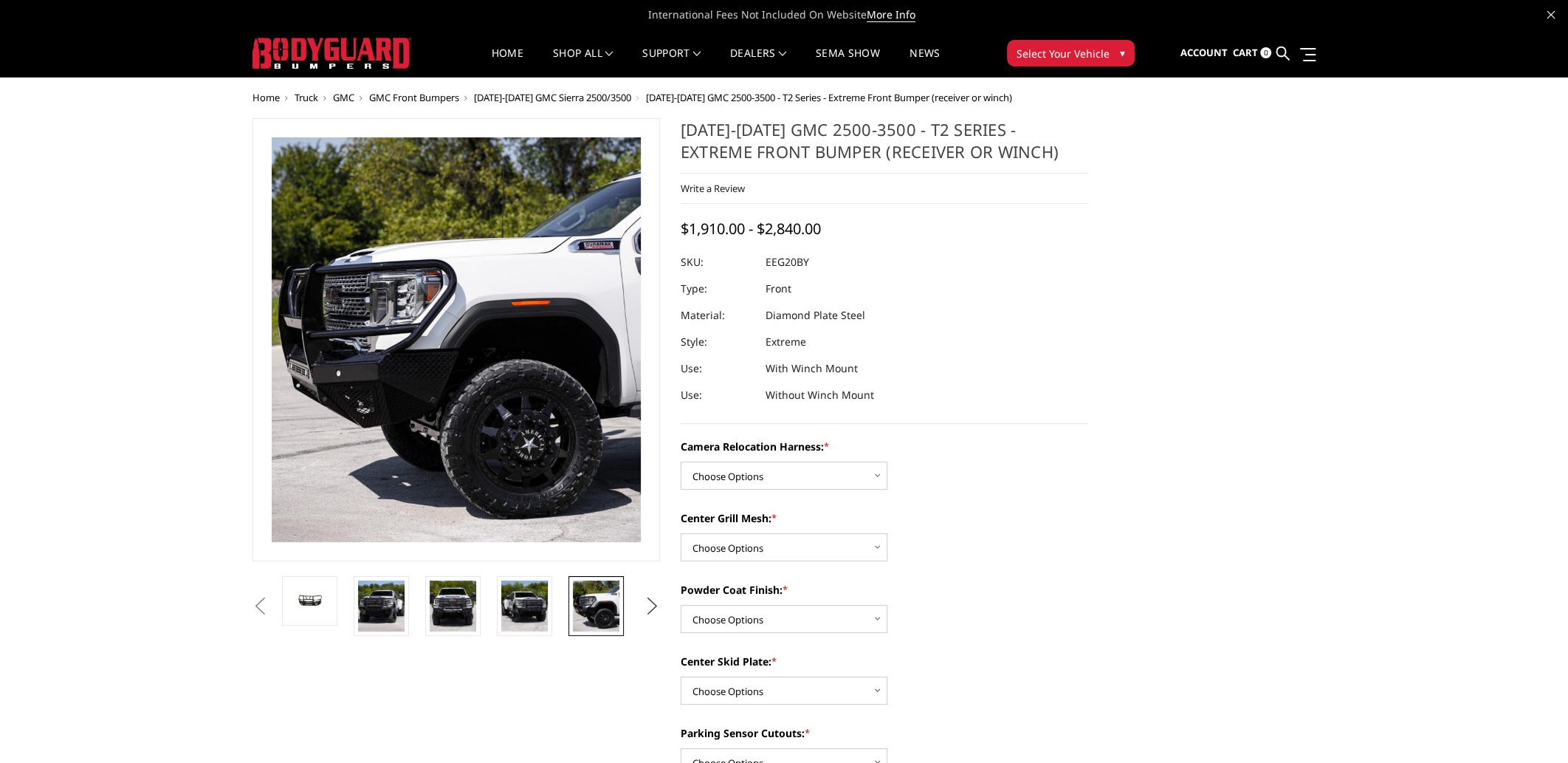
click at [644, 608] on button "Next" at bounding box center [653, 606] width 22 height 22
click at [611, 603] on img at bounding box center [596, 605] width 46 height 51
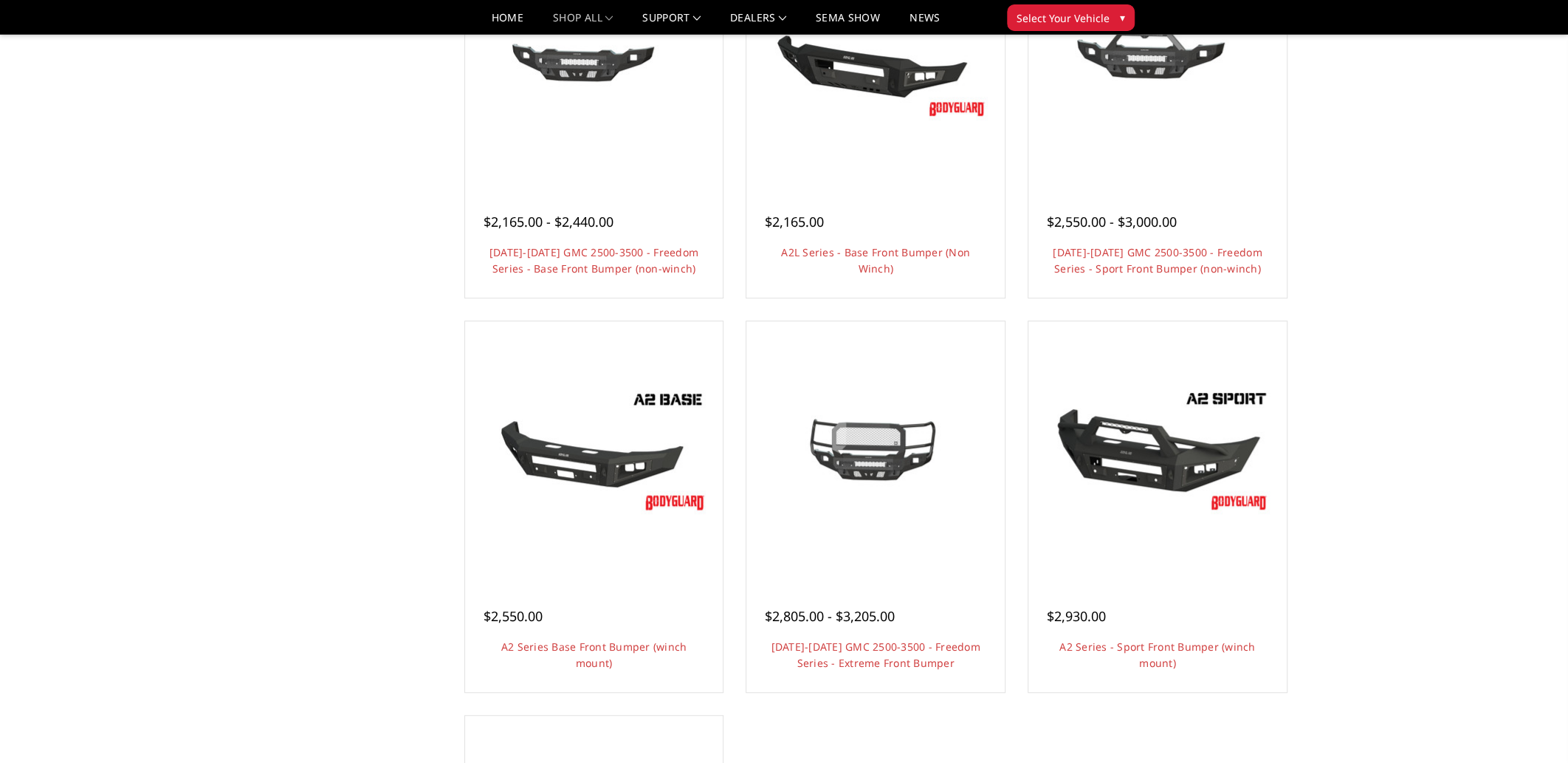
scroll to position [665, 0]
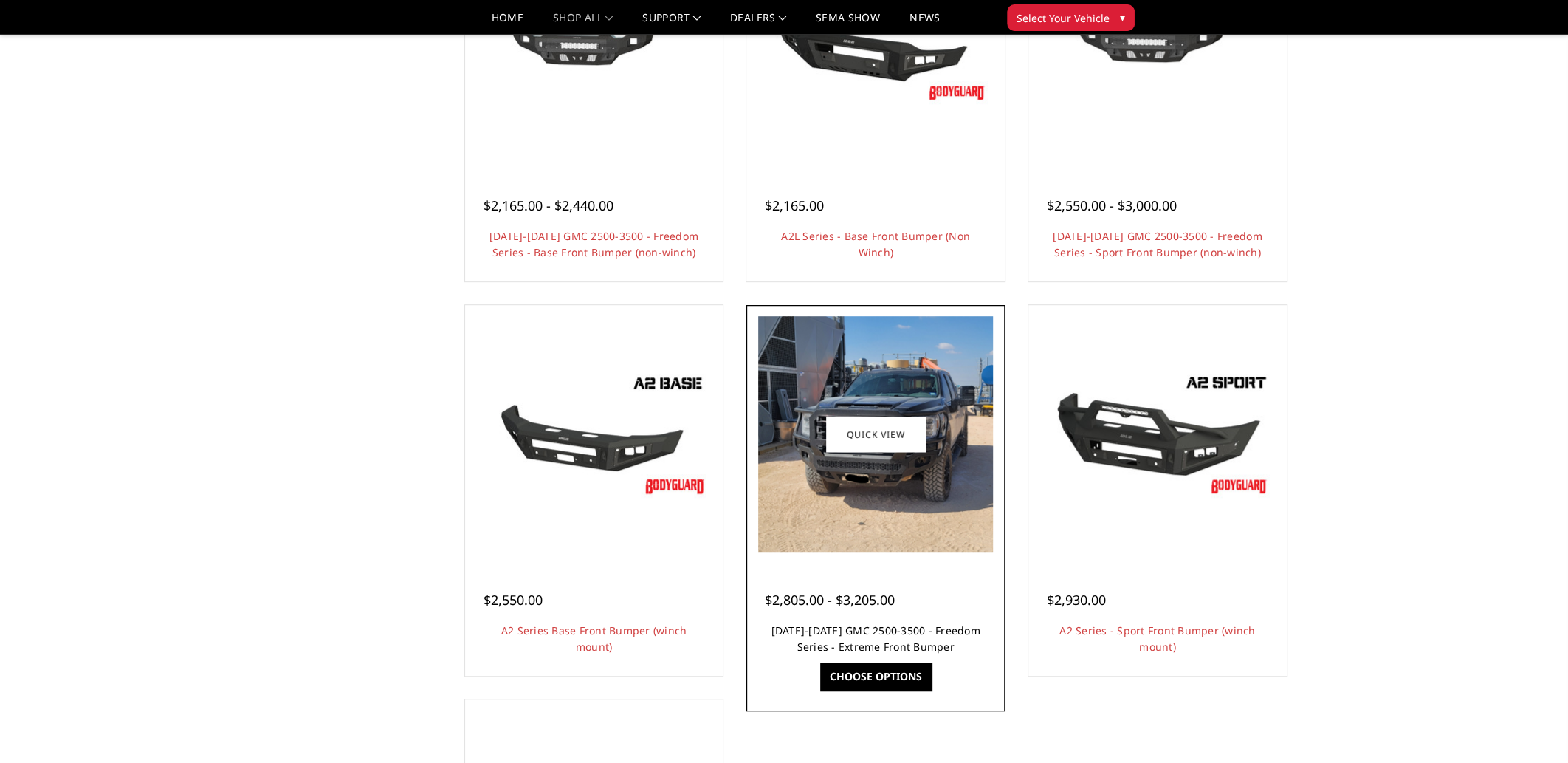
click at [846, 630] on link "[DATE]-[DATE] GMC 2500-3500 - Freedom Series - Extreme Front Bumper" at bounding box center [876, 638] width 209 height 31
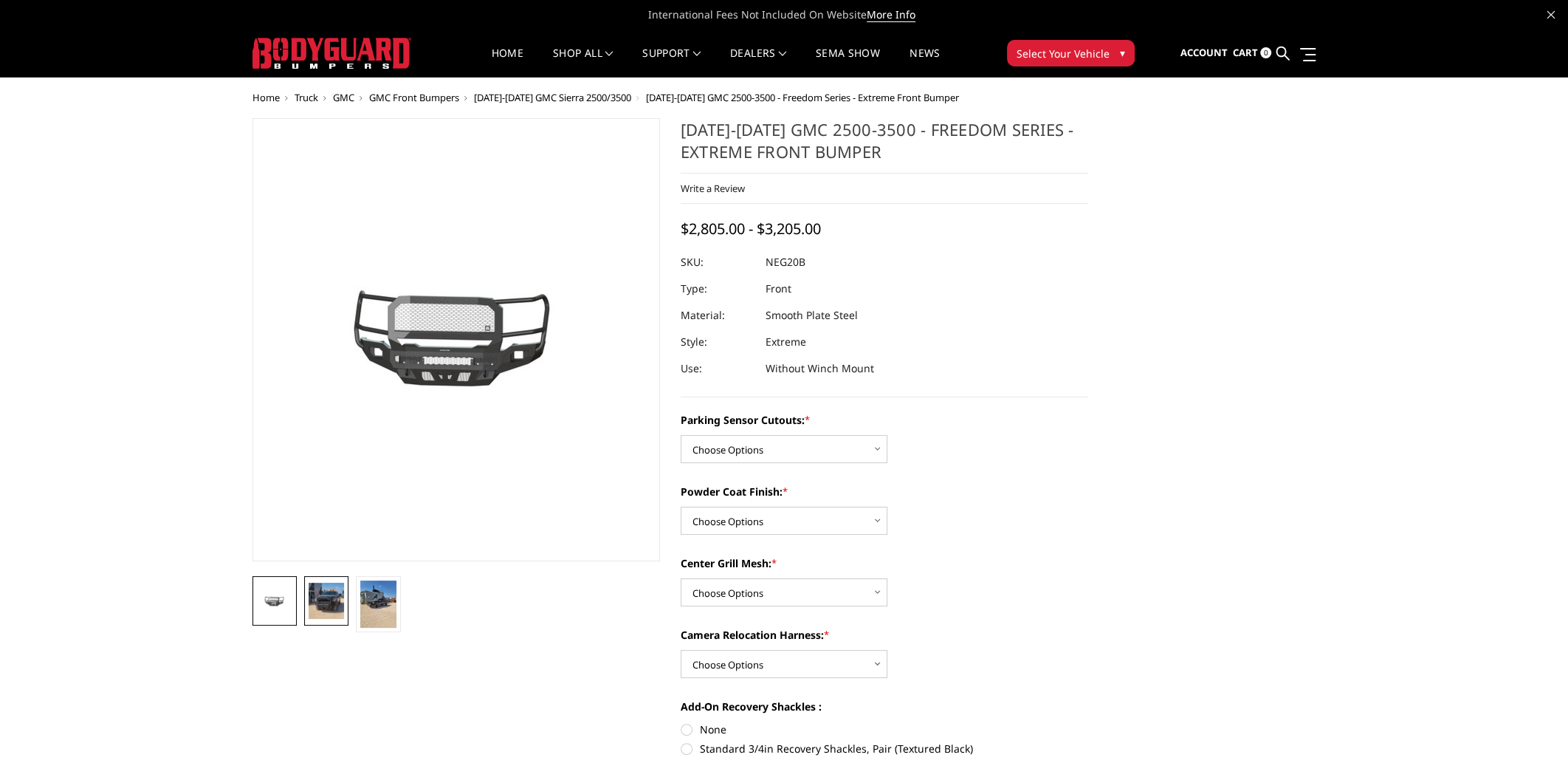
click at [339, 601] on img at bounding box center [326, 600] width 35 height 35
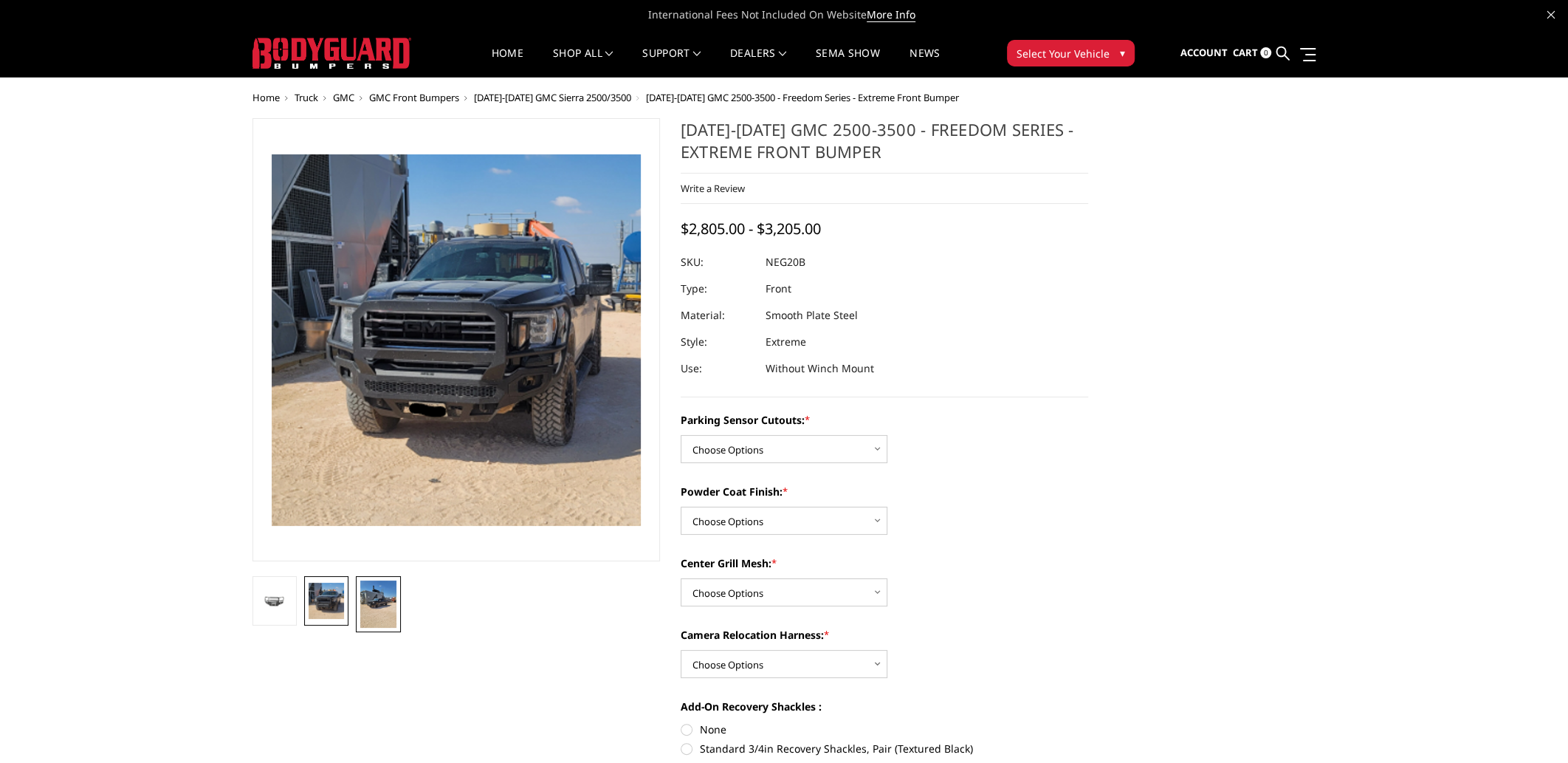
click at [388, 597] on img at bounding box center [377, 604] width 35 height 47
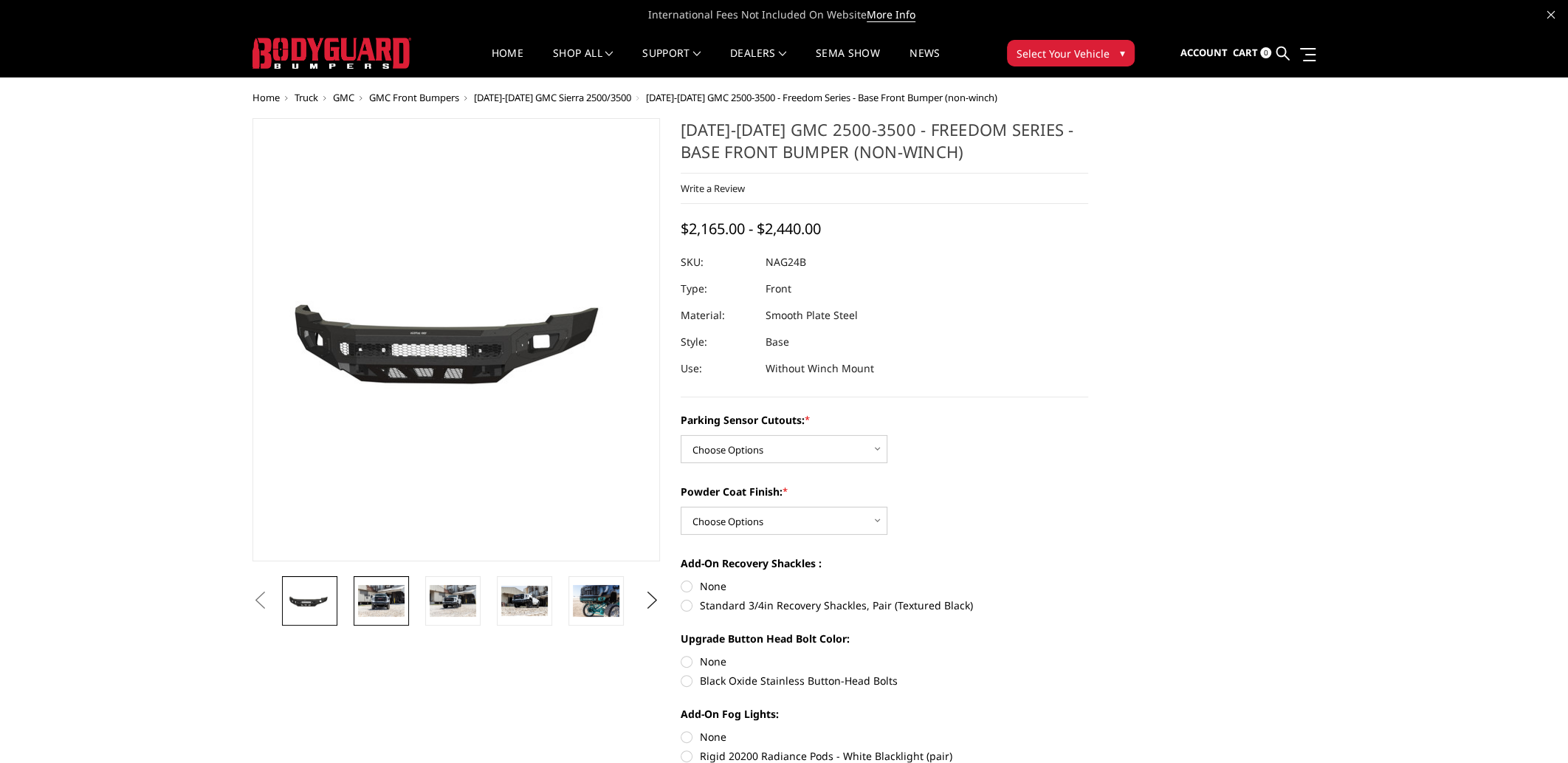
click at [369, 596] on img at bounding box center [381, 601] width 46 height 31
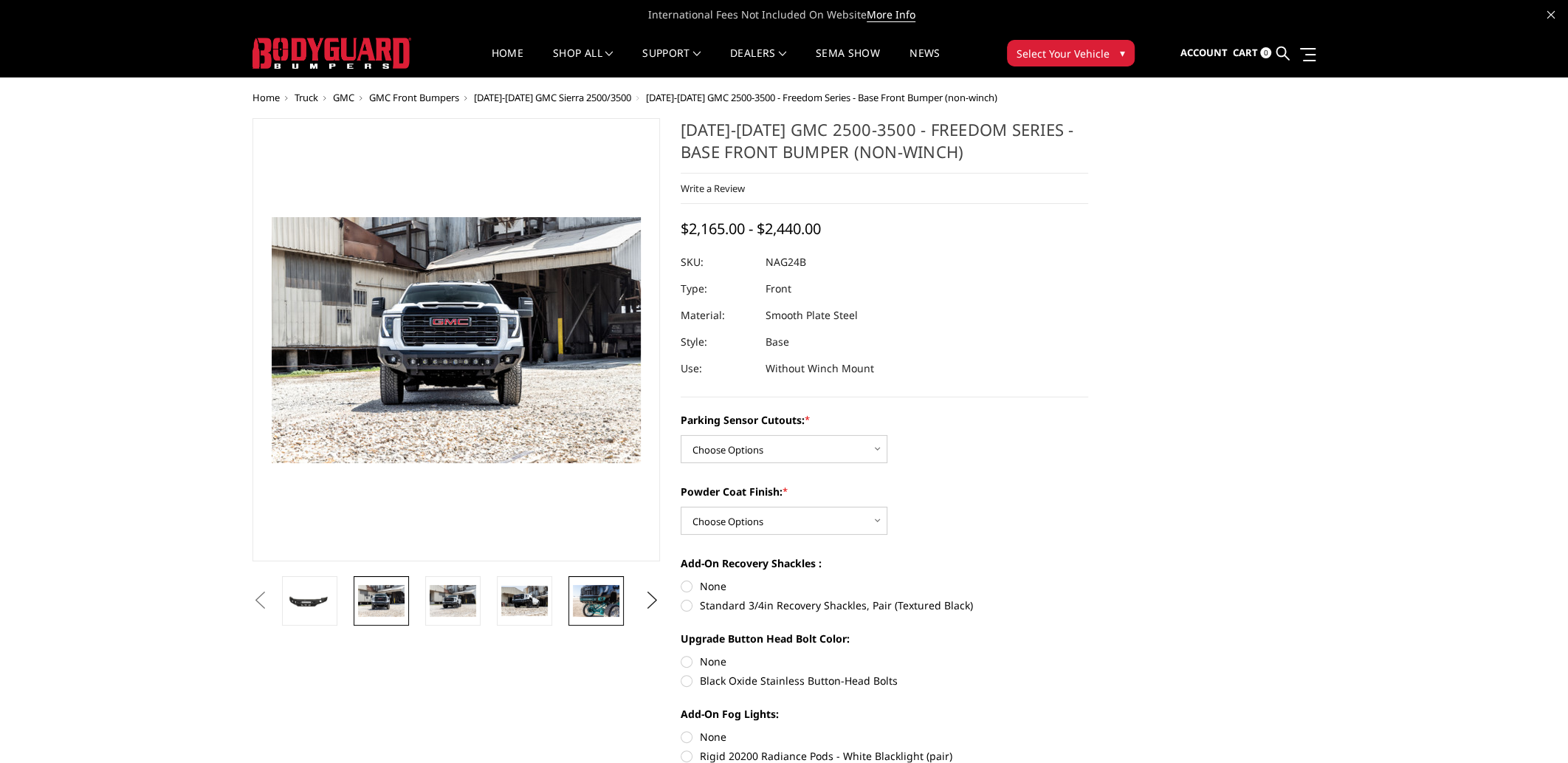
click at [587, 605] on img at bounding box center [596, 601] width 46 height 31
